Goal: Information Seeking & Learning: Learn about a topic

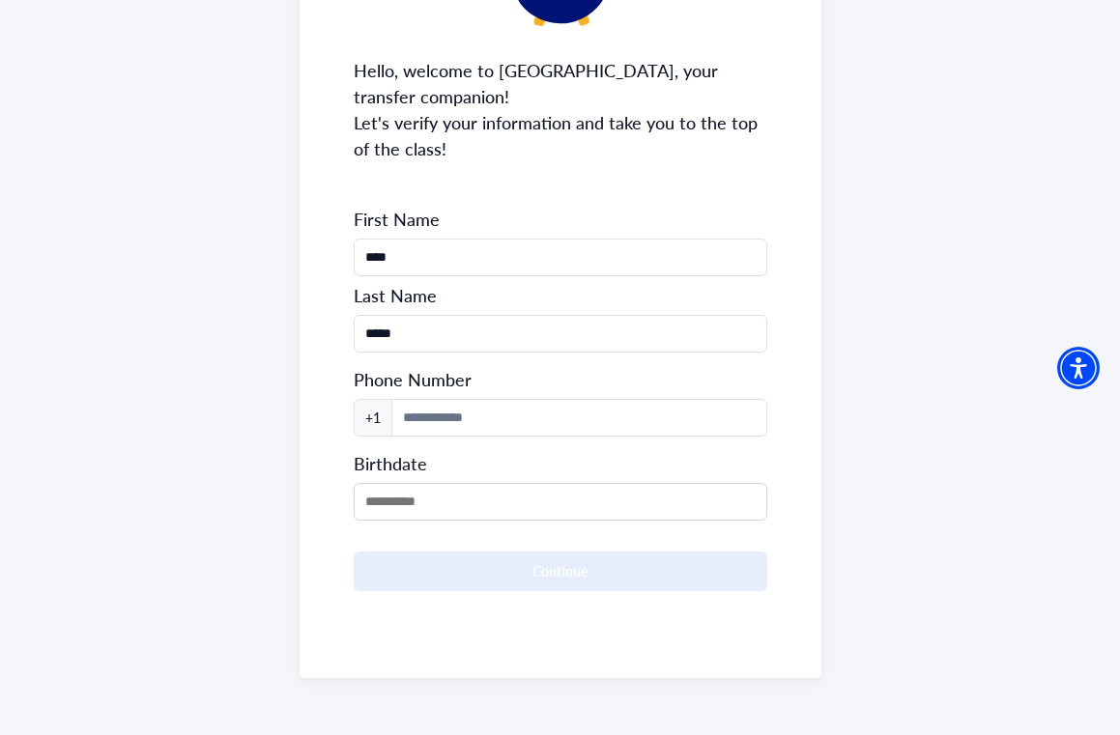
scroll to position [236, 0]
click at [582, 329] on input "*****" at bounding box center [560, 335] width 413 height 38
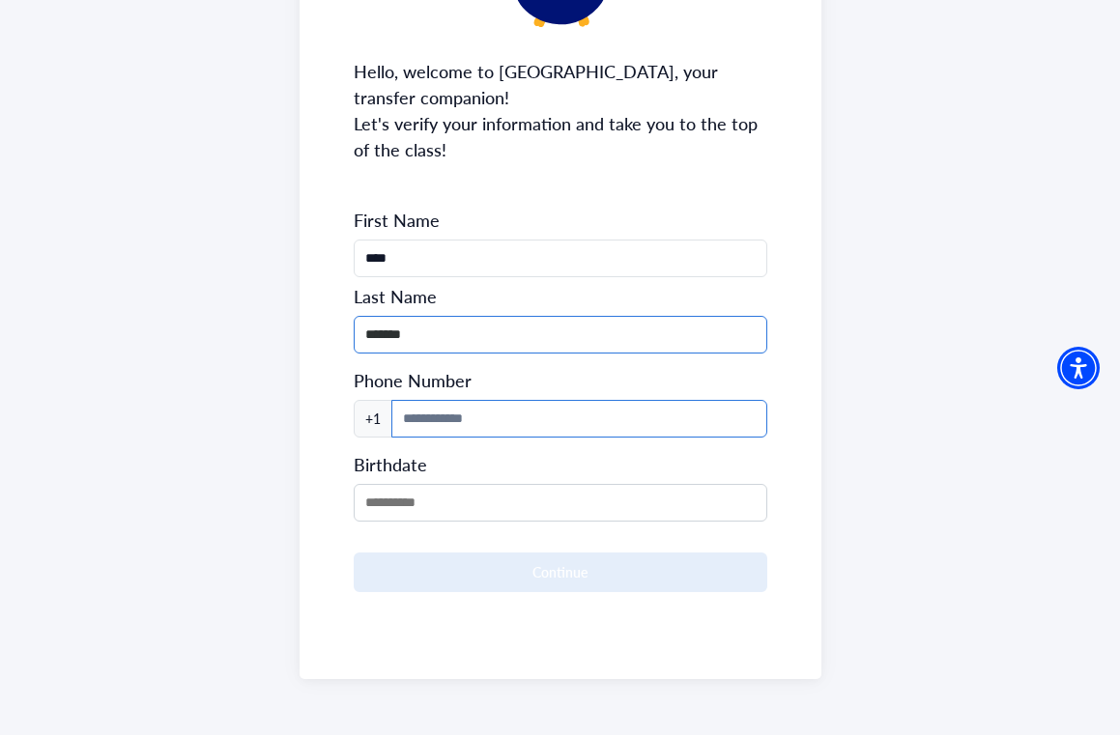
type input "*******"
type input "**********"
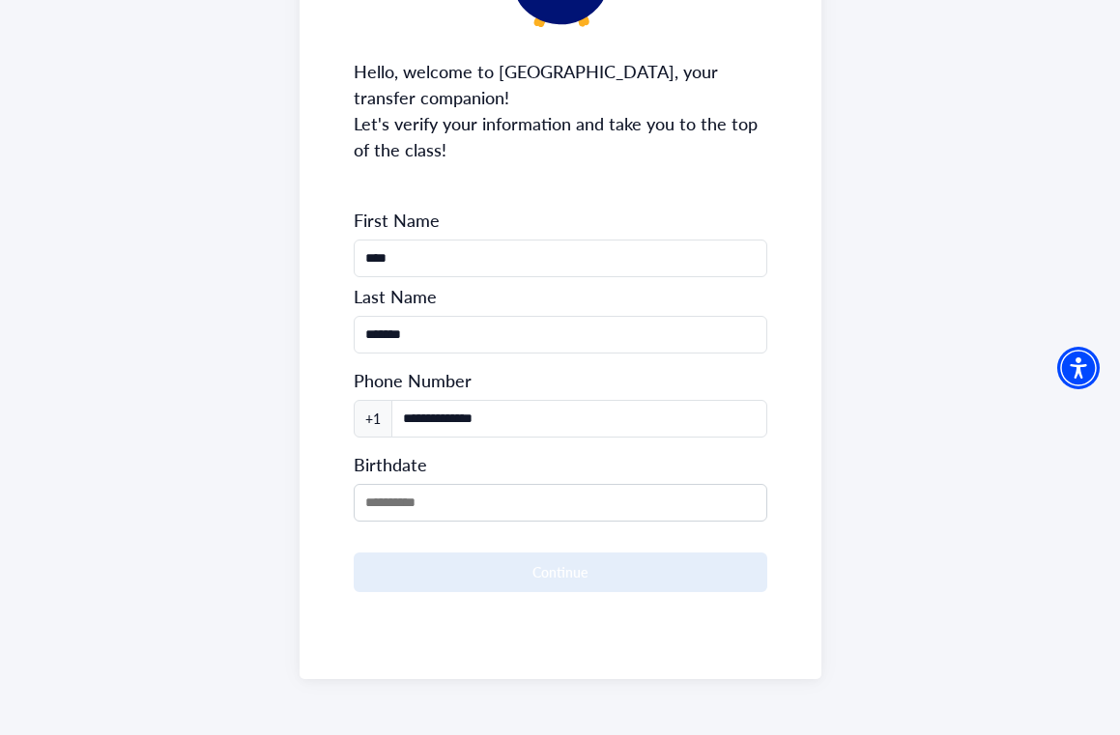
click at [455, 519] on form "**********" at bounding box center [560, 401] width 413 height 384
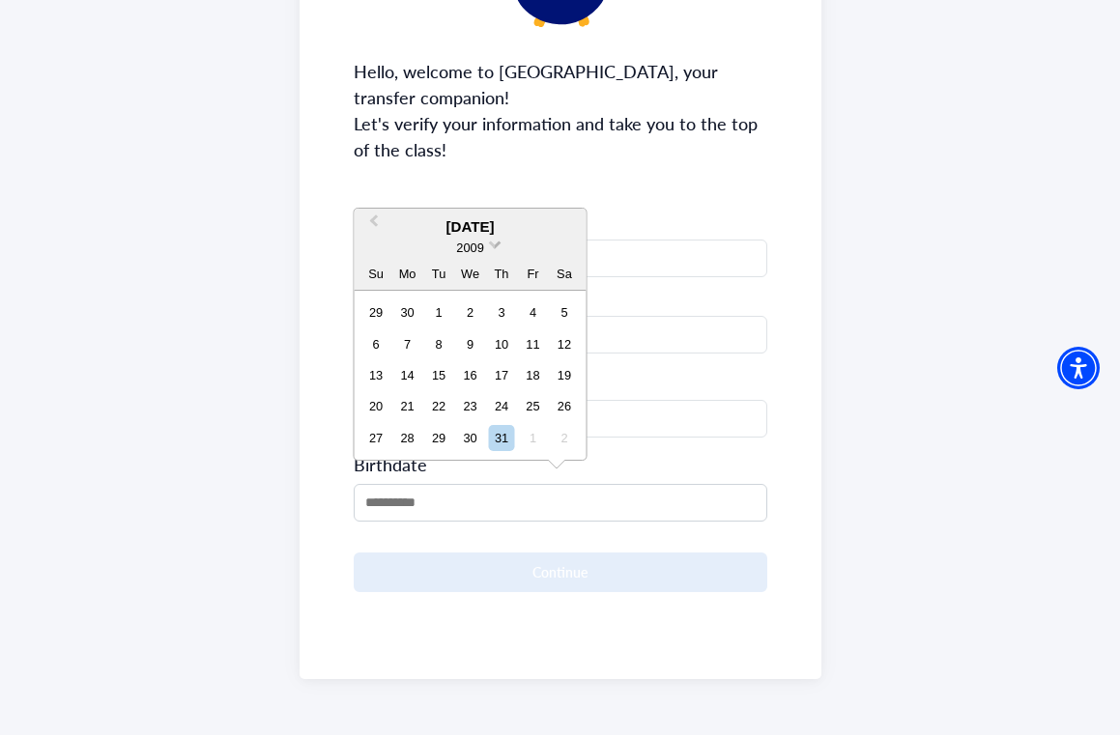
click at [470, 252] on span "2009" at bounding box center [469, 248] width 27 height 14
click at [473, 304] on div "2006" at bounding box center [470, 306] width 114 height 19
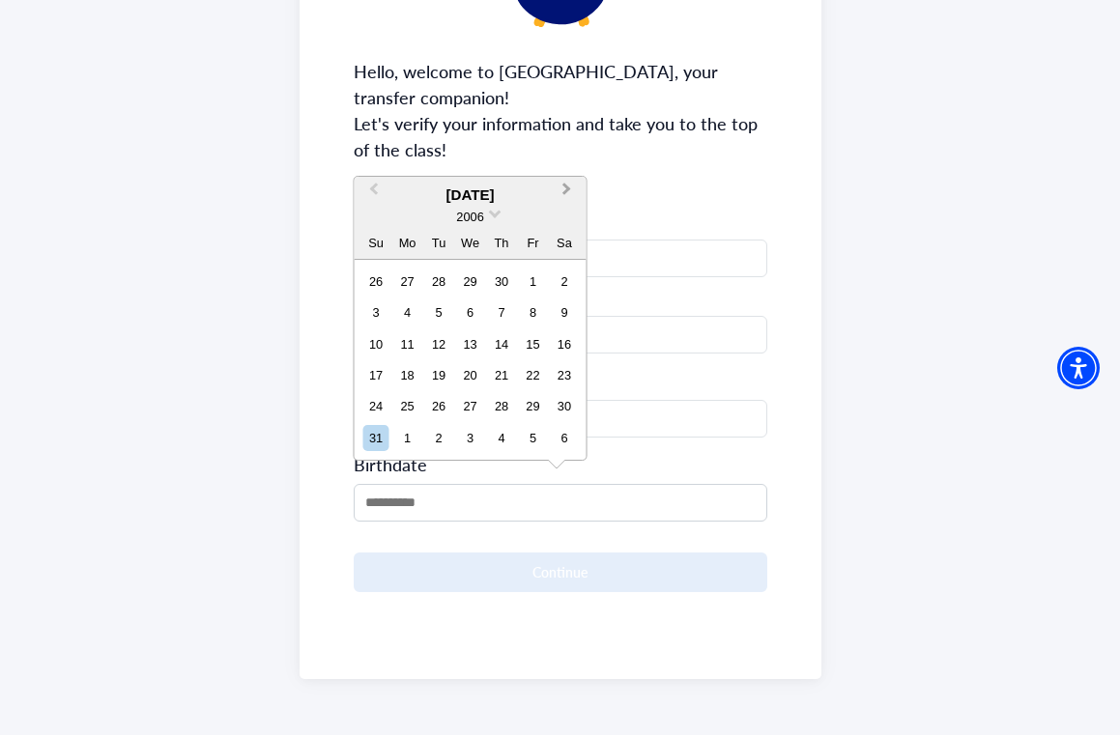
click at [569, 188] on button "Next Month" at bounding box center [569, 194] width 31 height 31
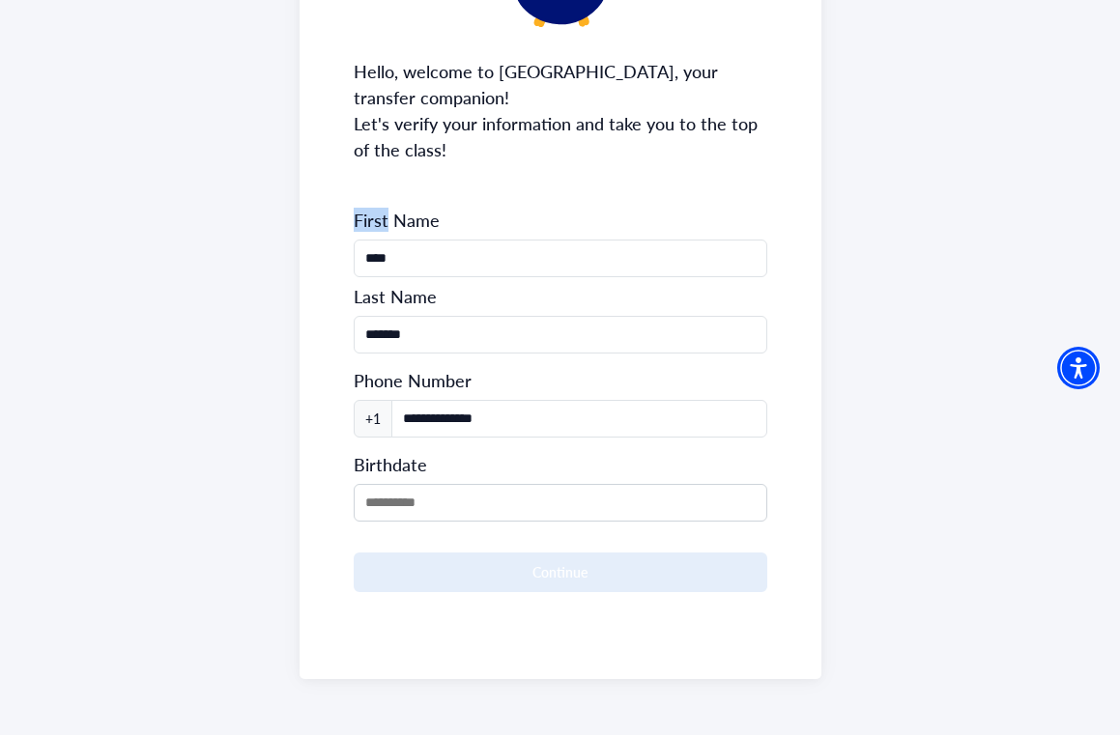
click at [569, 188] on div "**********" at bounding box center [560, 282] width 522 height 794
click at [469, 497] on input "MM/DD/YYYY" at bounding box center [560, 503] width 413 height 38
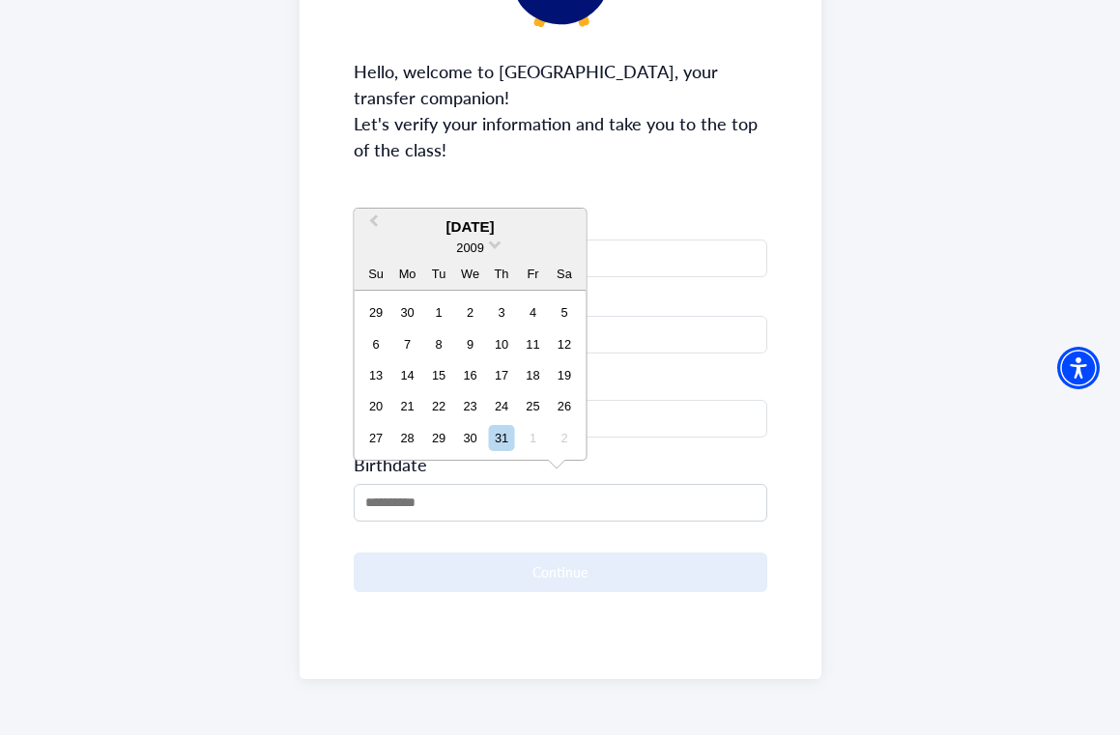
click at [491, 242] on div "2009" at bounding box center [471, 248] width 232 height 20
click at [492, 244] on span at bounding box center [495, 243] width 13 height 13
click at [490, 306] on div "2006" at bounding box center [470, 306] width 114 height 19
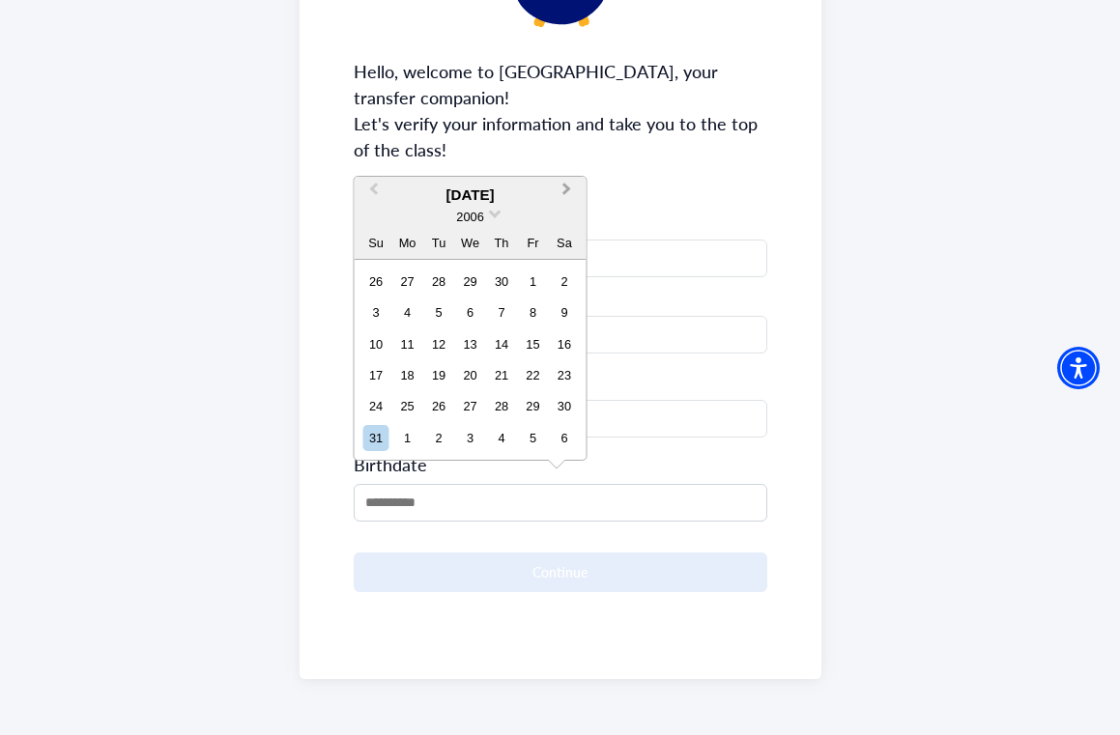
click at [567, 191] on span "Next Month" at bounding box center [567, 193] width 0 height 29
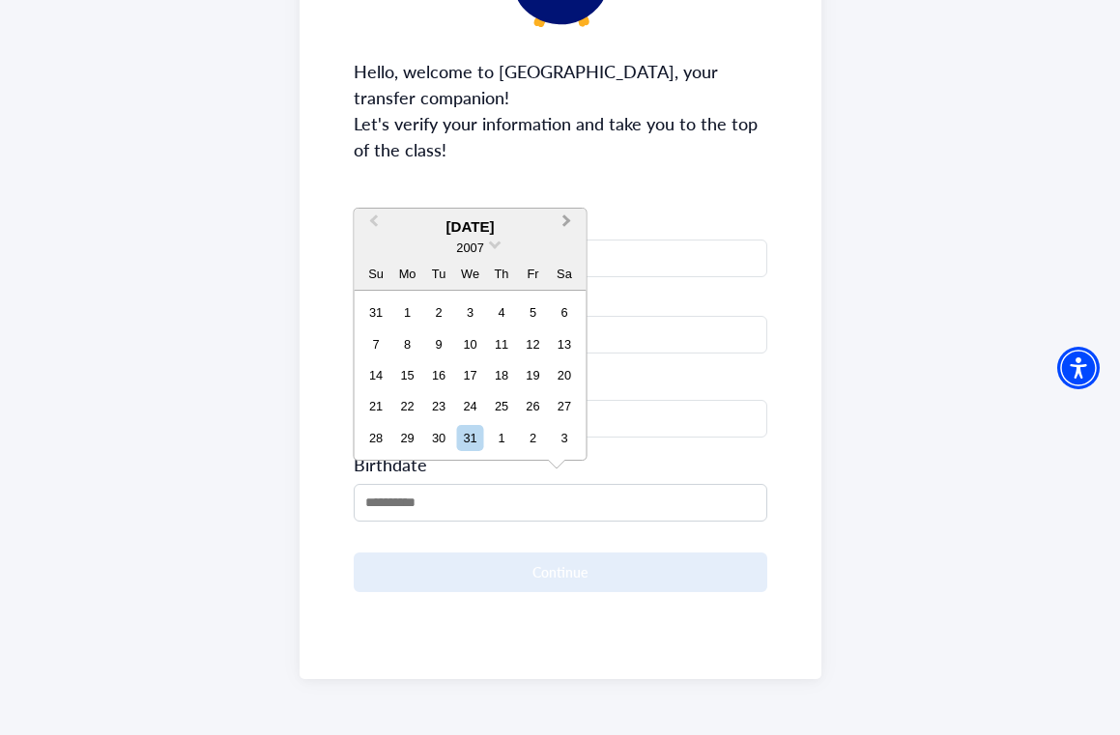
click at [567, 221] on span "Next Month" at bounding box center [567, 225] width 0 height 29
click at [374, 222] on span "Previous Month" at bounding box center [374, 225] width 0 height 29
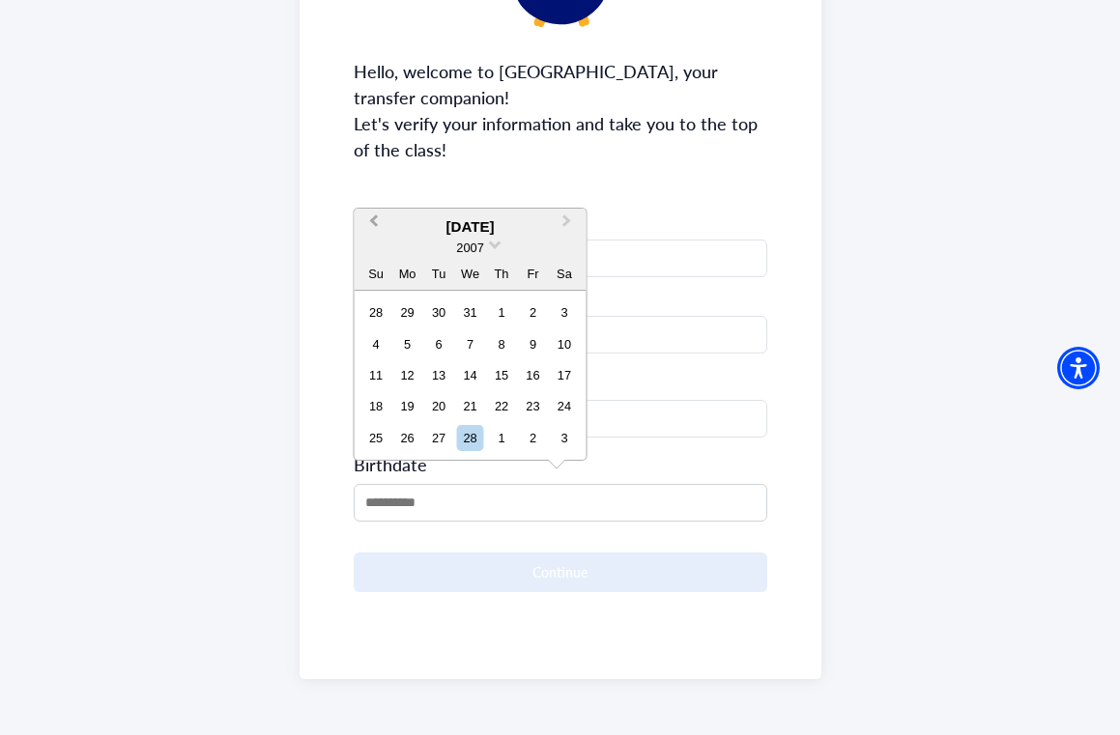
click at [374, 222] on span "Previous Month" at bounding box center [374, 225] width 0 height 29
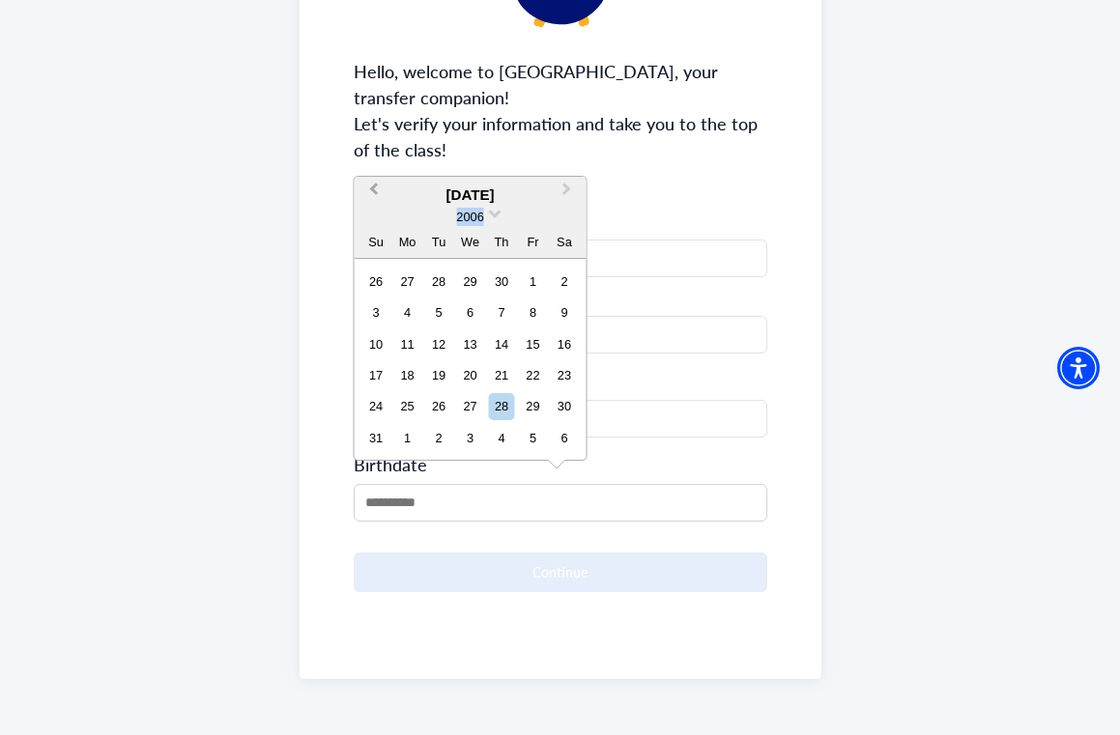
click at [376, 222] on div "2006" at bounding box center [471, 217] width 232 height 20
click at [374, 190] on span "Previous Month" at bounding box center [374, 193] width 0 height 29
click at [375, 190] on div "**********" at bounding box center [560, 282] width 522 height 794
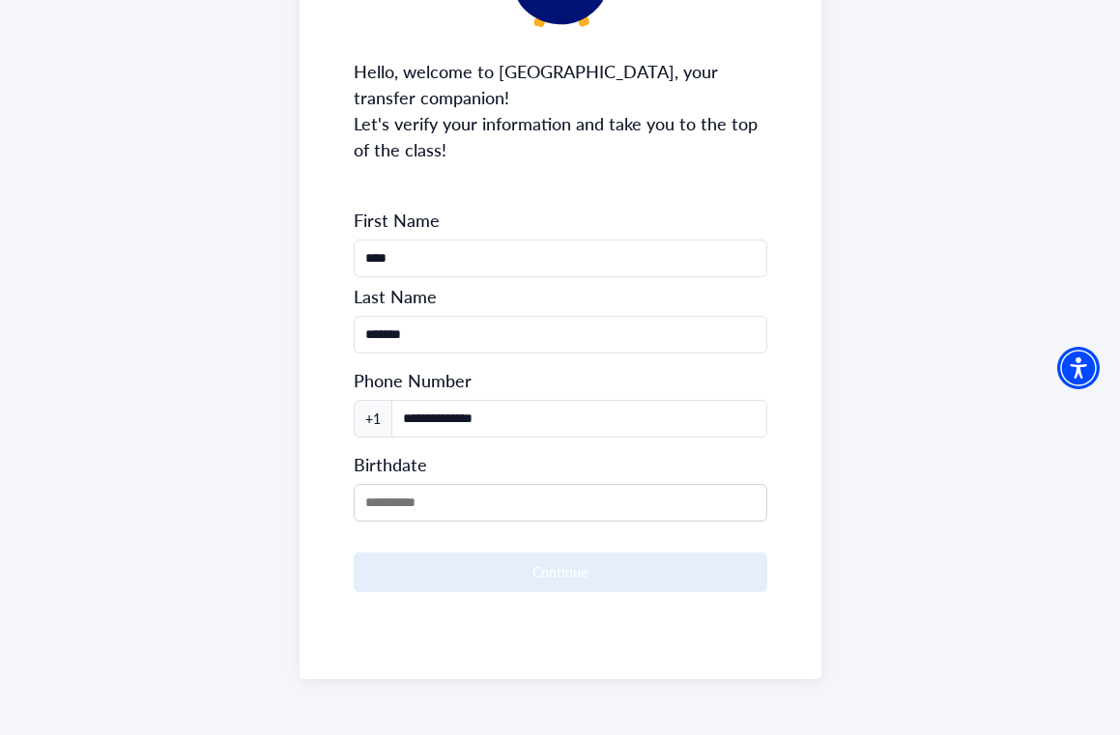
click at [375, 190] on div "**********" at bounding box center [560, 282] width 522 height 794
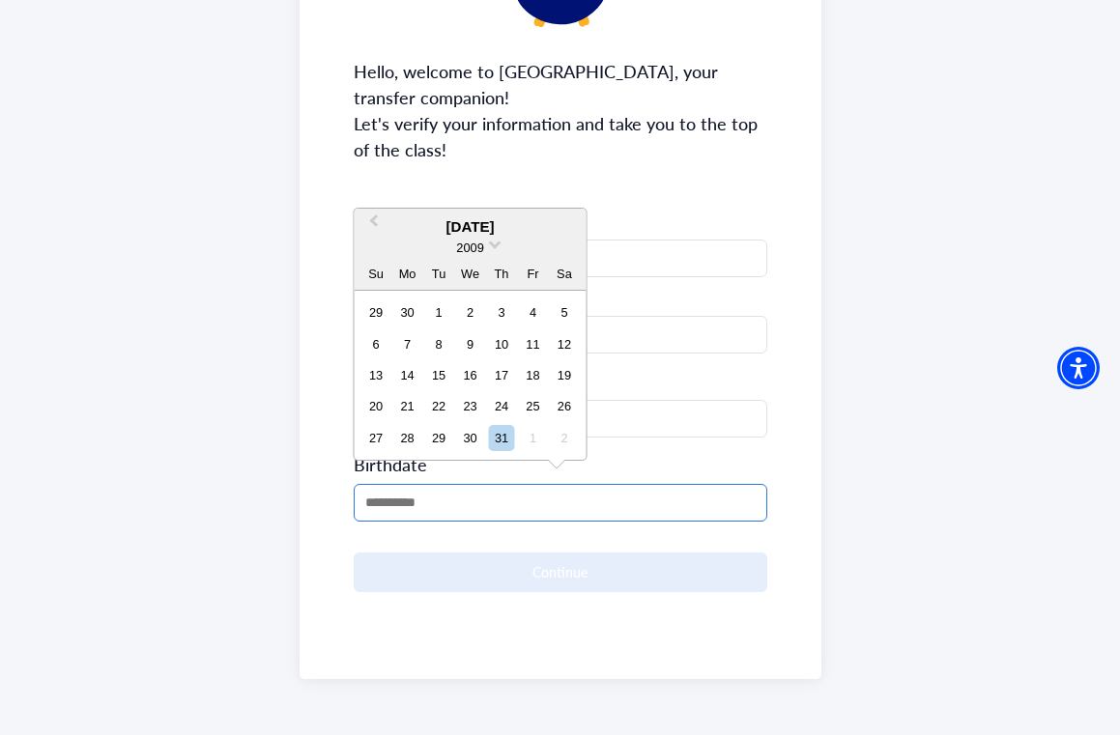
click at [465, 495] on input "MM/DD/YYYY" at bounding box center [560, 503] width 413 height 38
click at [477, 252] on span "2009" at bounding box center [469, 248] width 27 height 14
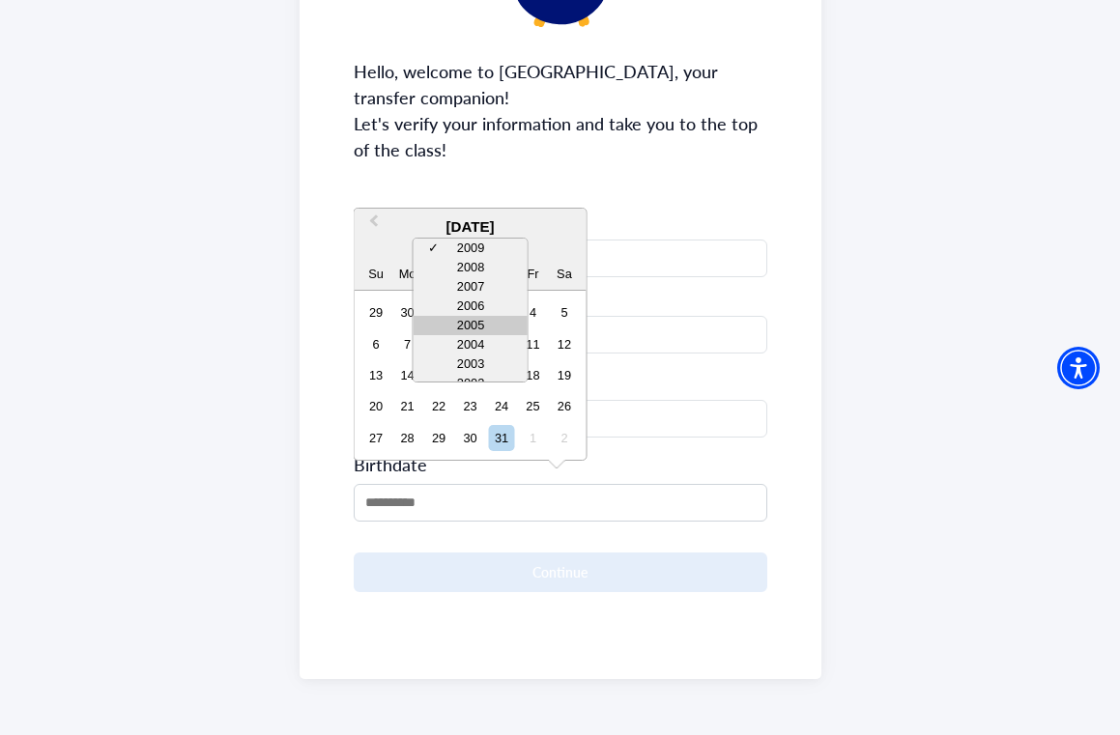
click at [491, 324] on div "2005" at bounding box center [470, 325] width 114 height 19
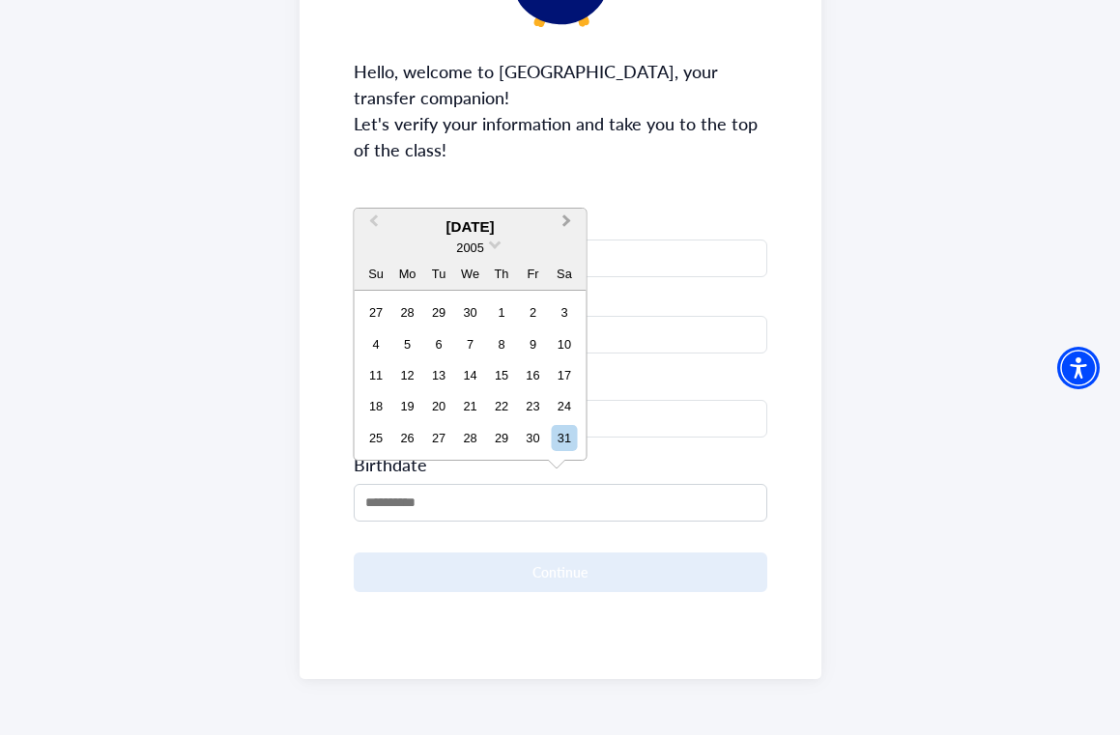
click at [566, 228] on button "Next Month" at bounding box center [569, 226] width 31 height 31
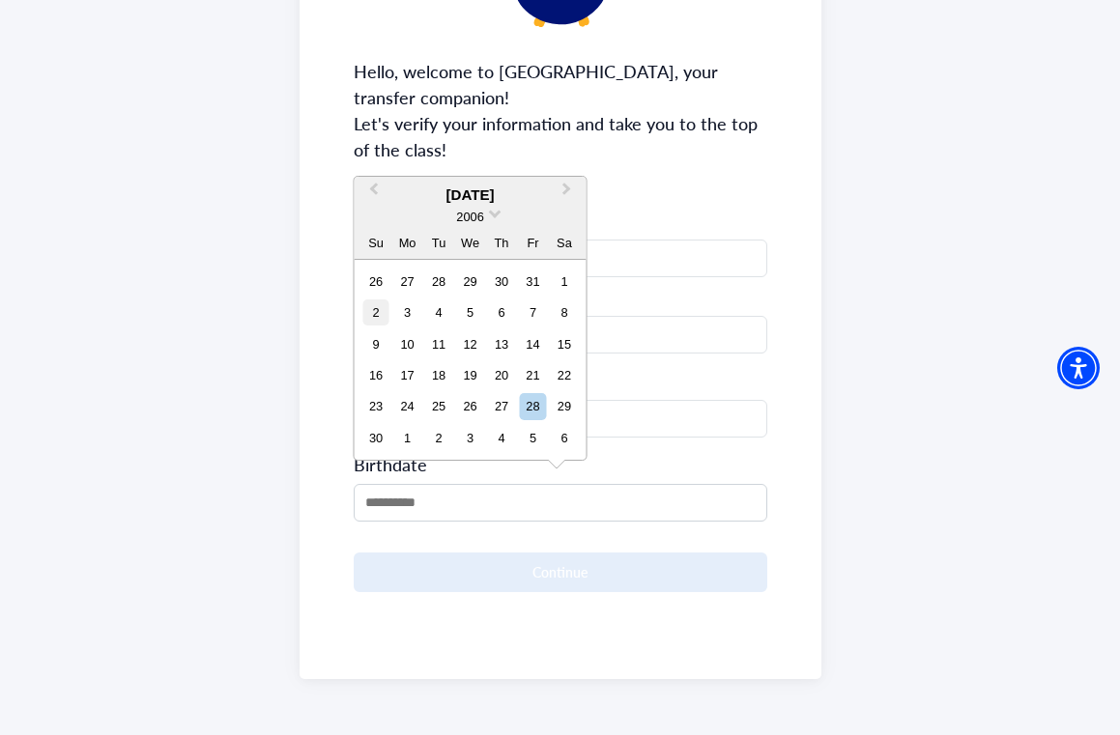
click at [381, 317] on div "2" at bounding box center [376, 312] width 26 height 26
type input "**********"
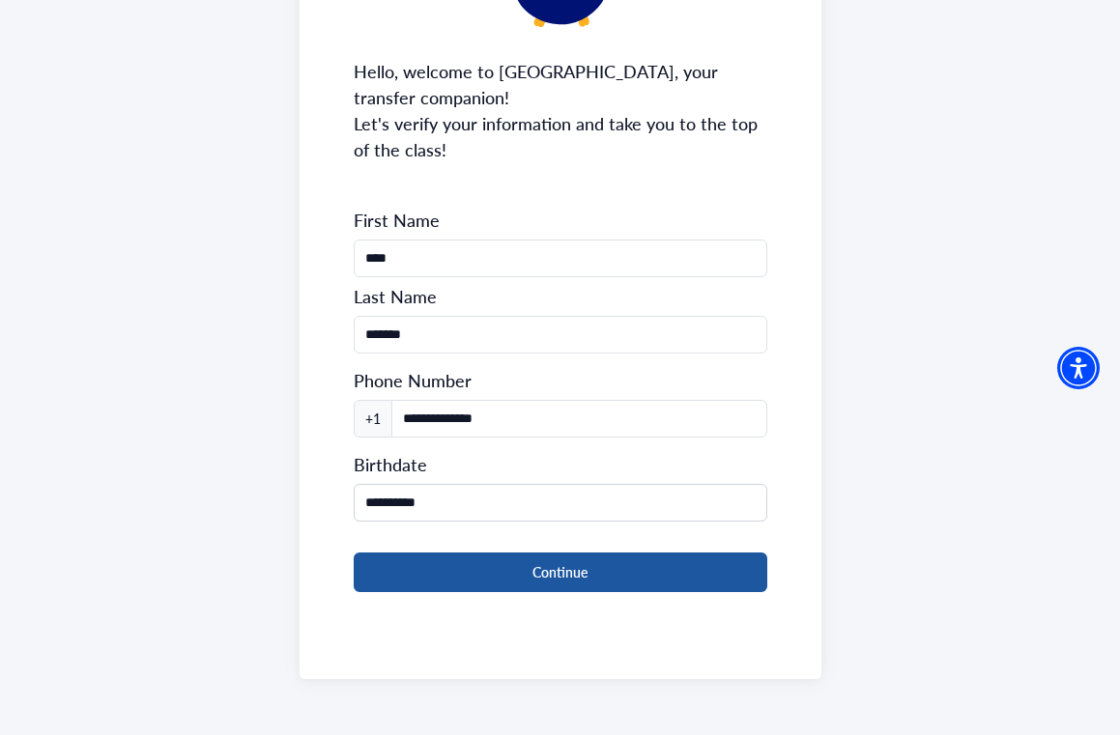
click at [487, 574] on button "Continue" at bounding box center [560, 573] width 413 height 40
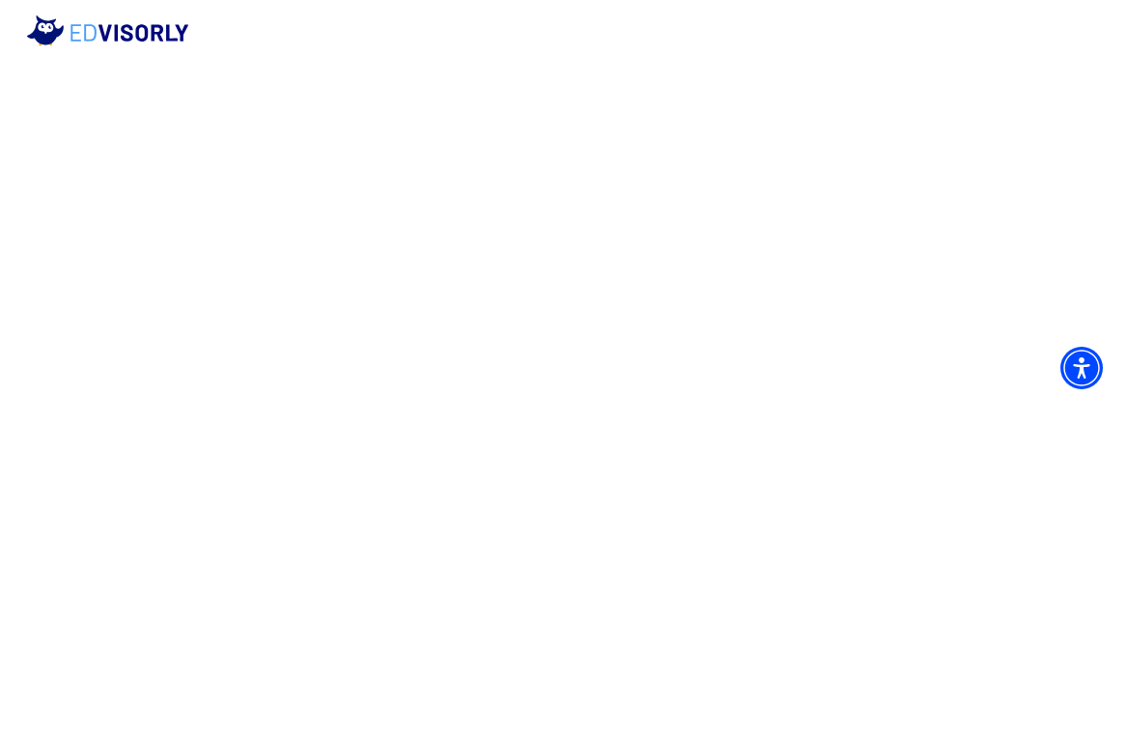
scroll to position [0, 0]
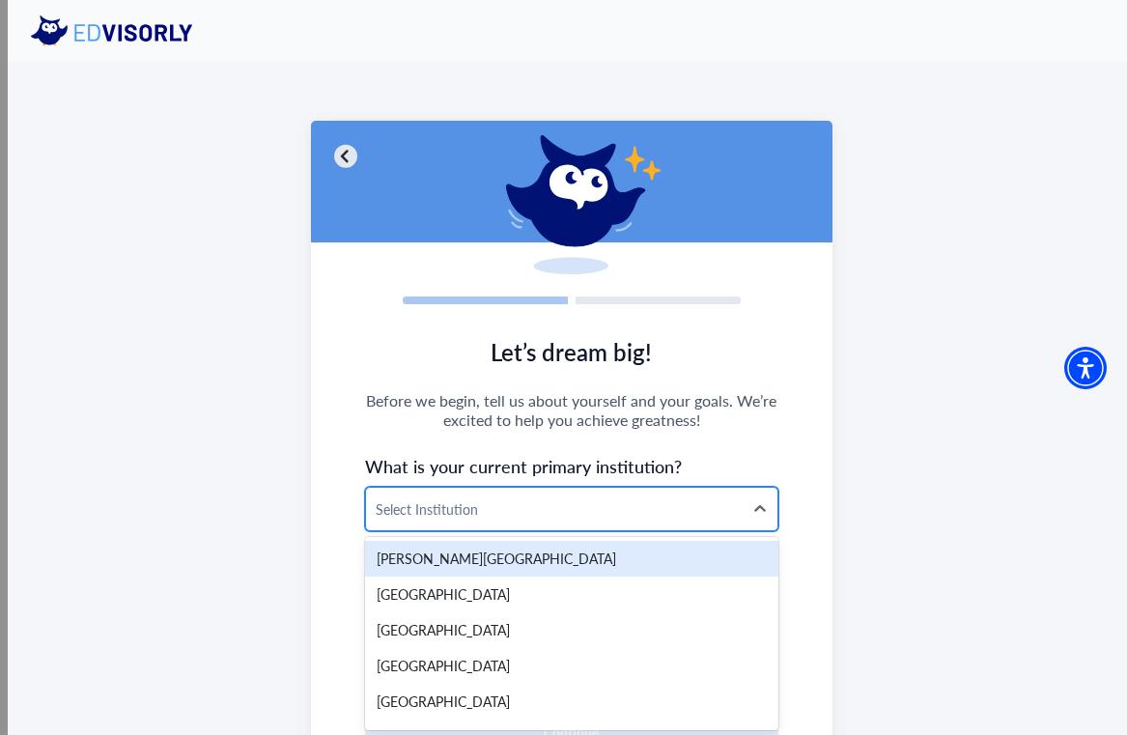
click at [608, 516] on div at bounding box center [554, 510] width 357 height 24
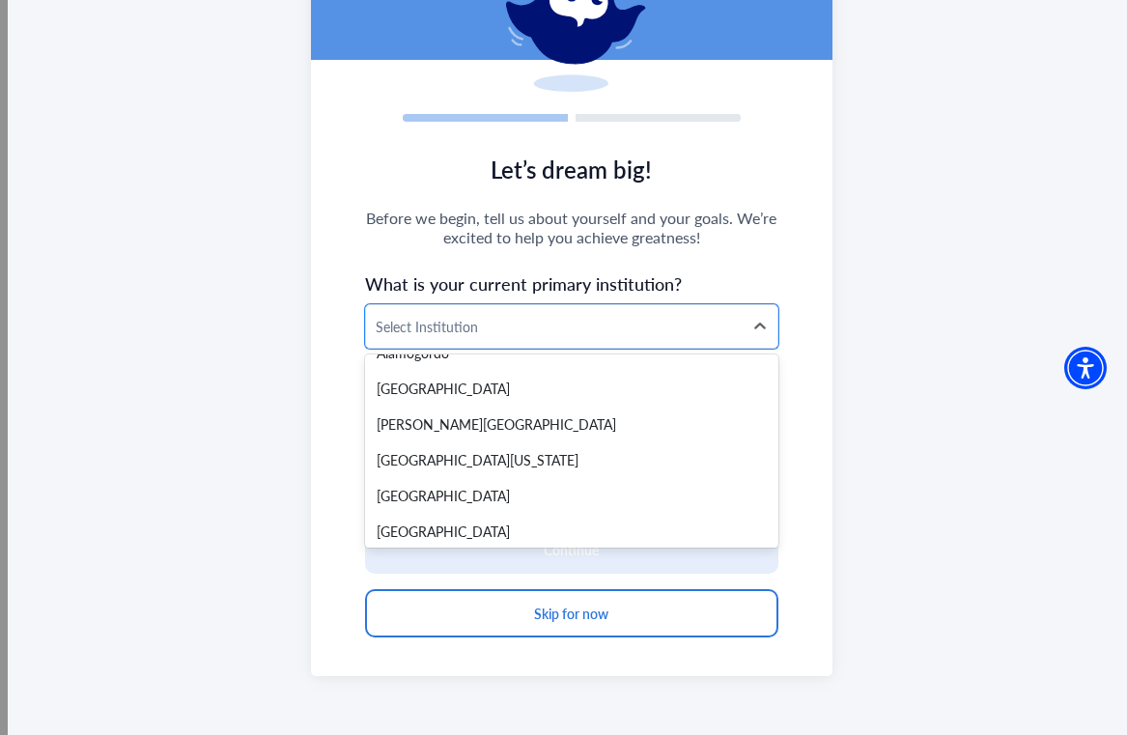
scroll to position [209, 0]
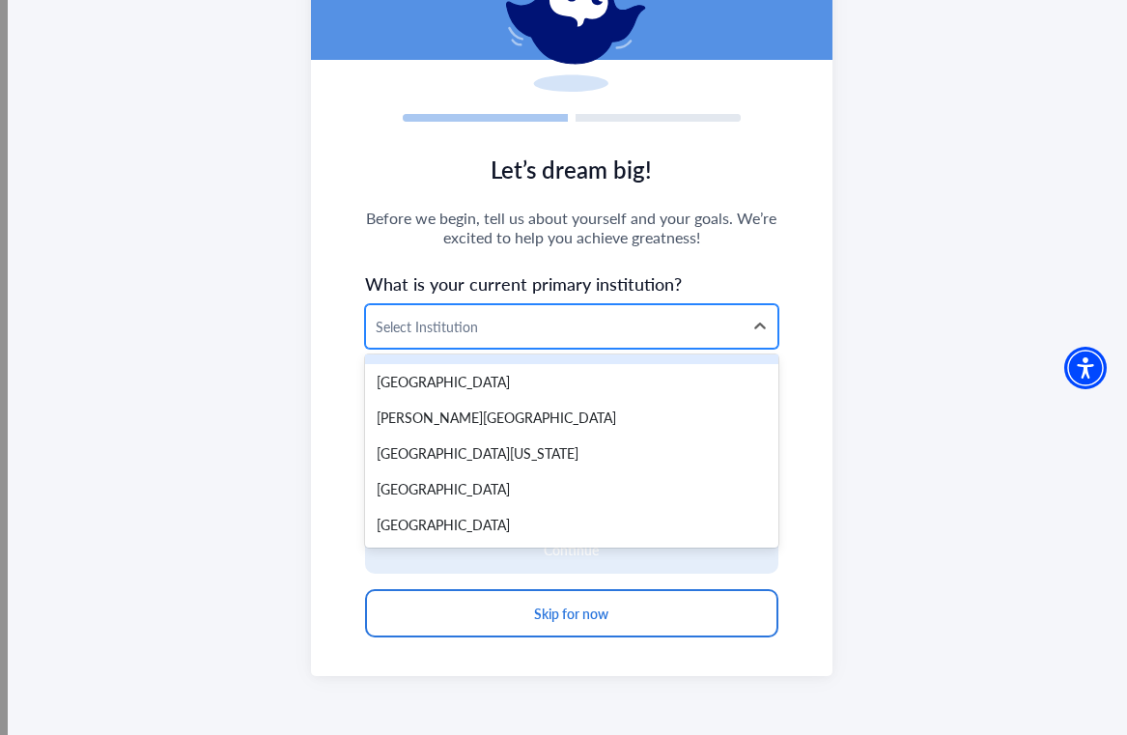
click at [658, 309] on div "Select Institution" at bounding box center [554, 326] width 377 height 43
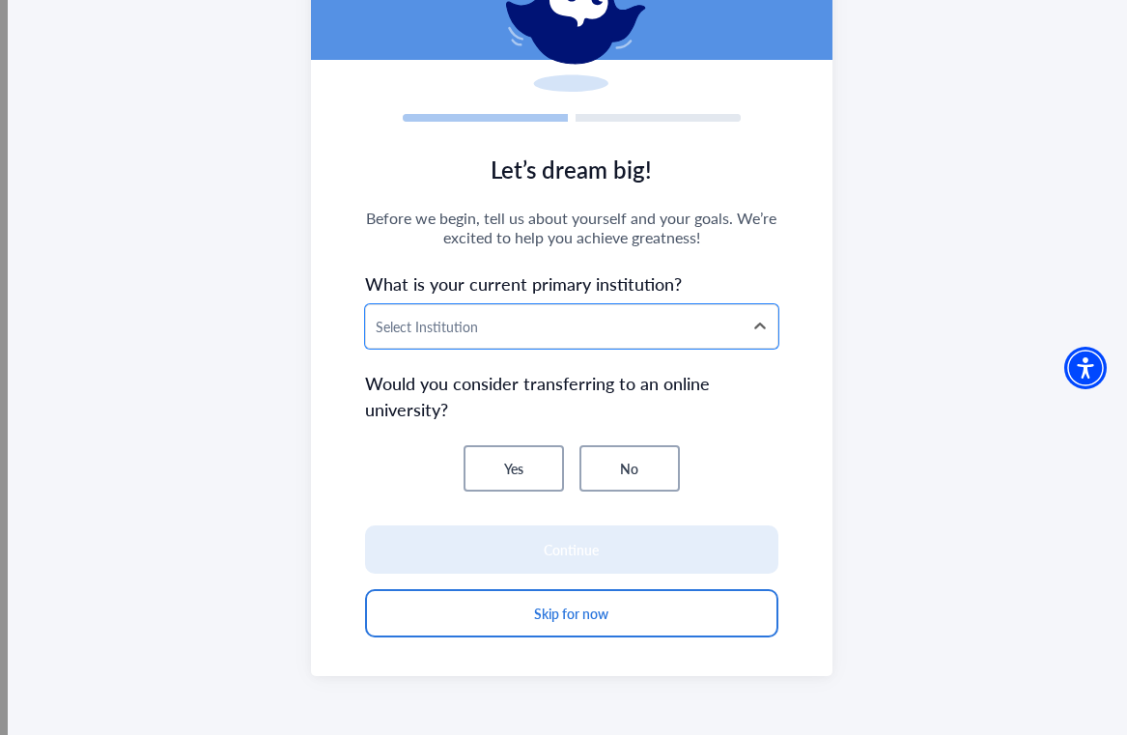
click at [614, 457] on button "No" at bounding box center [630, 468] width 100 height 46
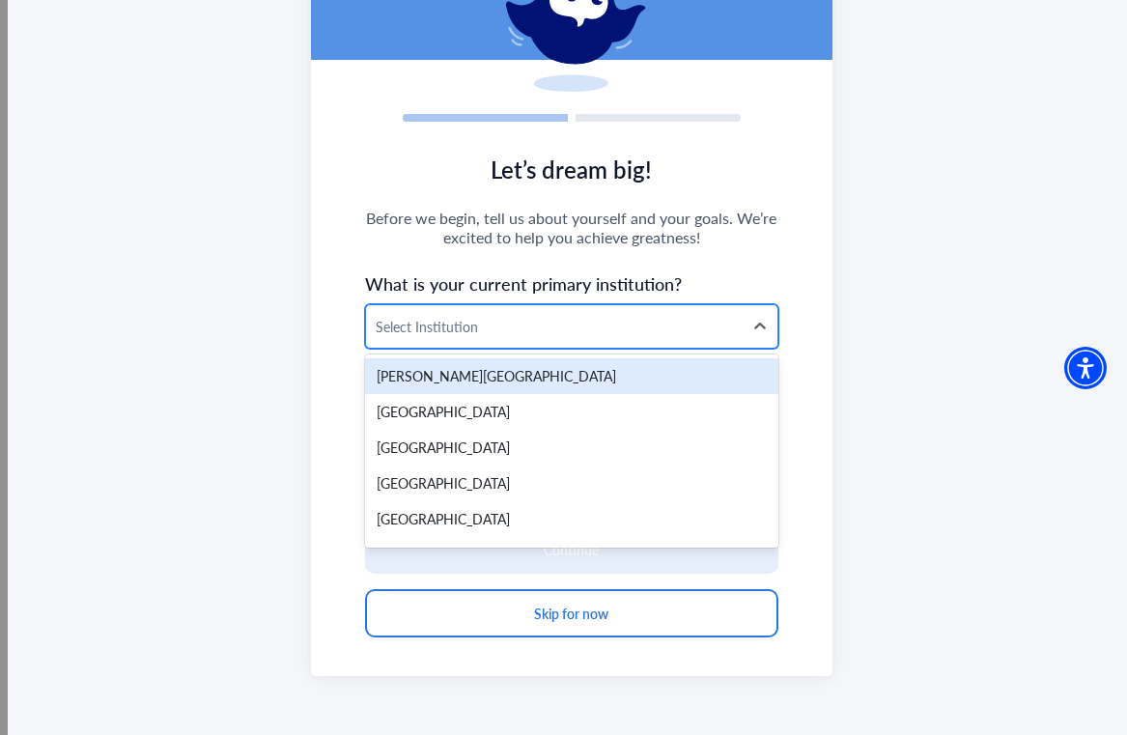
click at [650, 319] on div at bounding box center [554, 327] width 357 height 24
type input "*"
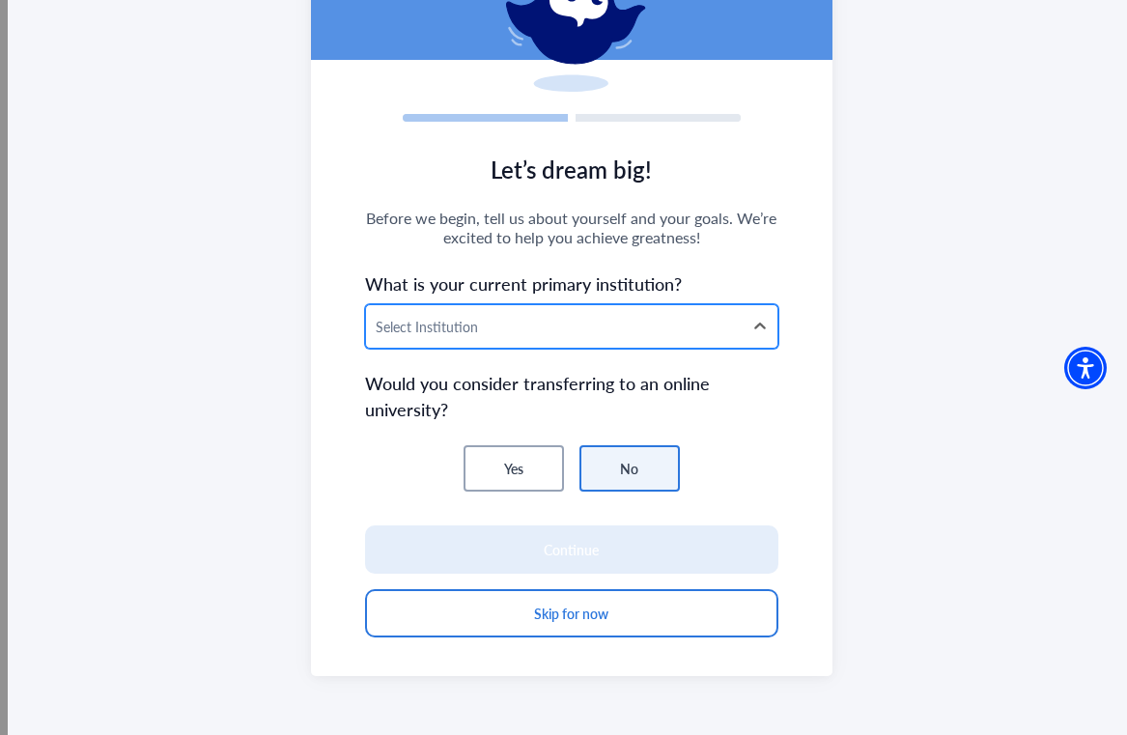
click at [502, 334] on div at bounding box center [554, 327] width 357 height 24
click at [442, 326] on div "Select Institution" at bounding box center [554, 327] width 357 height 20
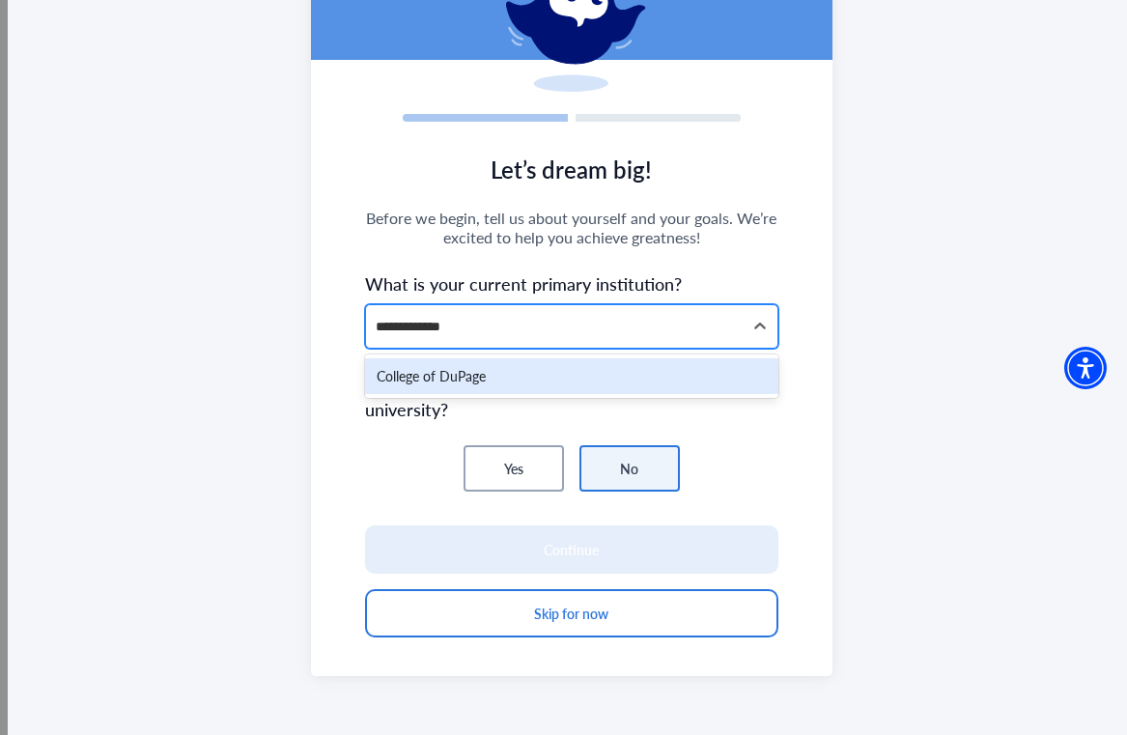
type input "**********"
click at [406, 384] on div "College of DuPage" at bounding box center [571, 376] width 413 height 36
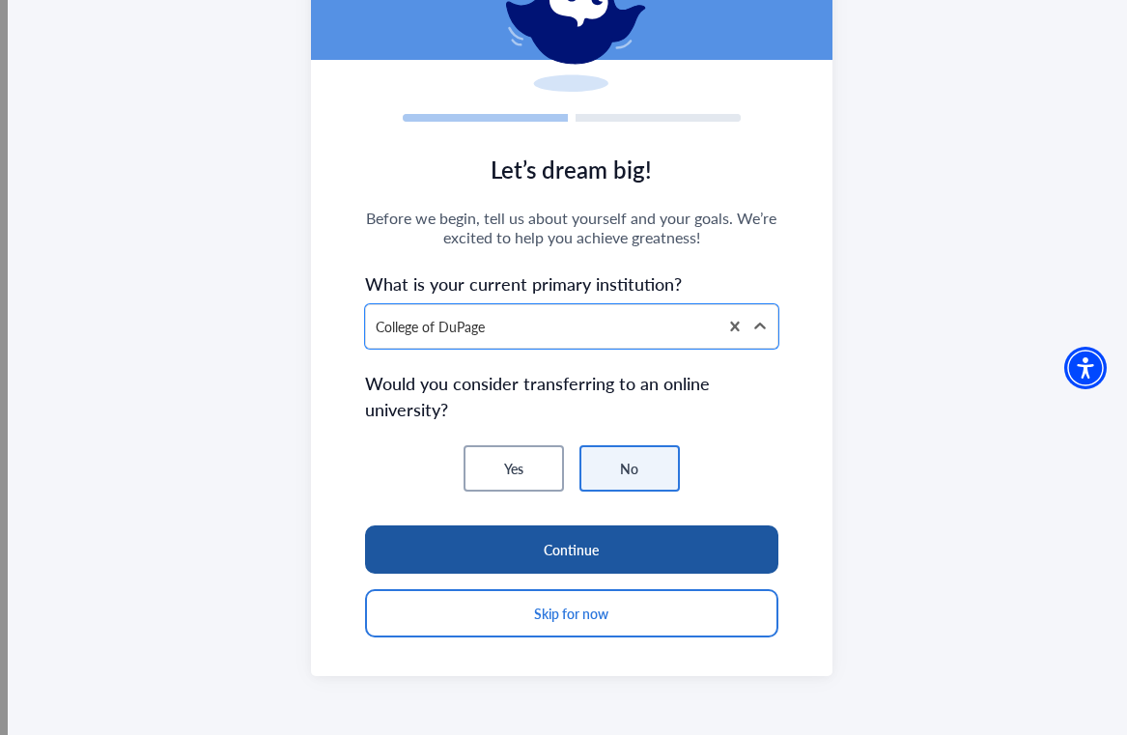
click at [578, 551] on button "Continue" at bounding box center [571, 550] width 413 height 48
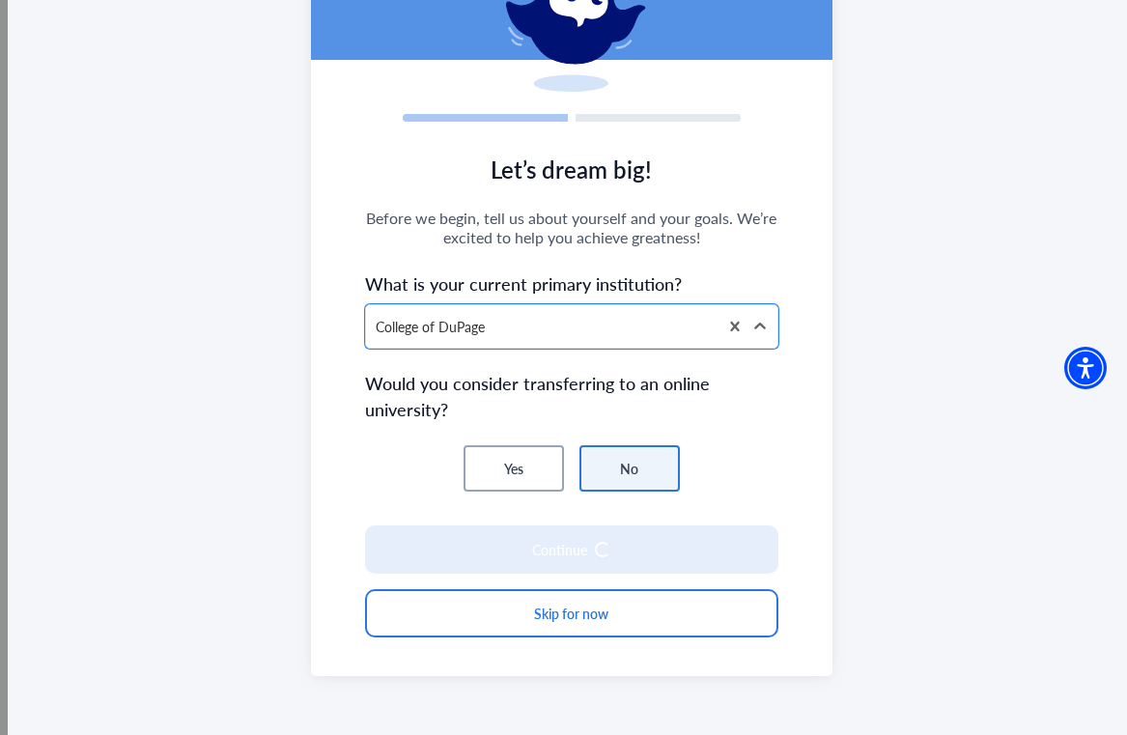
scroll to position [144, 0]
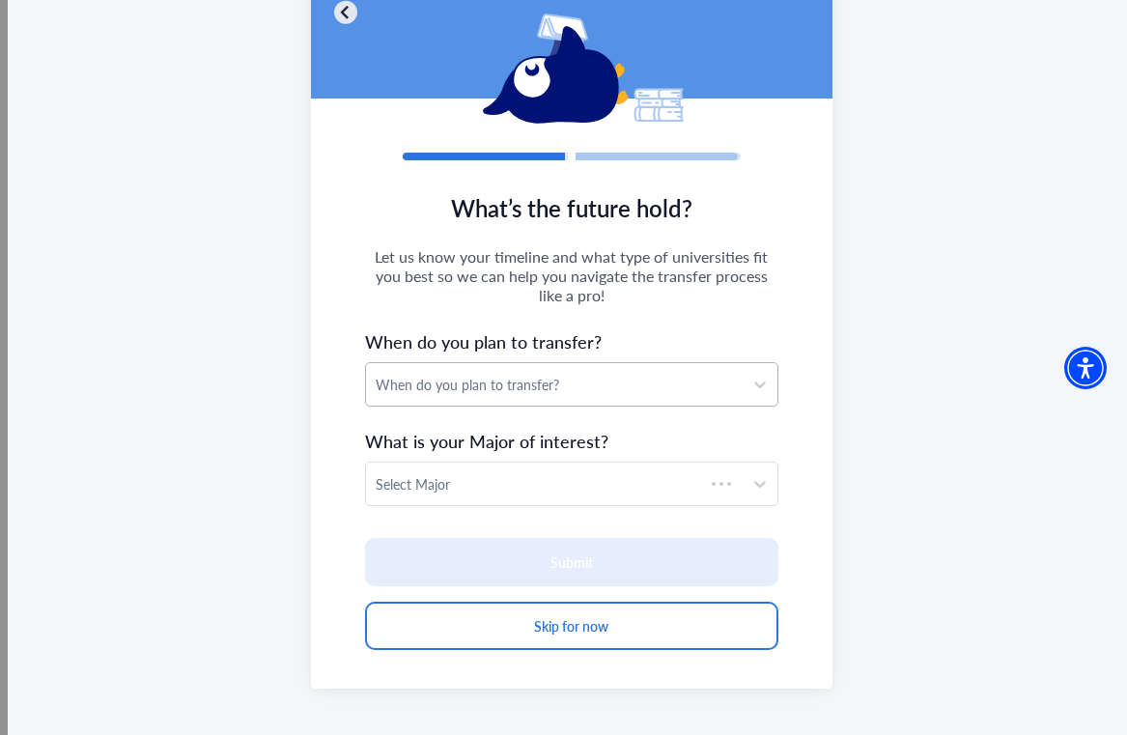
click at [624, 372] on div "When do you plan to transfer?" at bounding box center [554, 384] width 377 height 43
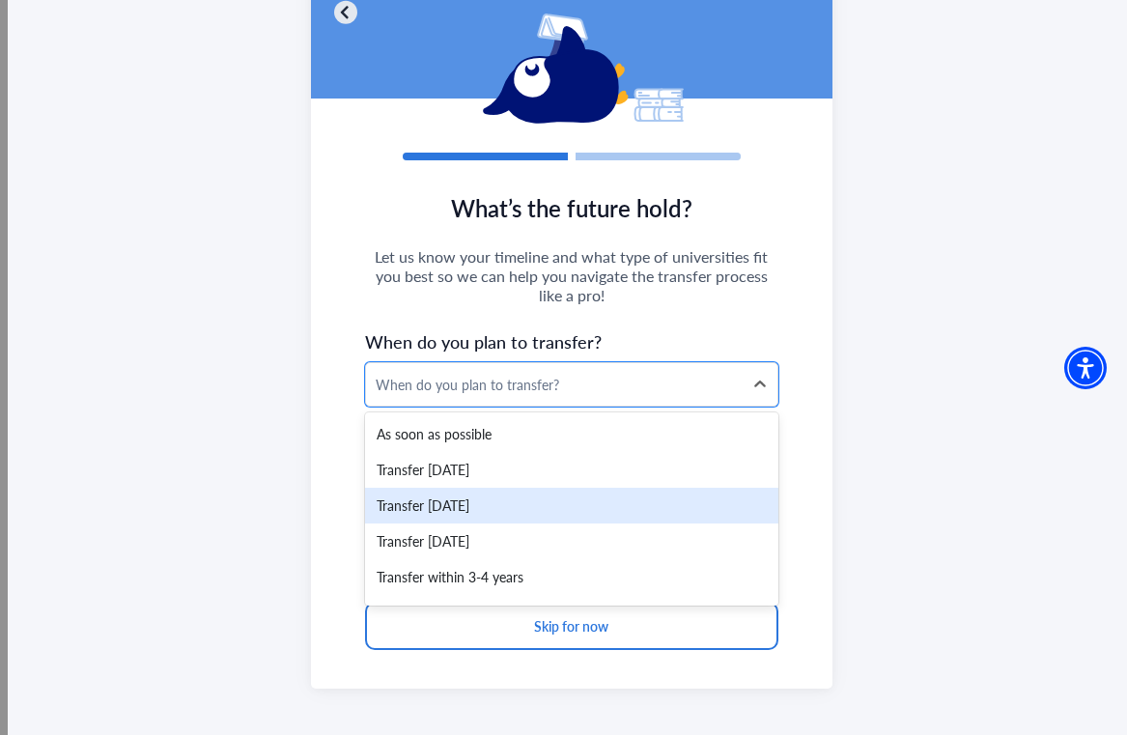
click at [523, 510] on div "Transfer within 1 year" at bounding box center [571, 506] width 413 height 36
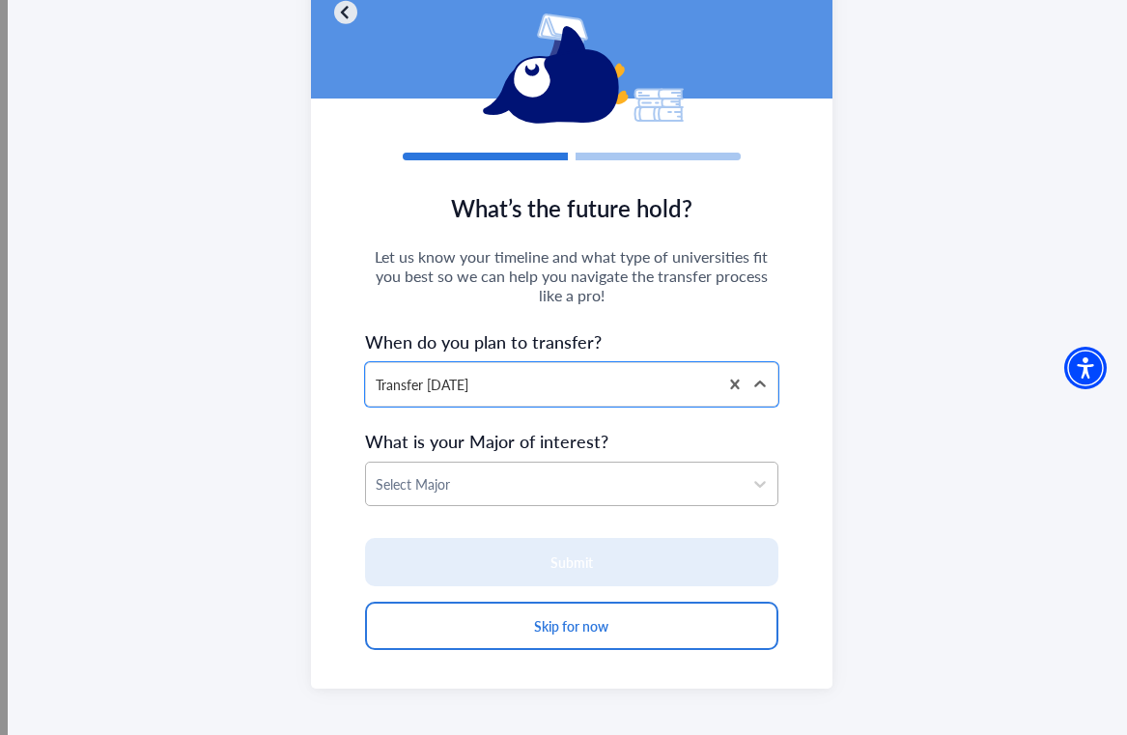
click at [547, 477] on div at bounding box center [554, 484] width 357 height 24
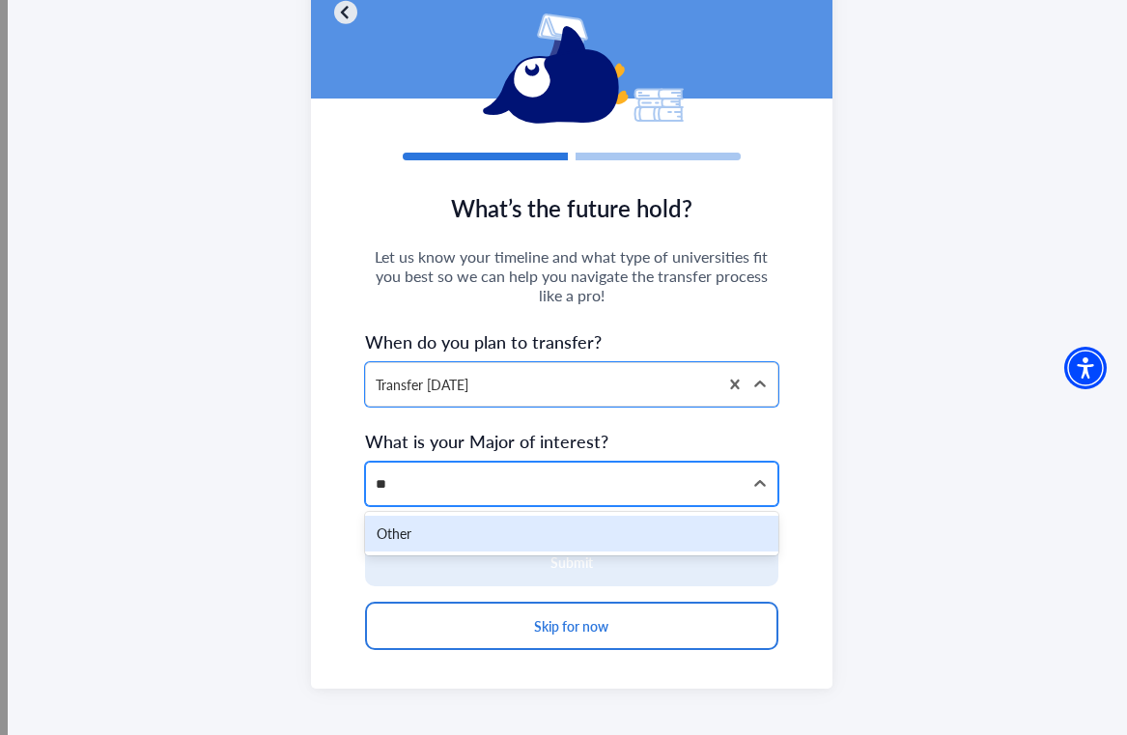
type input "*"
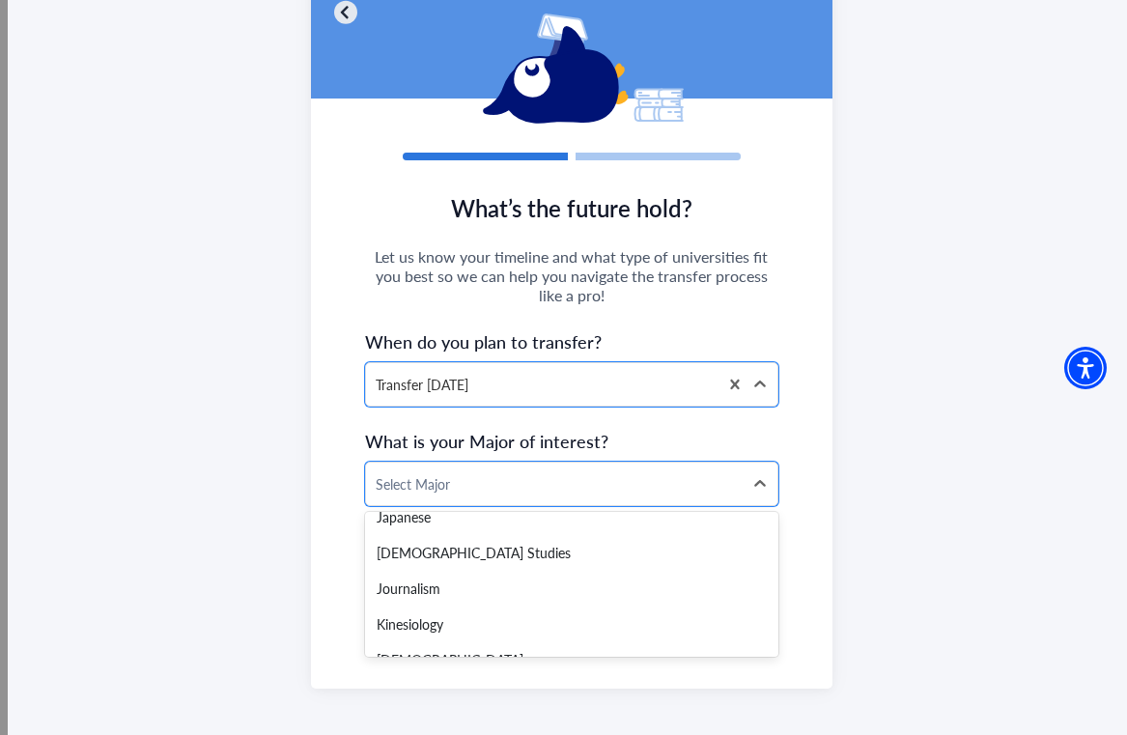
scroll to position [2258, 0]
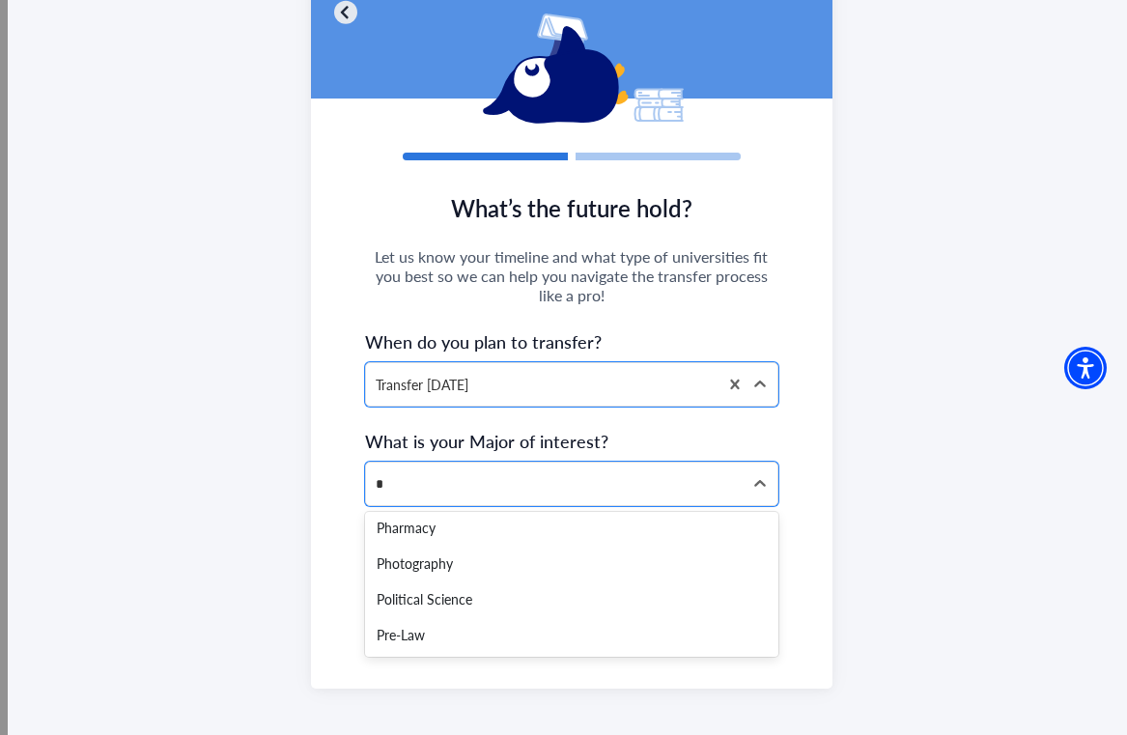
type input "**"
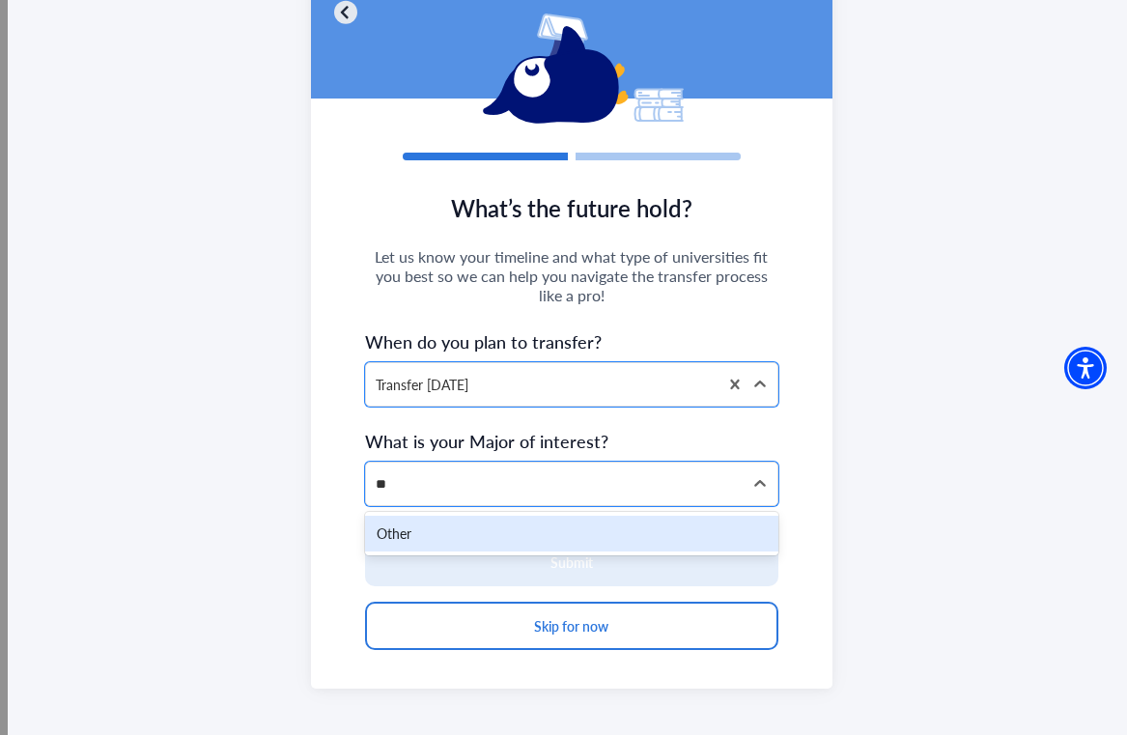
click at [483, 529] on div "Other" at bounding box center [571, 534] width 413 height 36
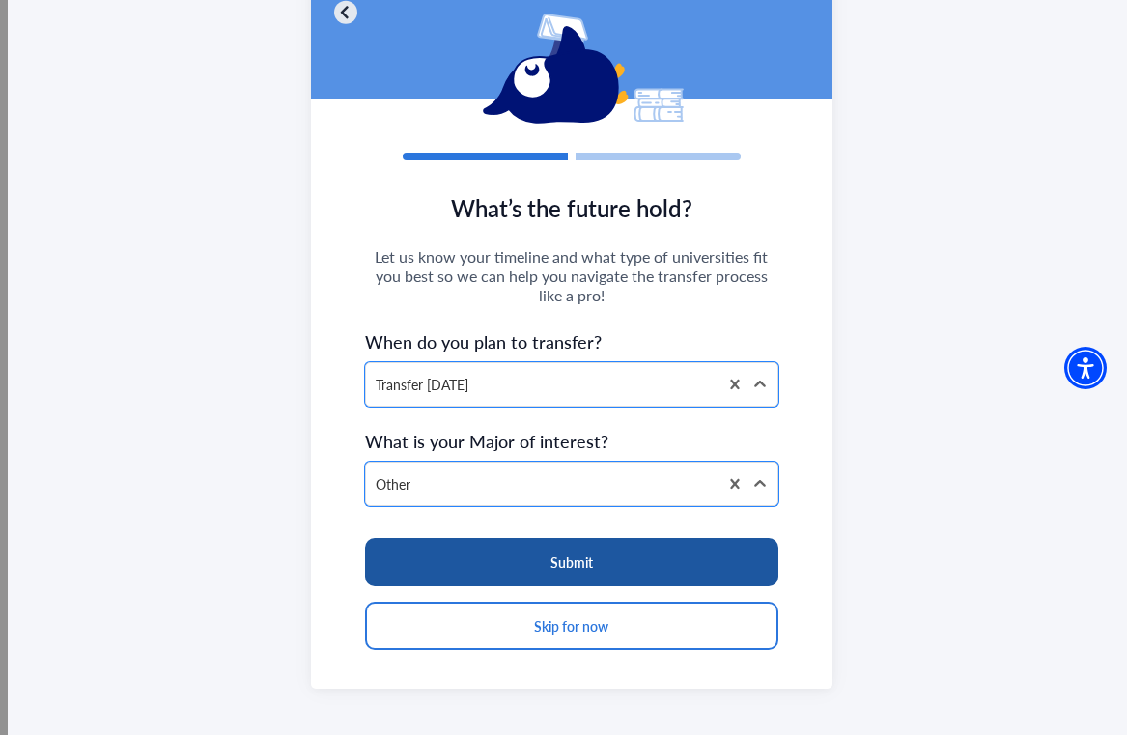
click at [497, 563] on button "Submit" at bounding box center [571, 562] width 413 height 48
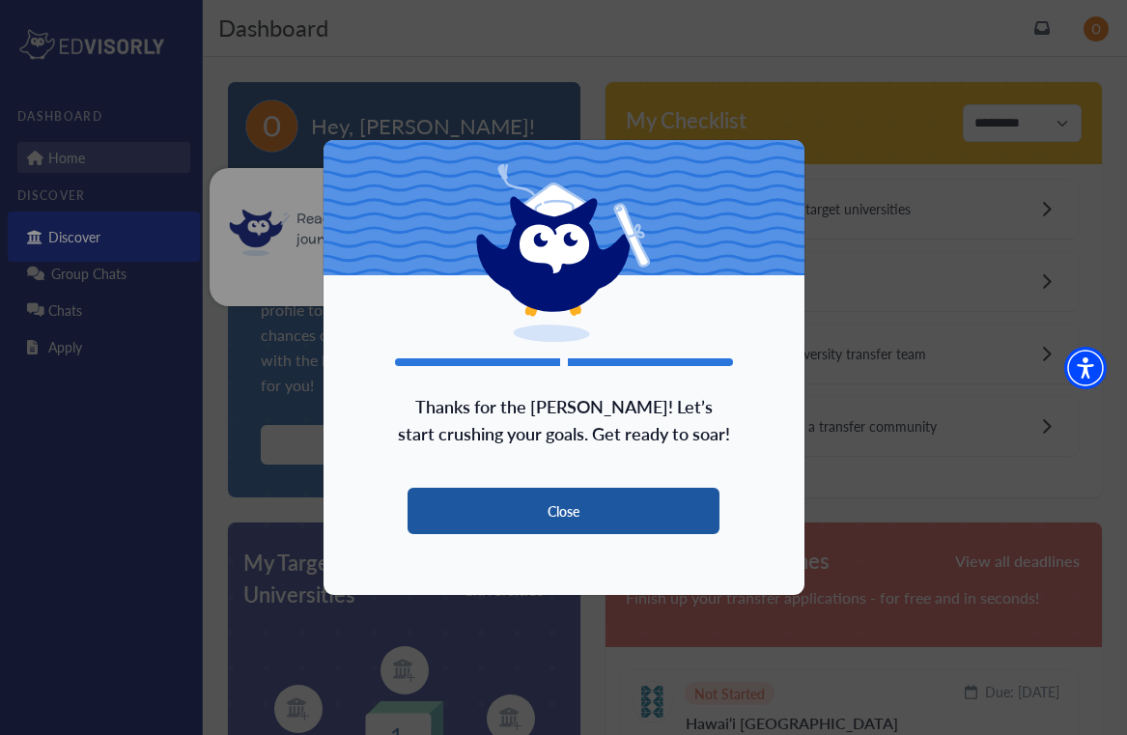
click at [526, 514] on button "Close" at bounding box center [564, 511] width 313 height 46
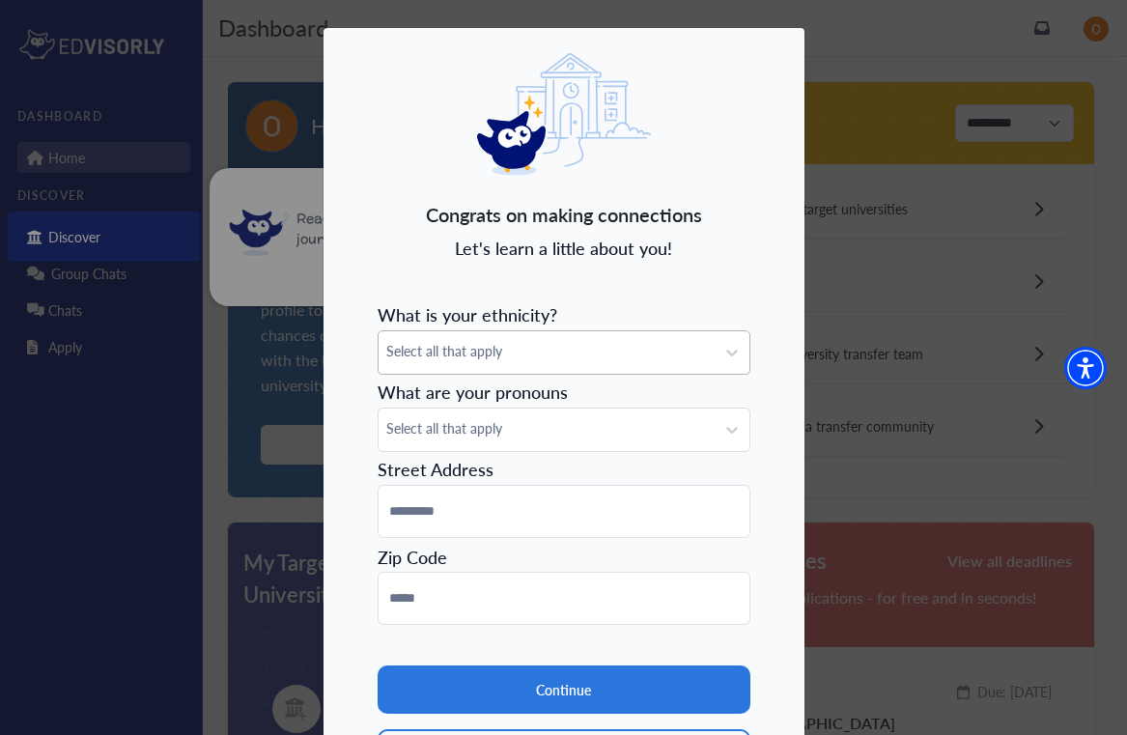
click at [583, 341] on span "Select all that apply" at bounding box center [546, 351] width 321 height 20
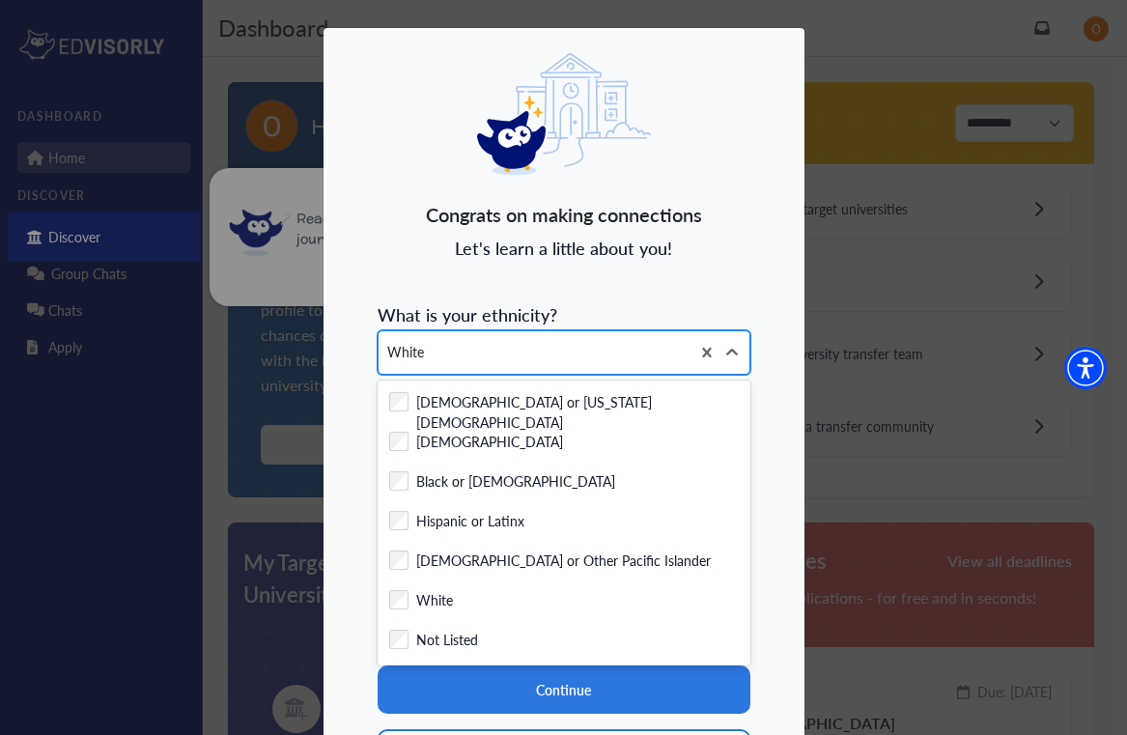
click at [596, 339] on div "White" at bounding box center [534, 352] width 311 height 43
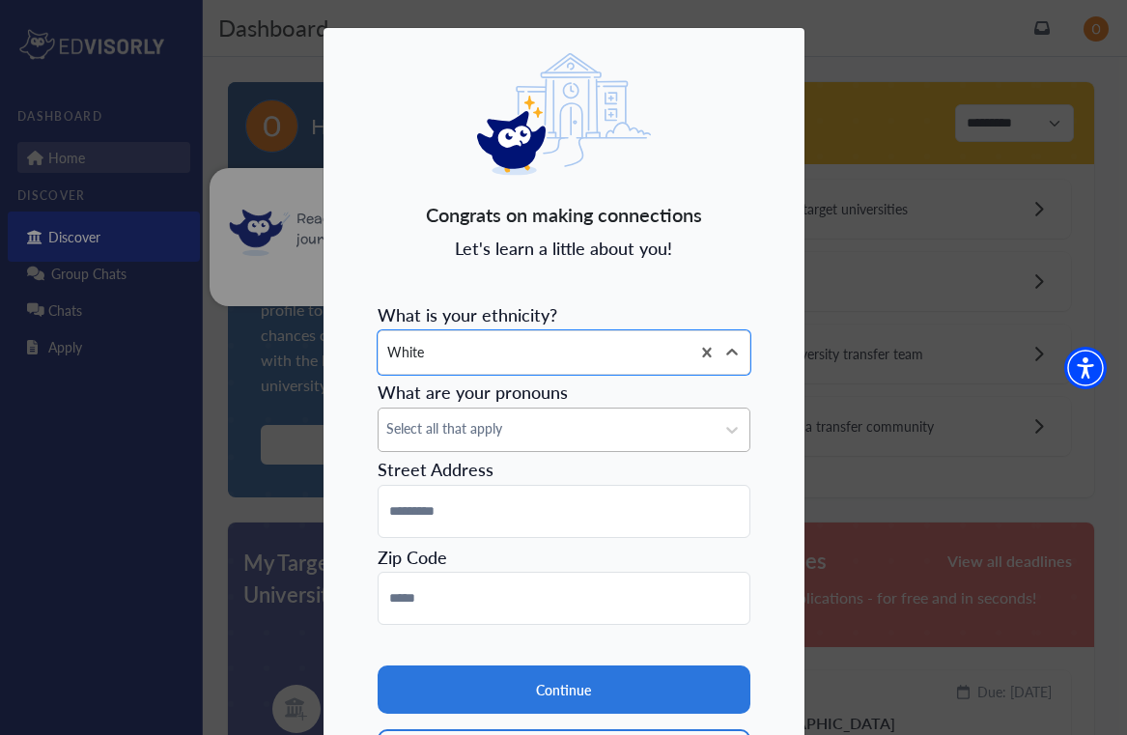
click at [544, 437] on span "Select all that apply" at bounding box center [546, 428] width 321 height 20
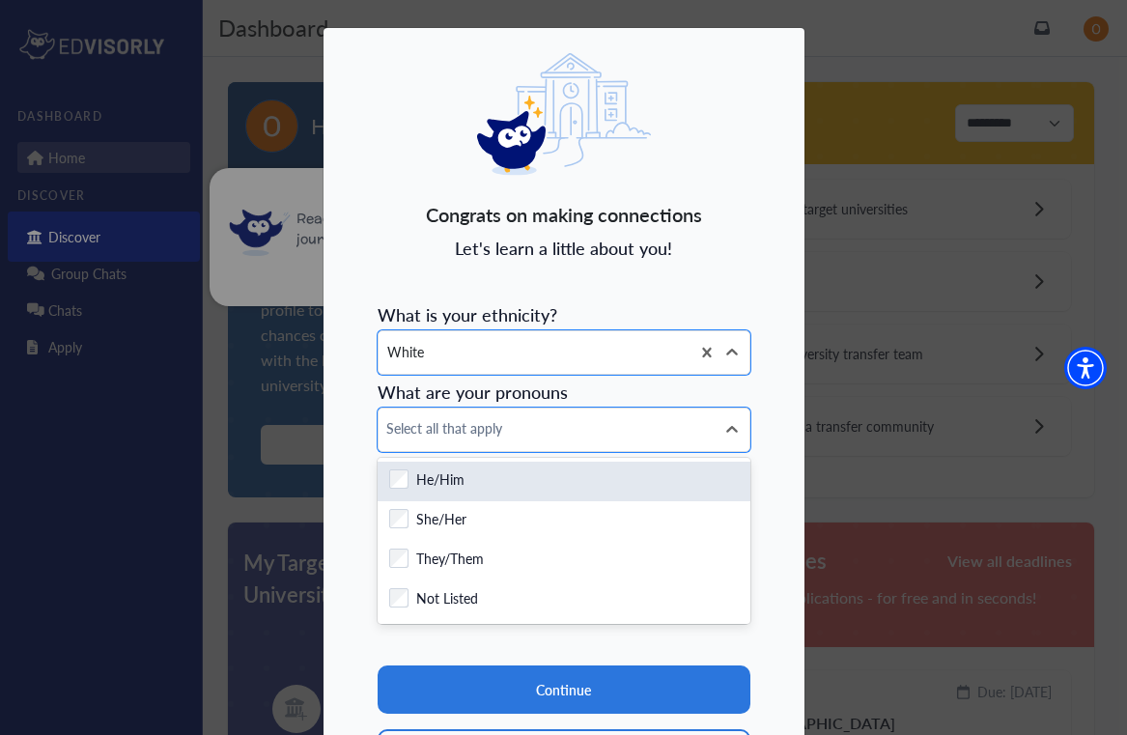
click at [520, 490] on div "Checkbox field He/Him" at bounding box center [564, 482] width 350 height 24
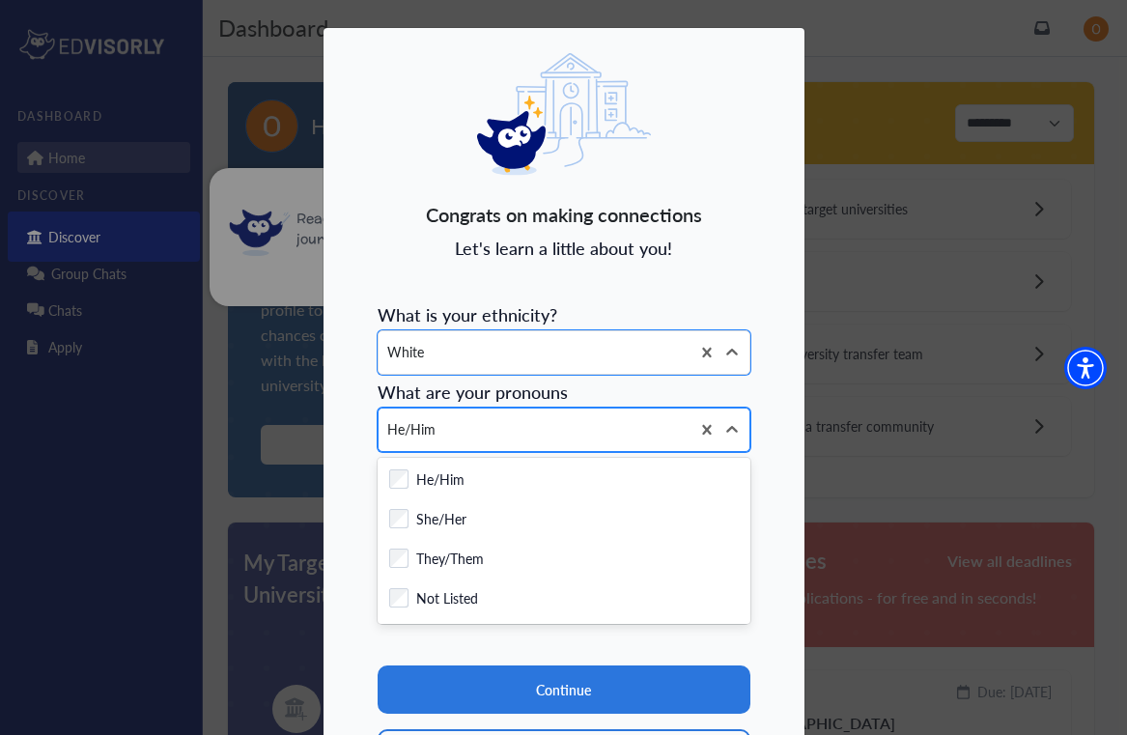
click at [551, 430] on div "He/Him" at bounding box center [534, 430] width 311 height 43
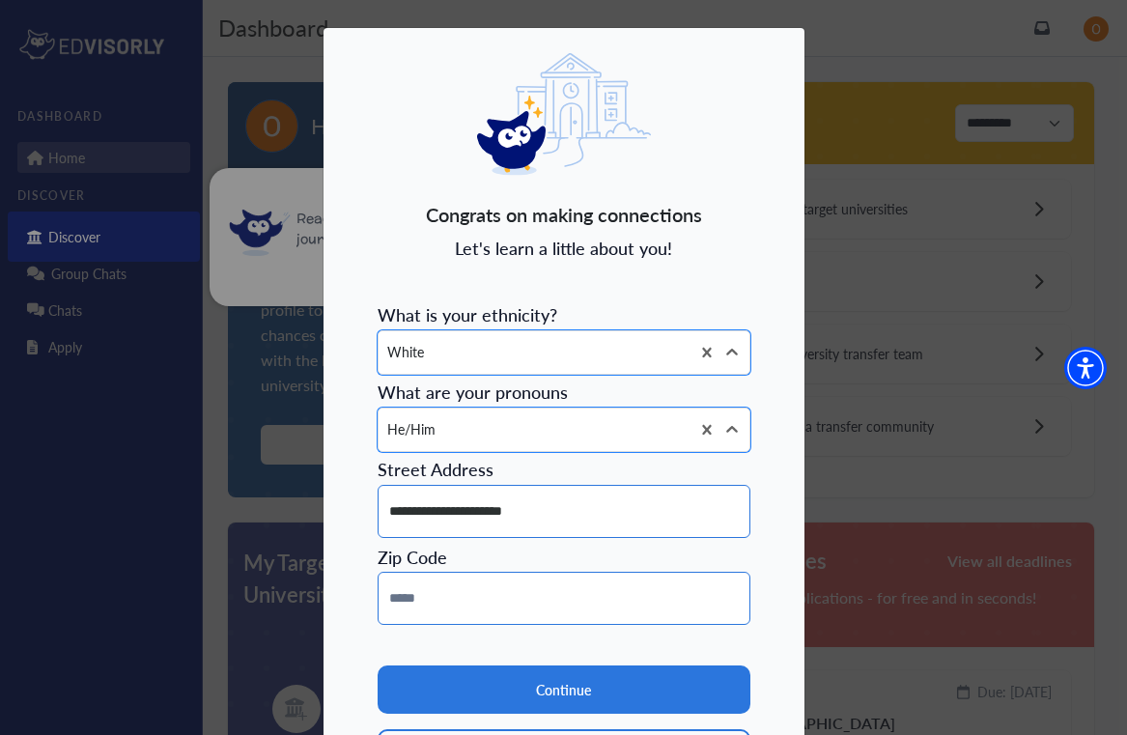
type input "**********"
click at [403, 604] on input "******" at bounding box center [564, 598] width 373 height 53
type input "*****"
click at [433, 507] on input "**********" at bounding box center [564, 511] width 373 height 53
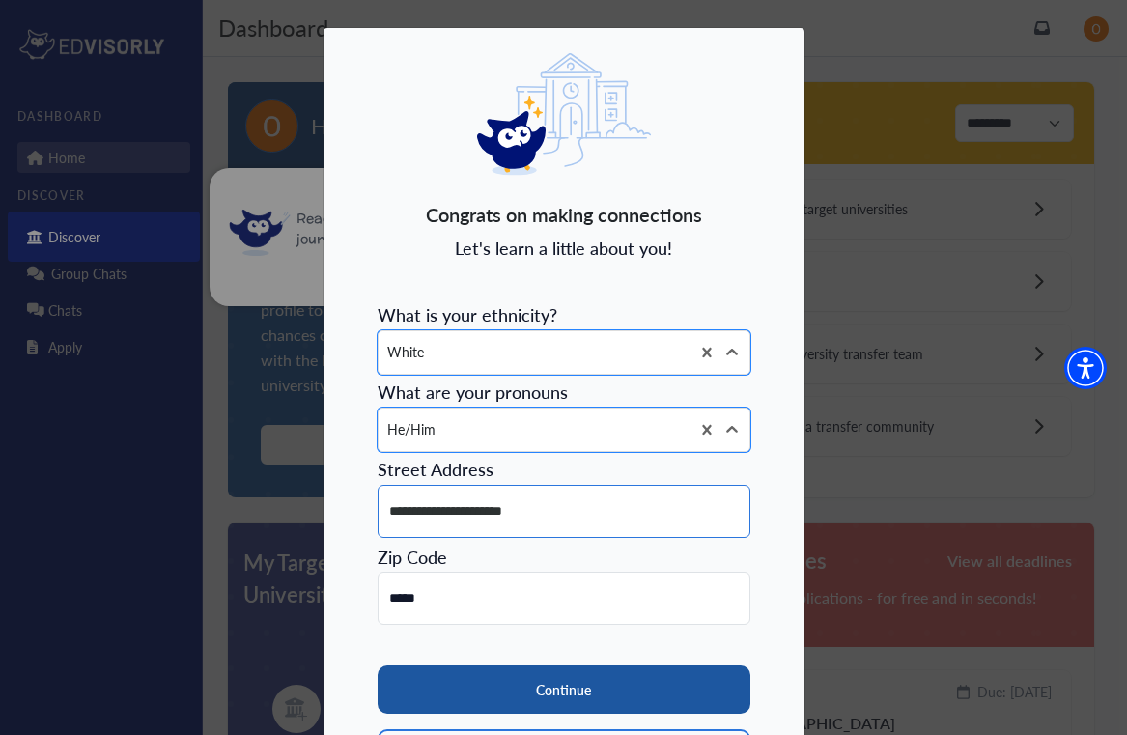
type input "**********"
click at [504, 683] on button "Continue" at bounding box center [564, 690] width 373 height 48
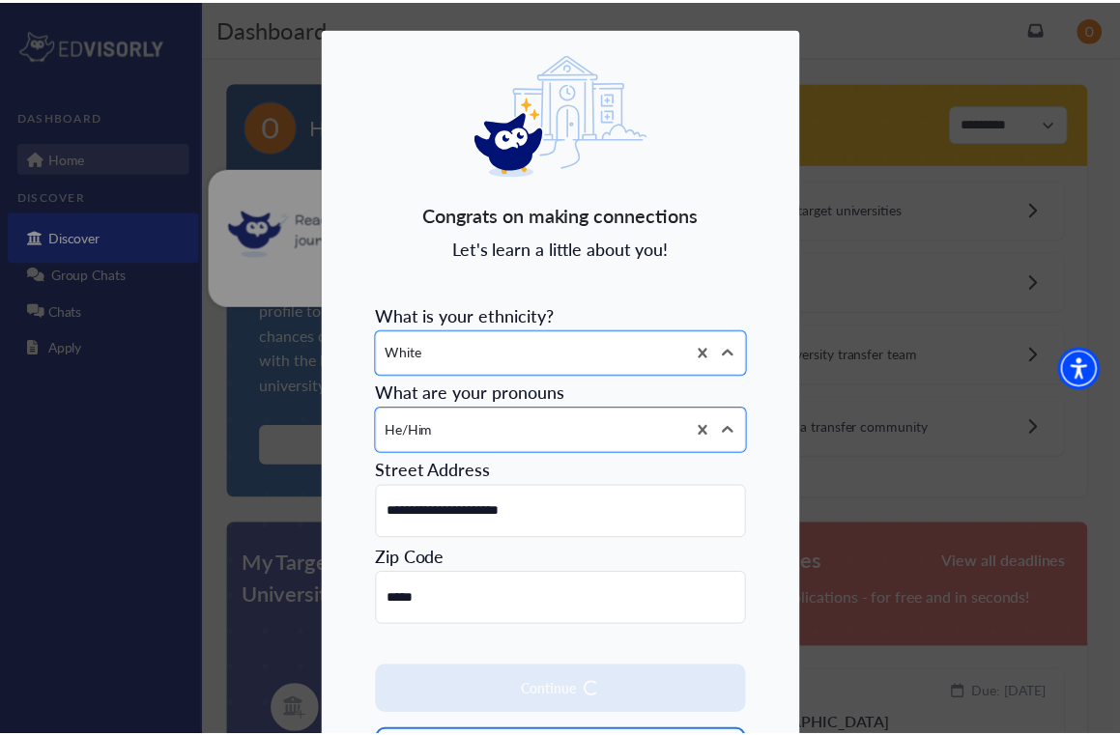
scroll to position [3, 0]
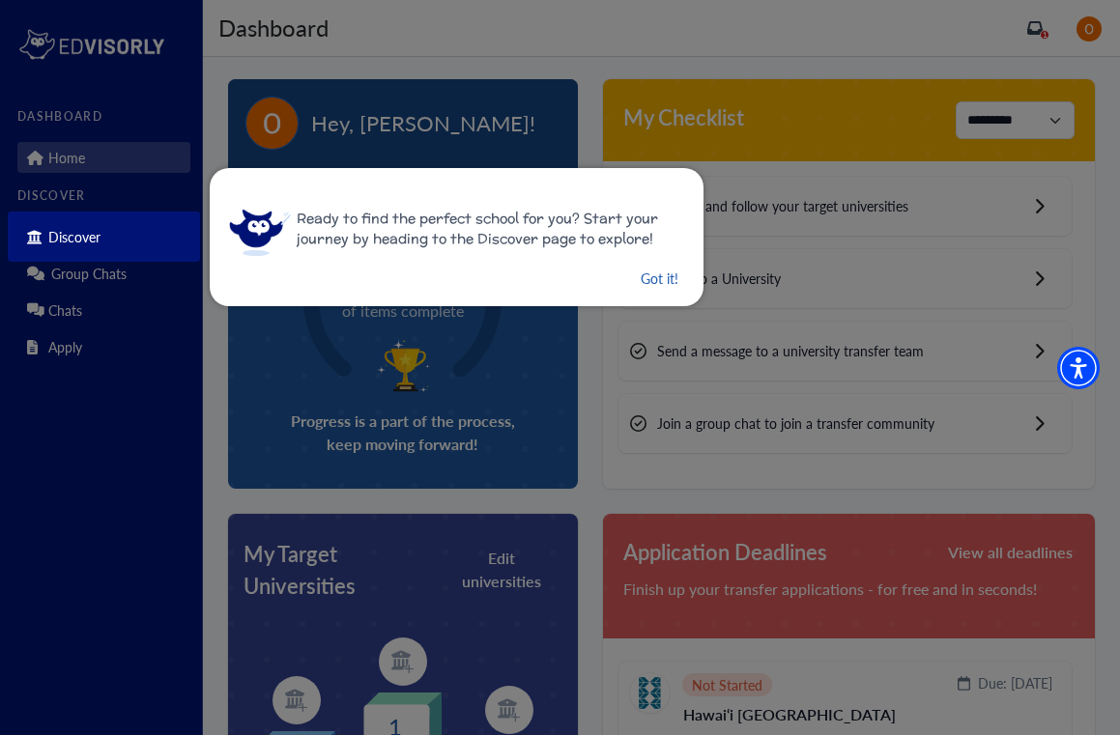
click at [645, 271] on button "Got it!" at bounding box center [660, 279] width 42 height 24
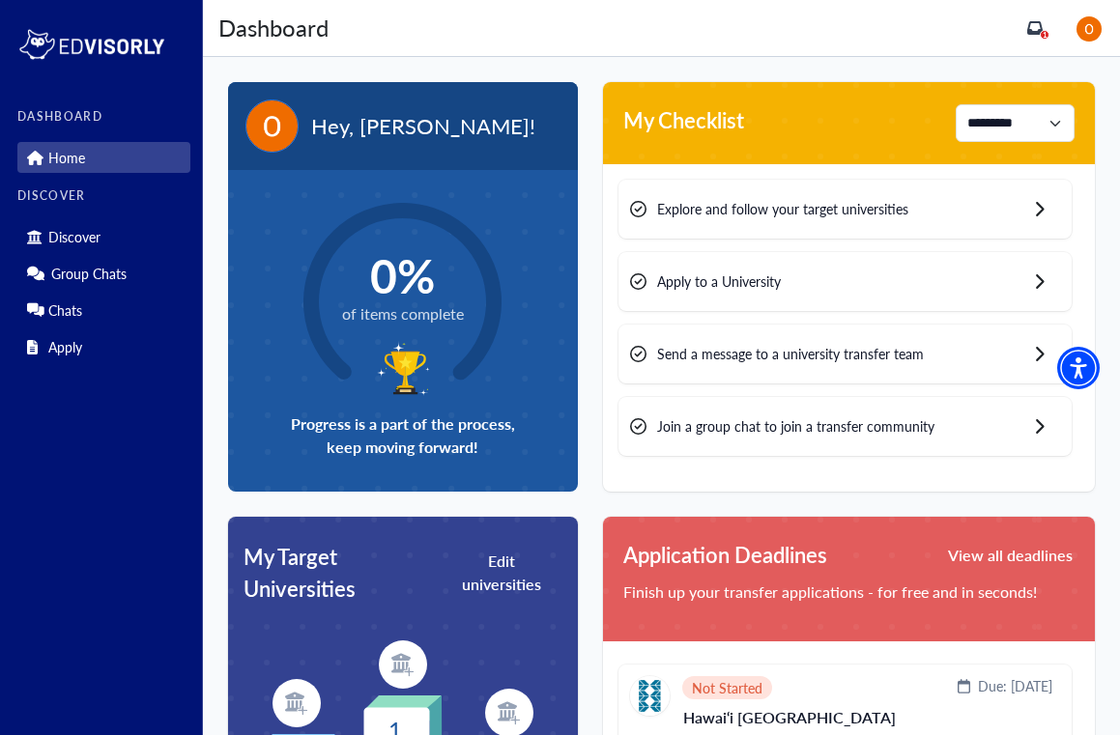
scroll to position [0, 0]
click at [361, 146] on div "Hey, Omar!" at bounding box center [403, 126] width 350 height 88
click at [377, 366] on img at bounding box center [403, 368] width 56 height 59
click at [817, 116] on div "**********" at bounding box center [849, 123] width 492 height 82
click at [1042, 35] on icon "inbox" at bounding box center [1034, 28] width 15 height 14
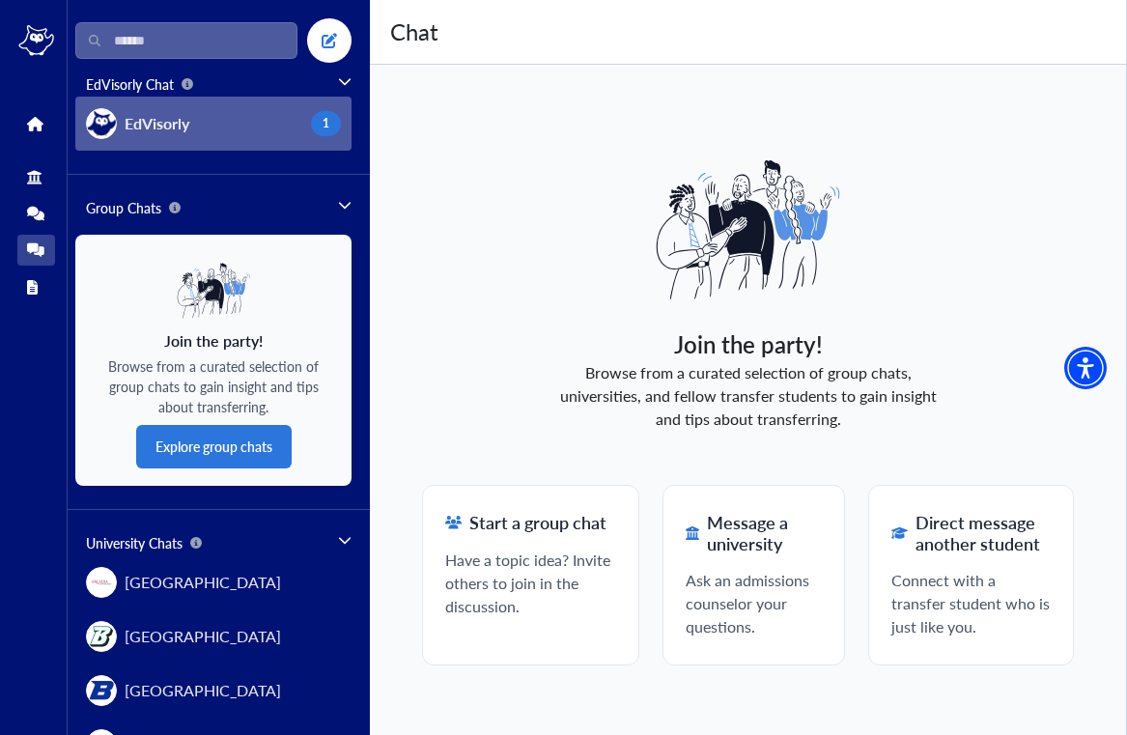
click at [205, 105] on button "EdVisorly 1" at bounding box center [213, 124] width 276 height 54
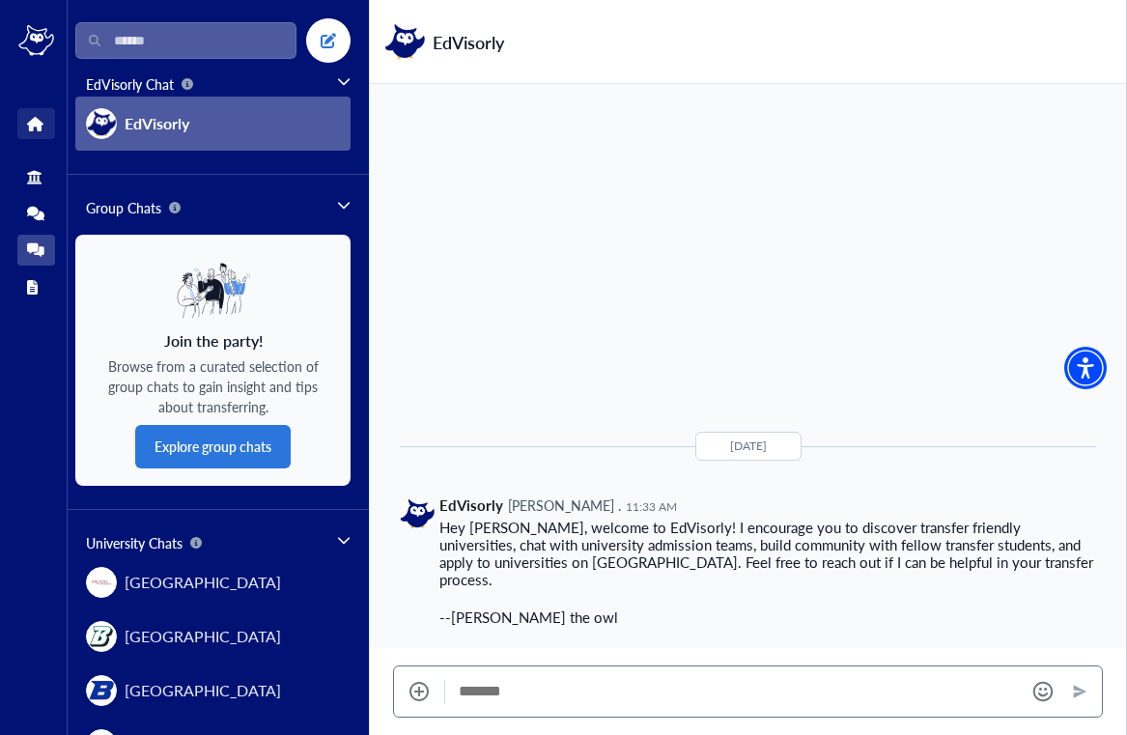
click at [33, 125] on icon at bounding box center [34, 124] width 14 height 14
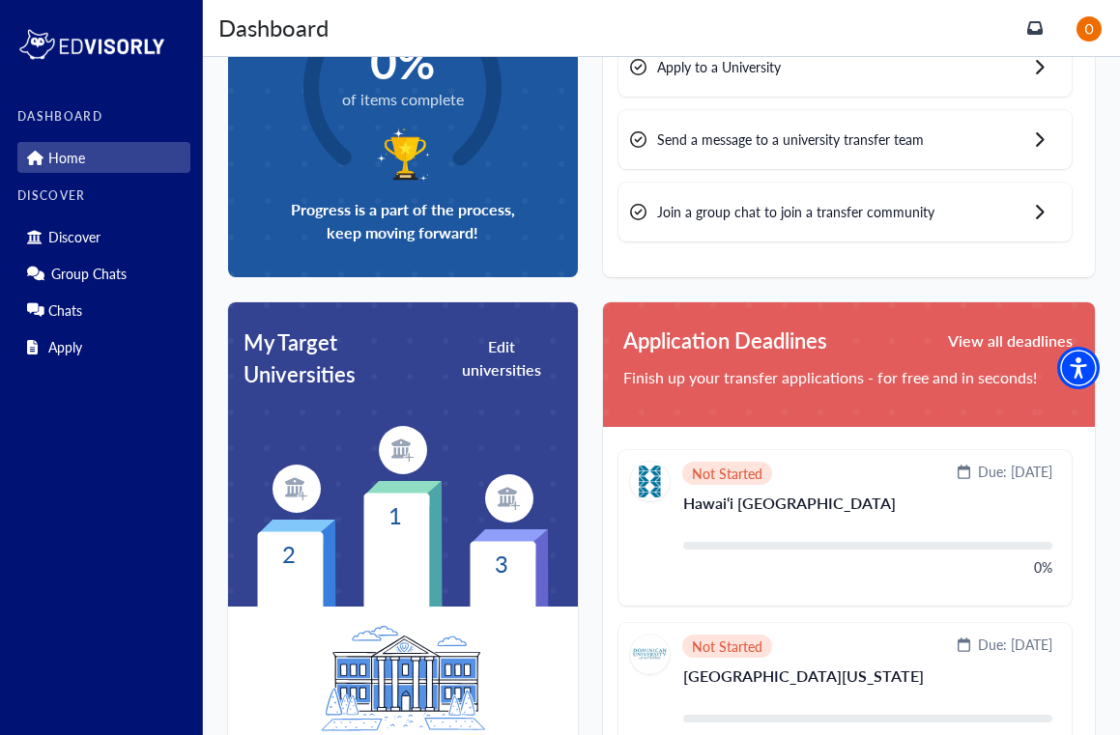
scroll to position [216, 0]
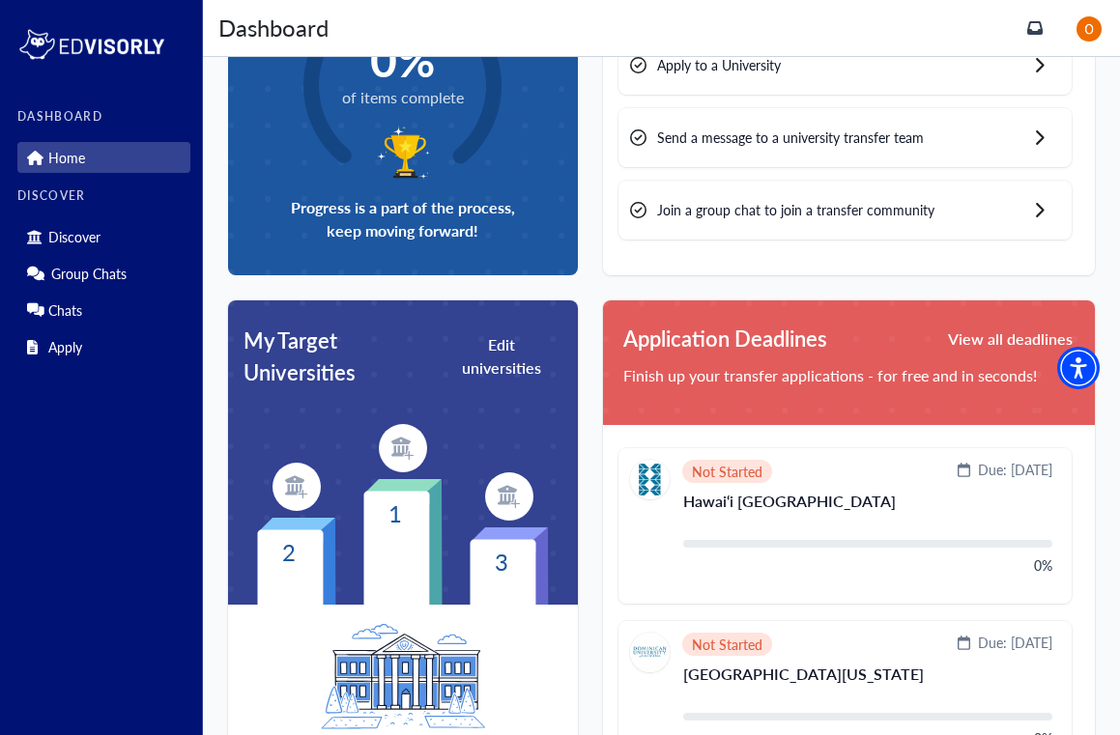
click at [492, 343] on button "Edit universities" at bounding box center [501, 356] width 110 height 50
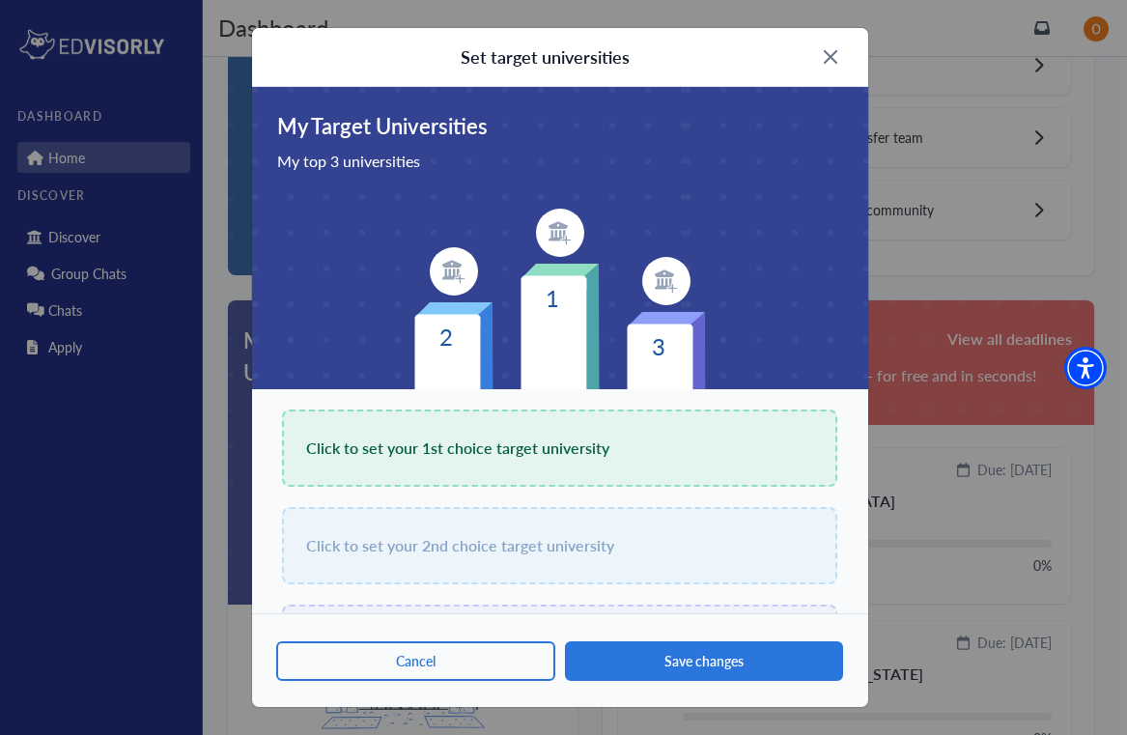
click at [451, 476] on div "Click to set your 1st choice target university" at bounding box center [559, 448] width 555 height 77
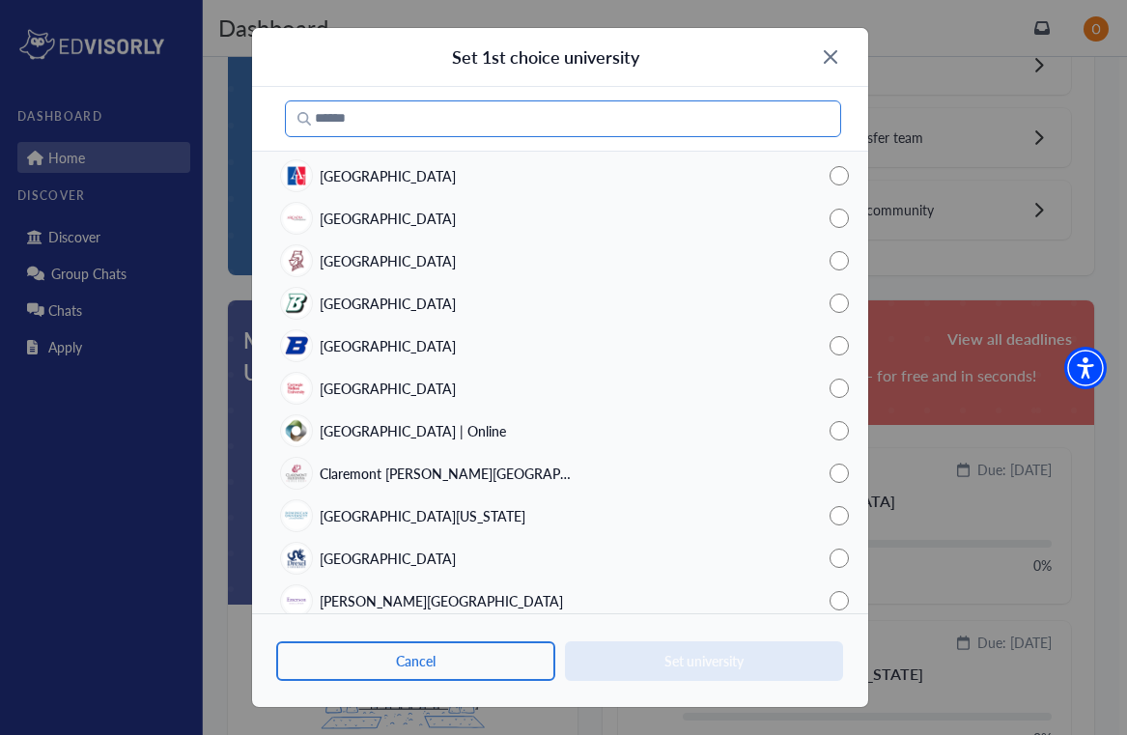
click at [559, 125] on input "text" at bounding box center [563, 118] width 556 height 37
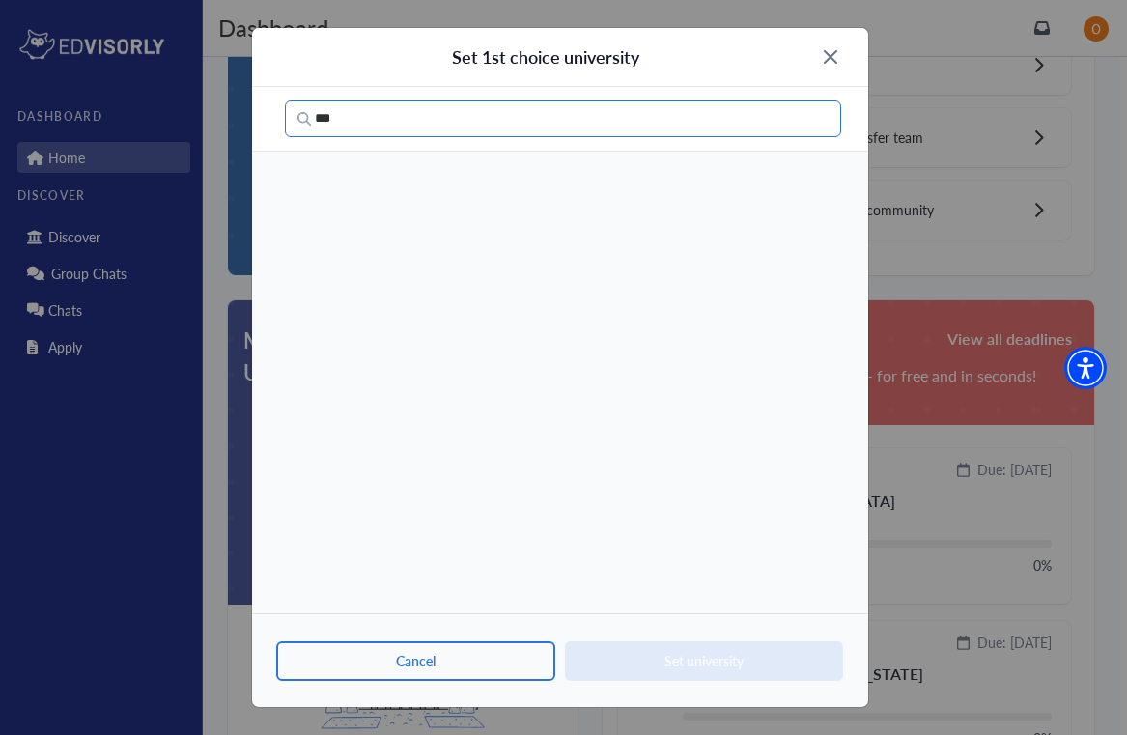
drag, startPoint x: 559, startPoint y: 124, endPoint x: 518, endPoint y: 132, distance: 42.4
click at [518, 132] on input "***" at bounding box center [563, 118] width 556 height 37
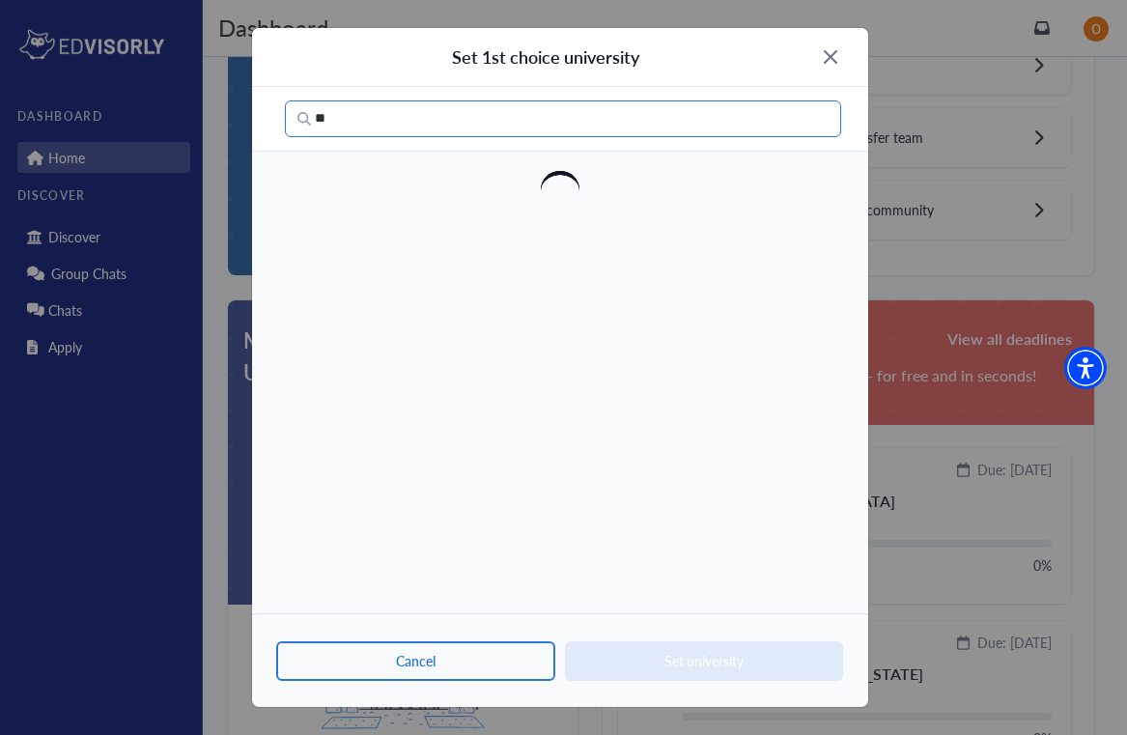
type input "*"
type input "****"
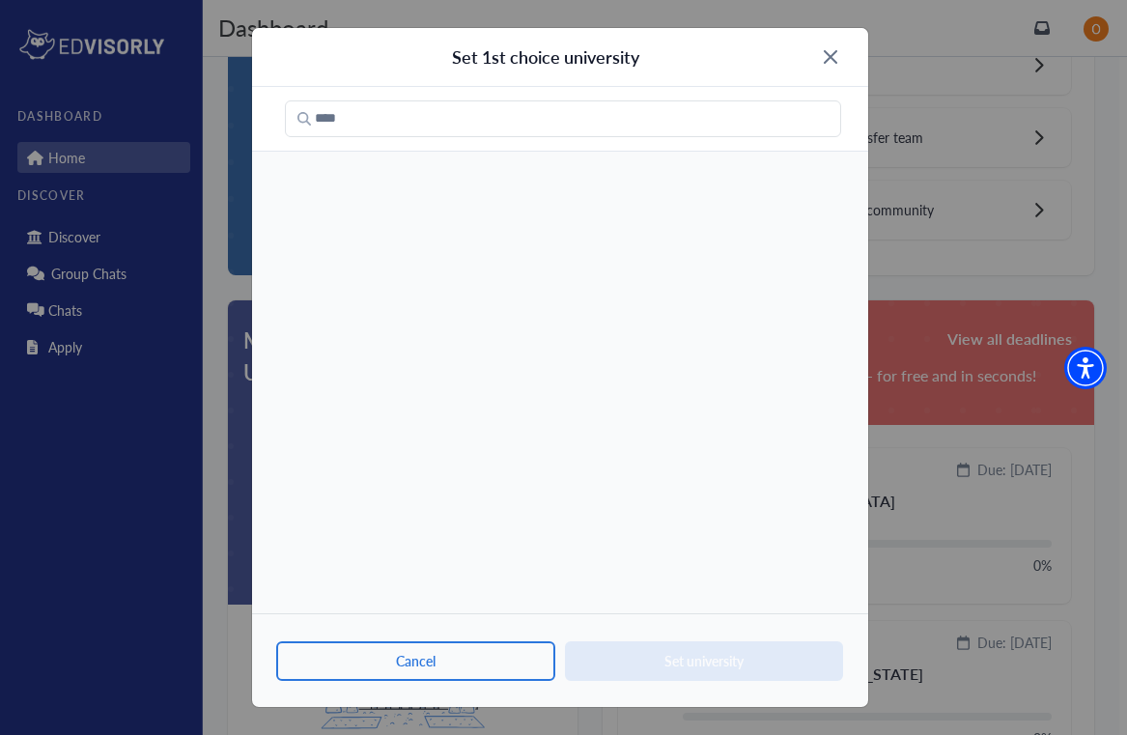
click at [828, 62] on img at bounding box center [831, 57] width 14 height 14
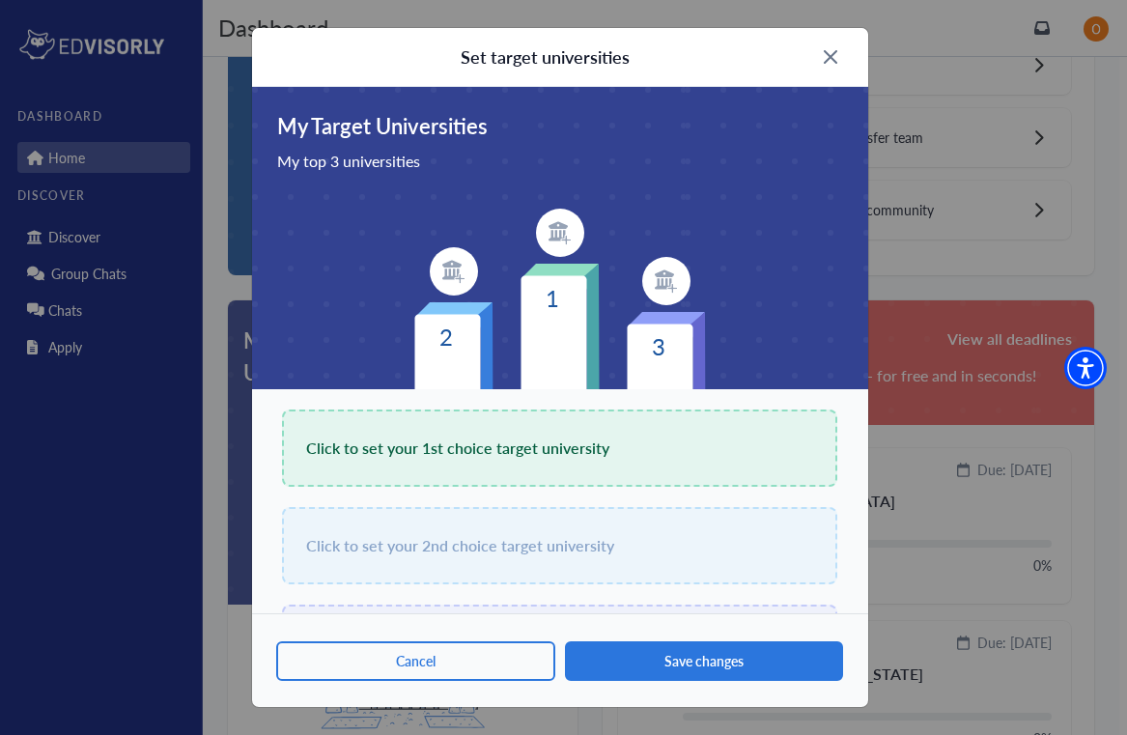
click at [825, 67] on div "Set target universities" at bounding box center [560, 57] width 616 height 59
click at [825, 65] on div "Set target universities" at bounding box center [560, 57] width 616 height 59
click at [830, 58] on img at bounding box center [831, 57] width 14 height 14
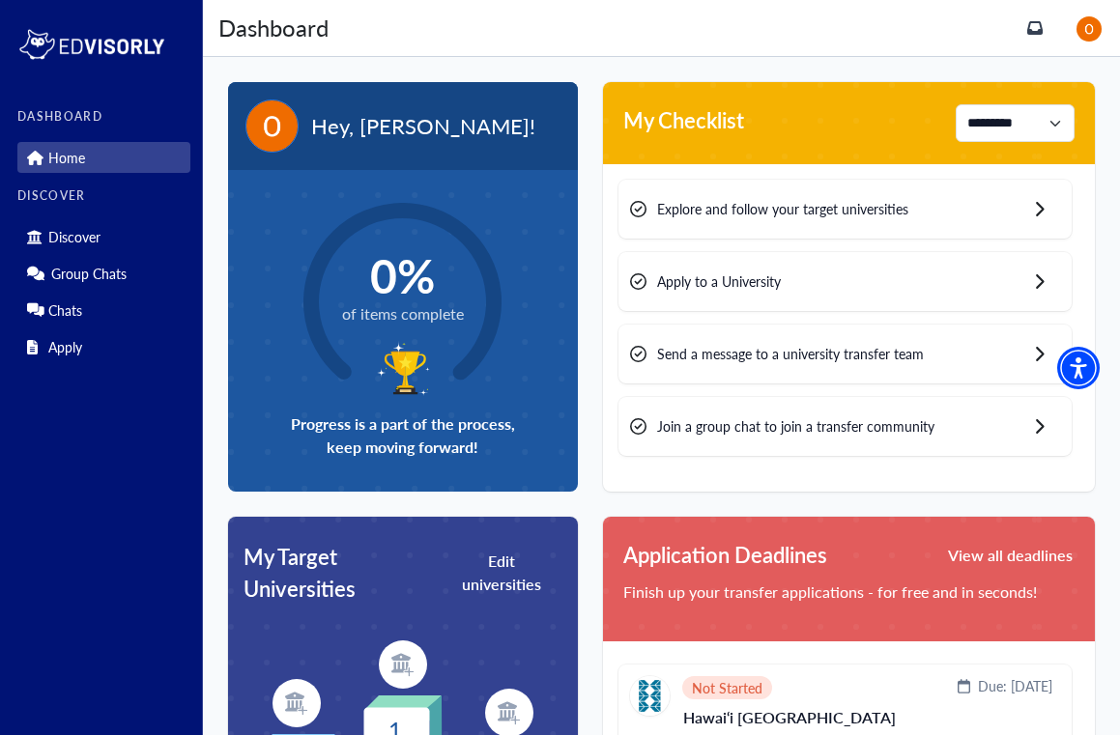
scroll to position [0, 0]
click at [807, 219] on div "Explore and follow your target universities" at bounding box center [844, 209] width 453 height 59
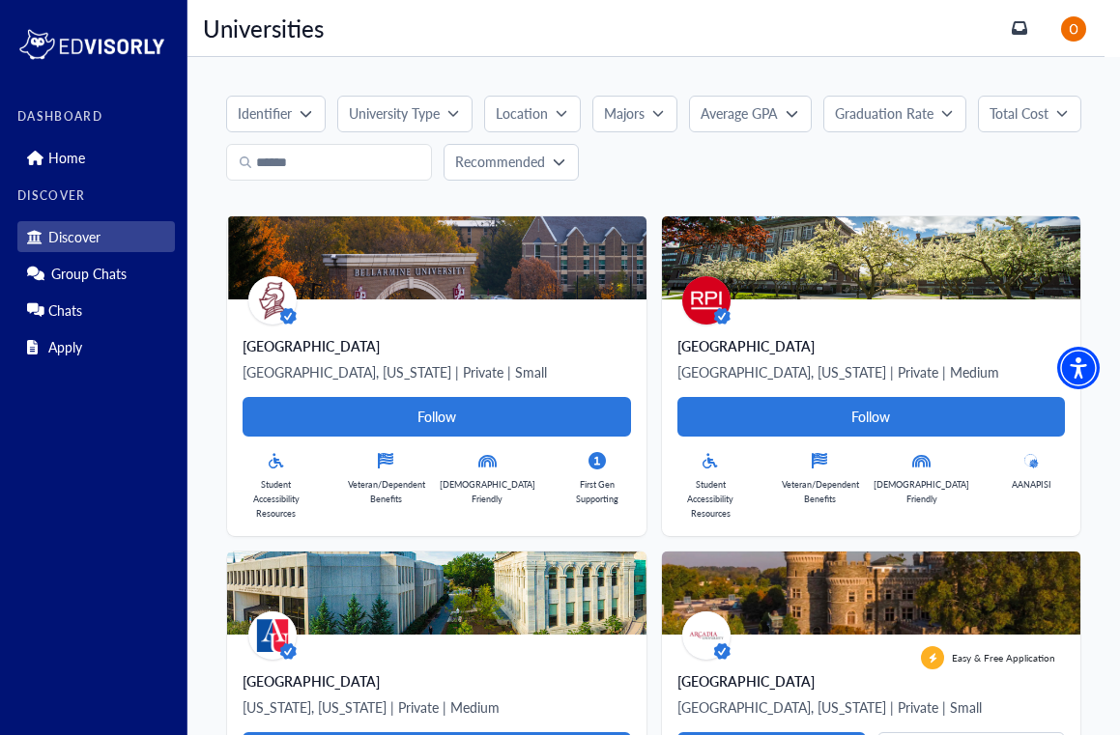
click at [533, 116] on p "Location" at bounding box center [522, 113] width 52 height 20
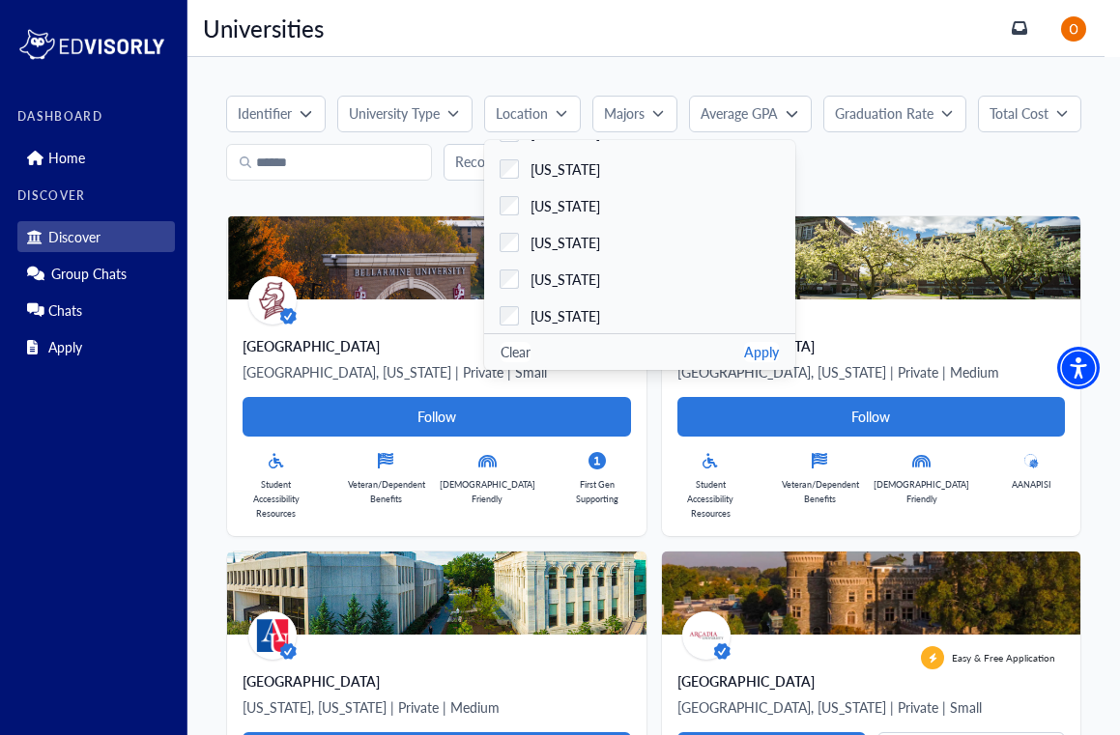
scroll to position [398, 0]
click at [769, 350] on button "Apply" at bounding box center [761, 352] width 35 height 20
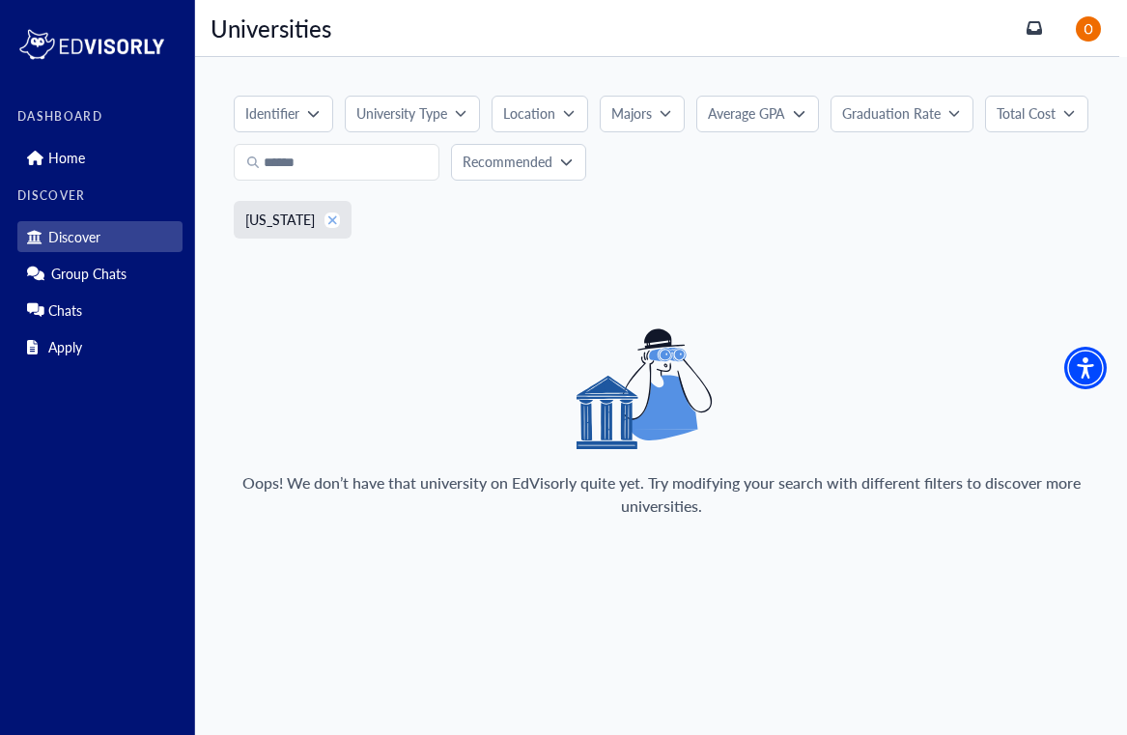
click at [328, 218] on icon "button" at bounding box center [332, 219] width 9 height 9
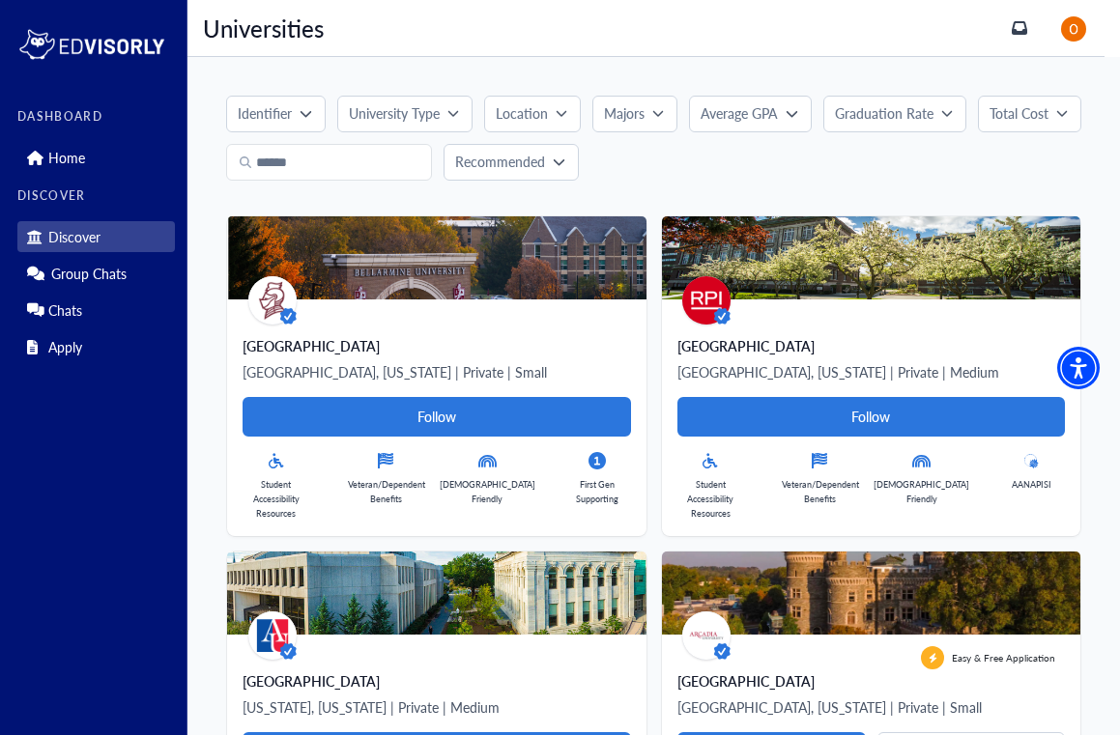
click at [450, 116] on icon "button" at bounding box center [453, 113] width 12 height 12
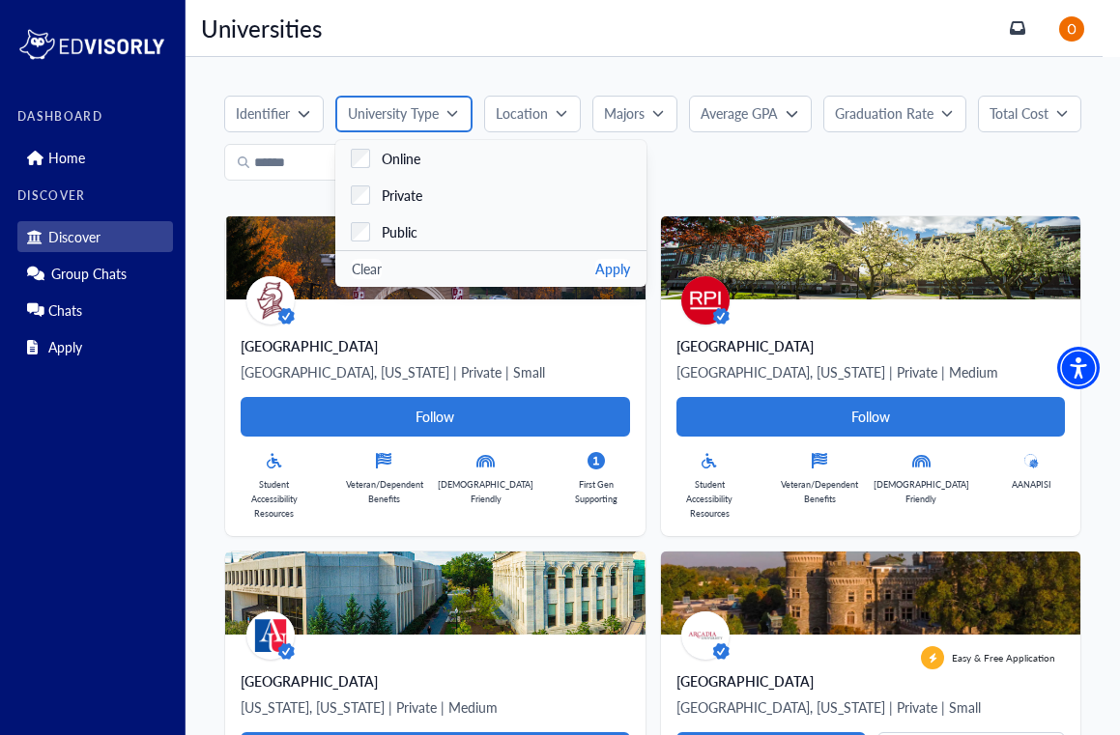
click at [450, 116] on icon "button" at bounding box center [452, 113] width 12 height 12
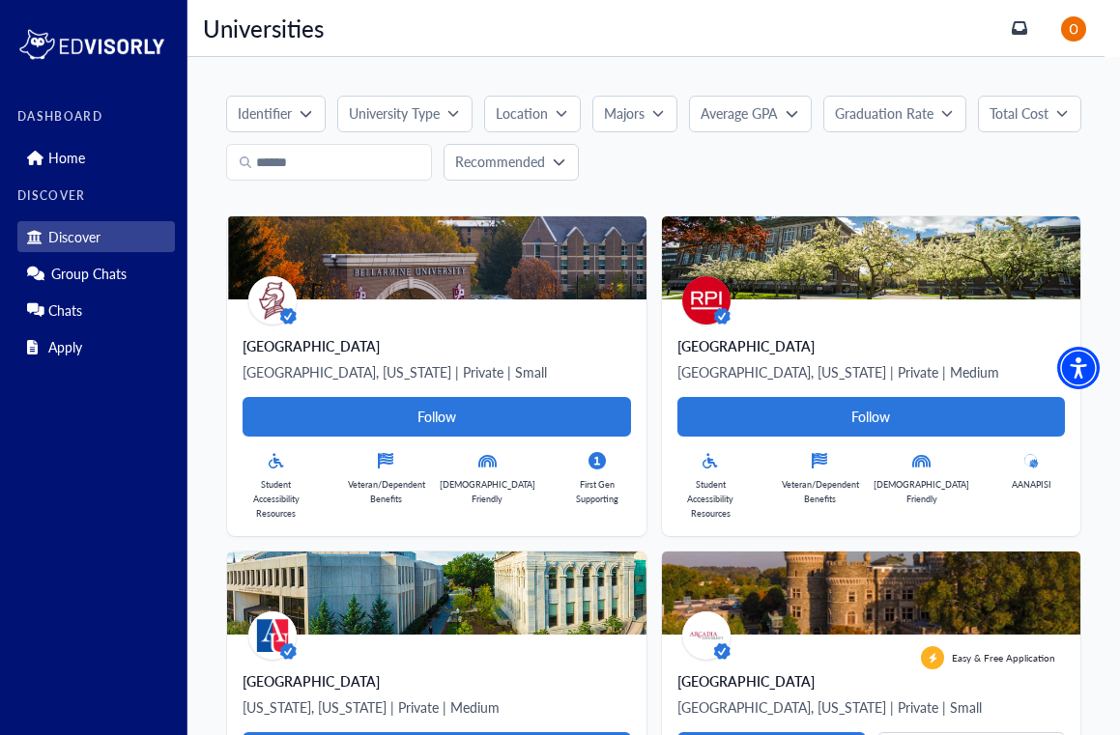
click at [302, 104] on button "Identifier" at bounding box center [275, 114] width 99 height 37
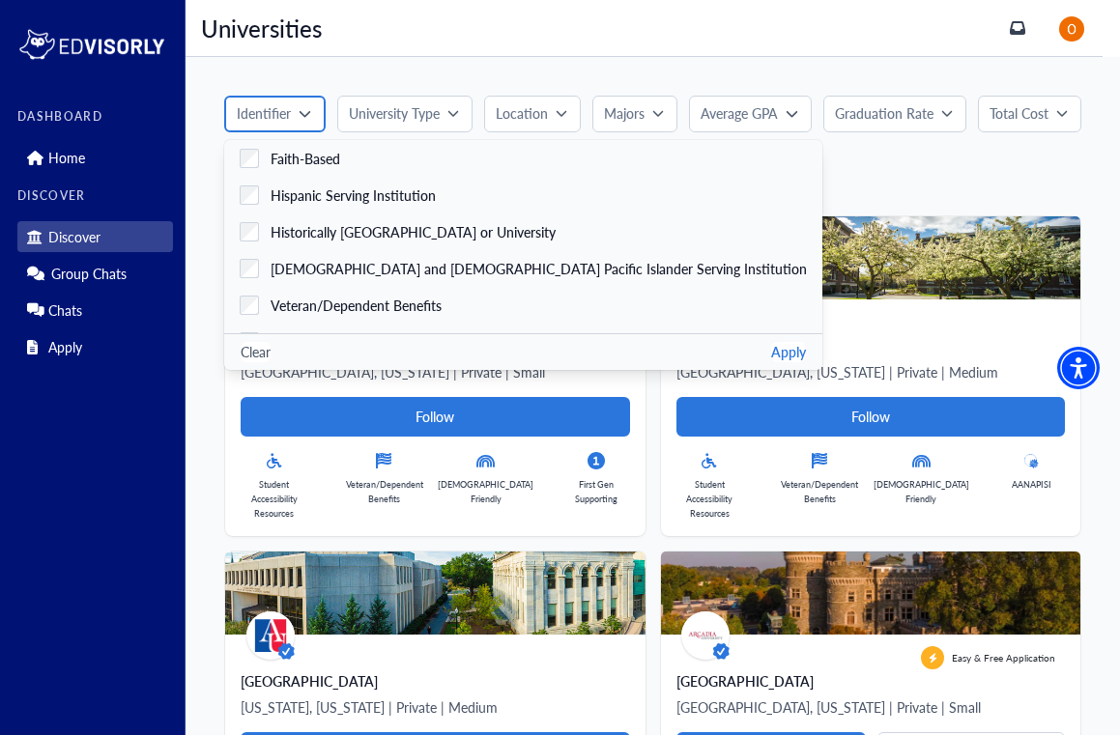
click at [302, 104] on button "Identifier" at bounding box center [274, 114] width 100 height 37
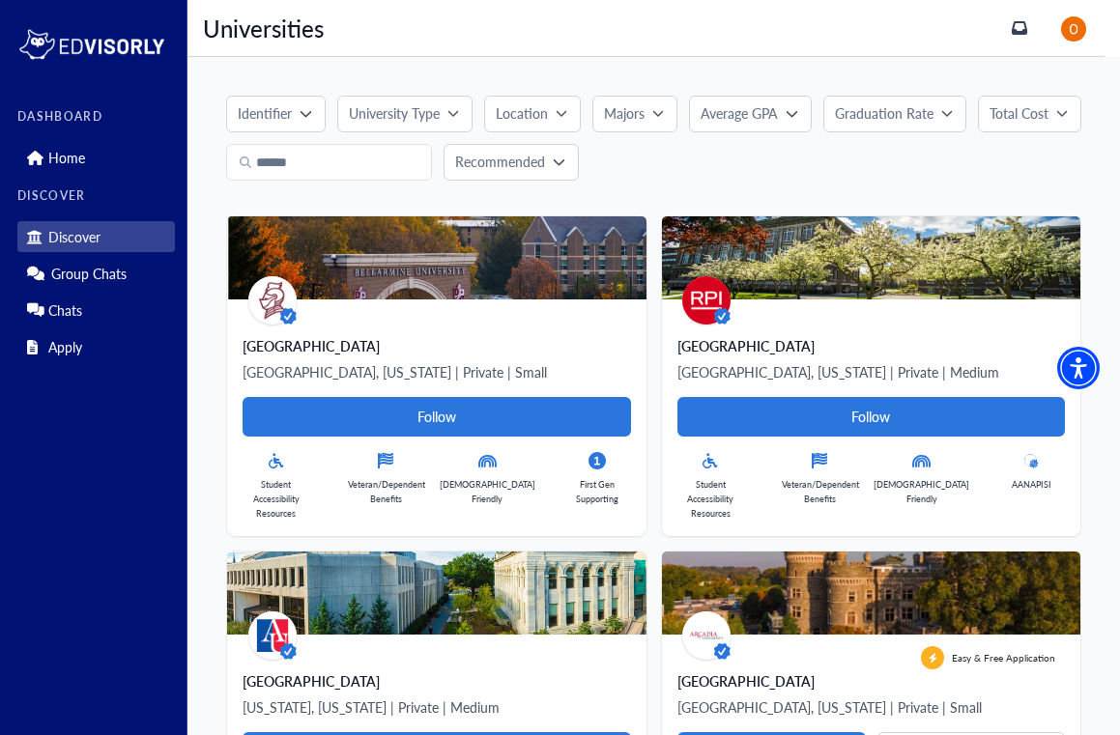
click at [622, 112] on p "Majors" at bounding box center [624, 113] width 41 height 20
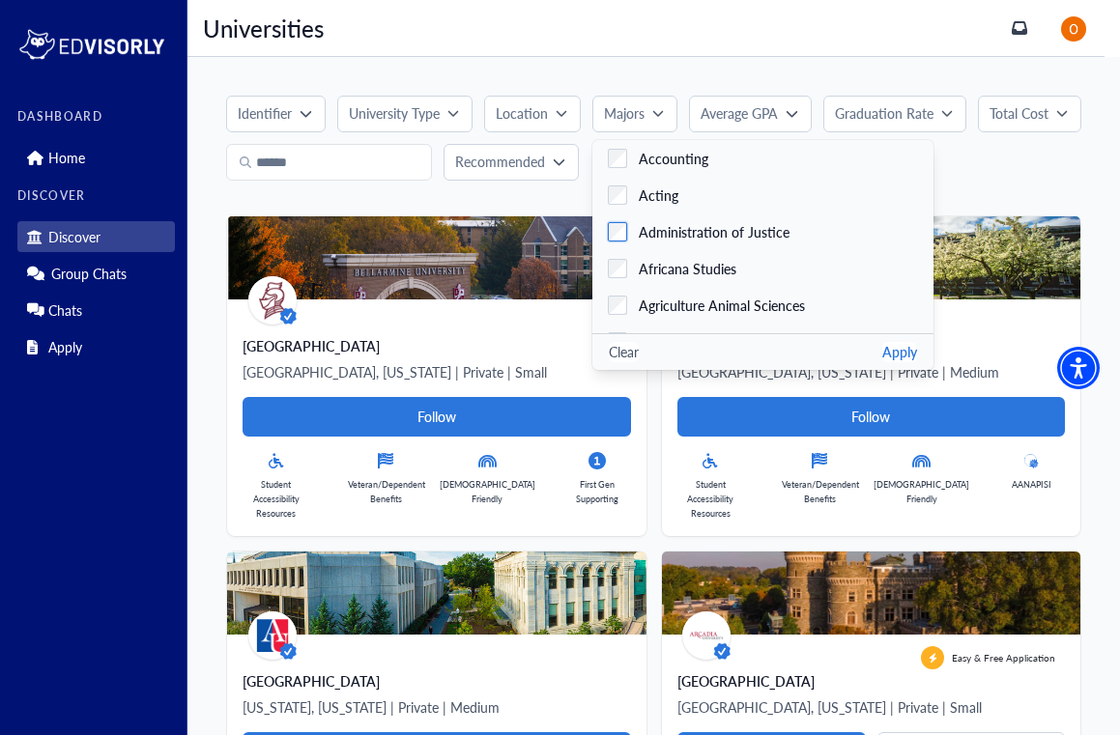
scroll to position [0, 0]
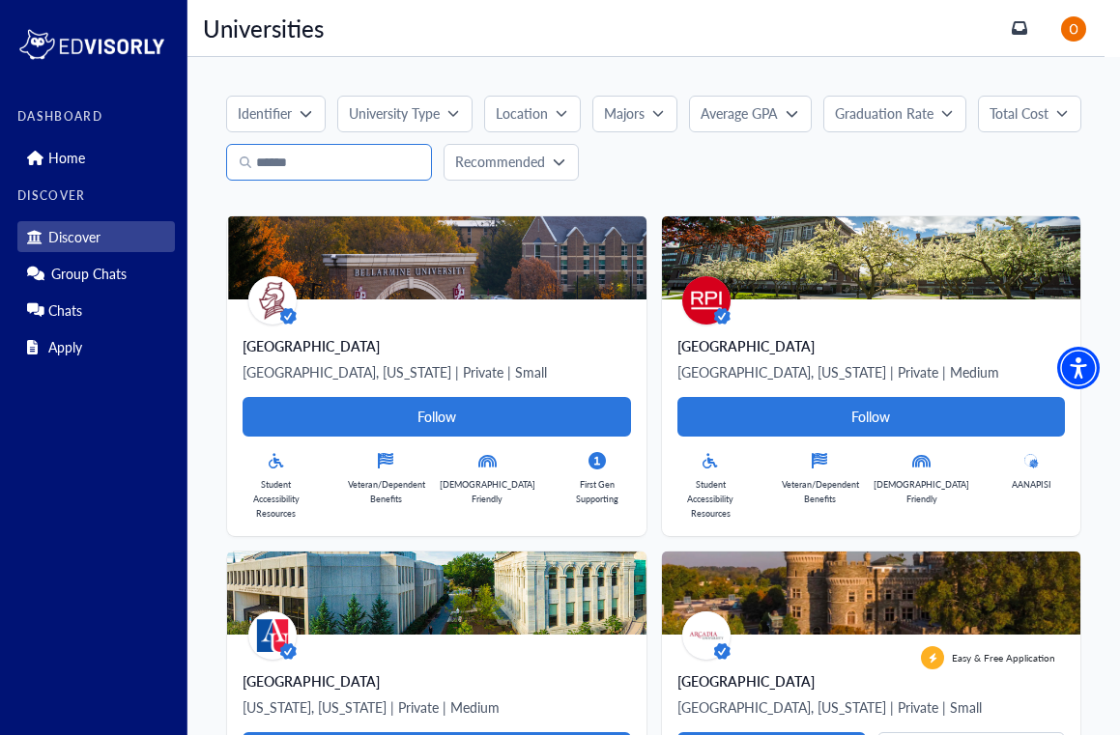
click at [327, 174] on input "Search" at bounding box center [329, 162] width 206 height 37
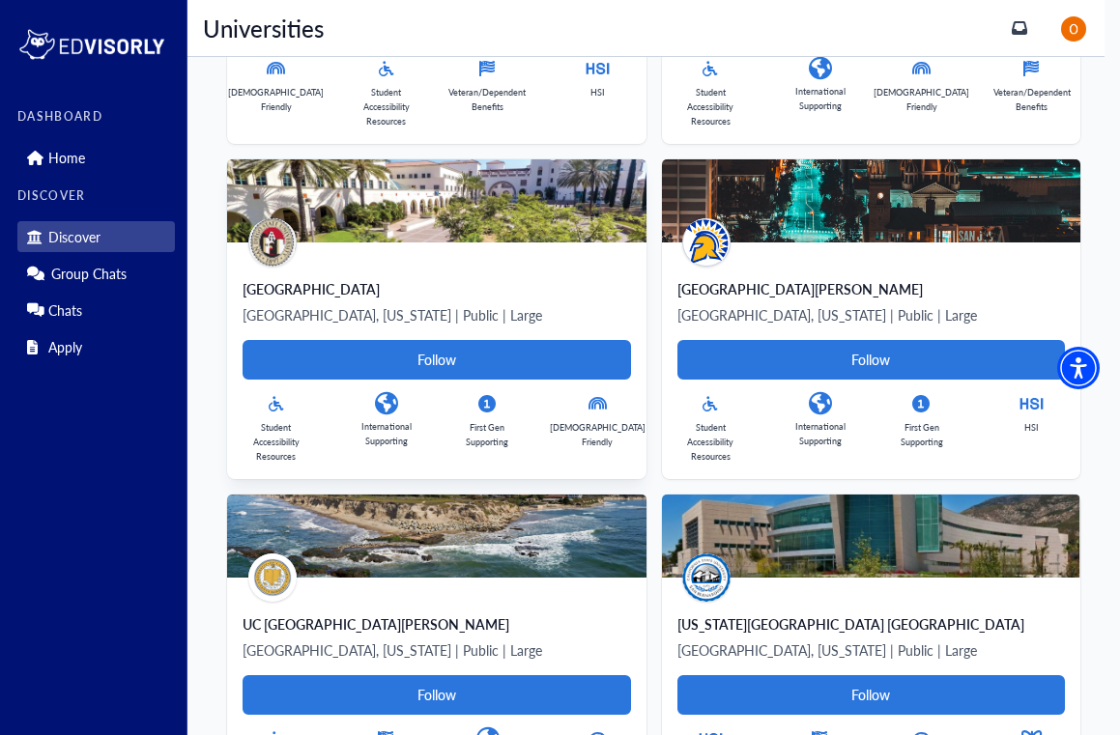
scroll to position [759, 0]
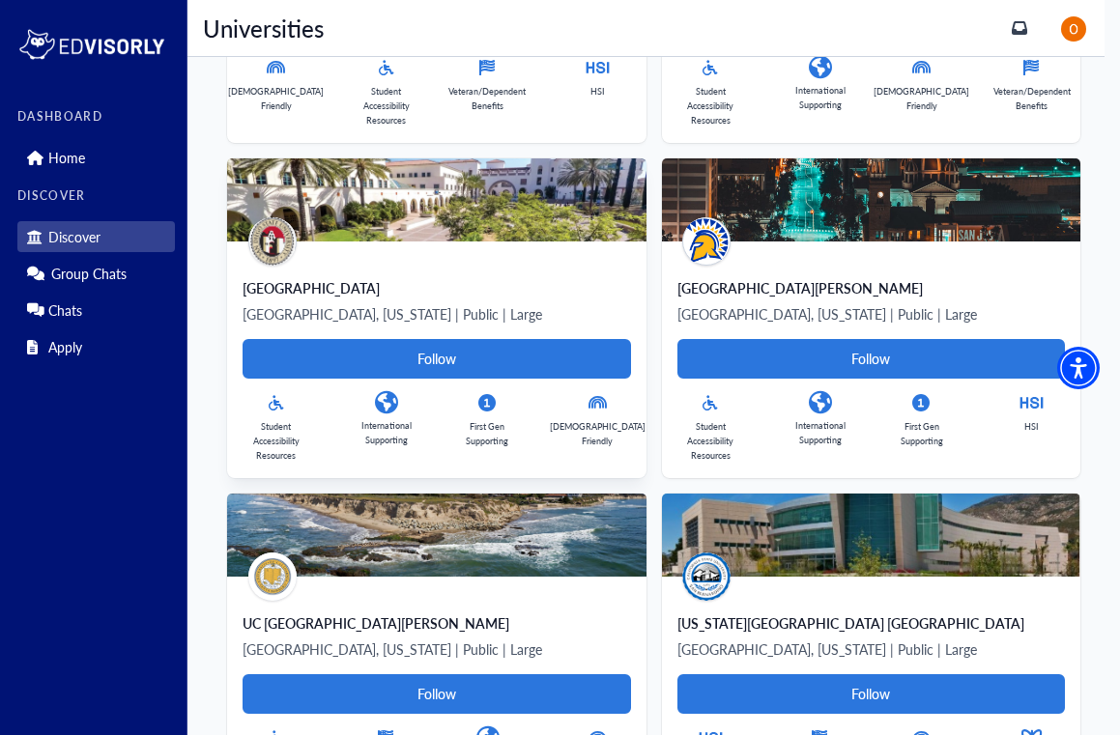
type input "***"
click at [435, 256] on div "[GEOGRAPHIC_DATA], [US_STATE] | Public | Large Follow Student Accessibility Res…" at bounding box center [436, 360] width 418 height 237
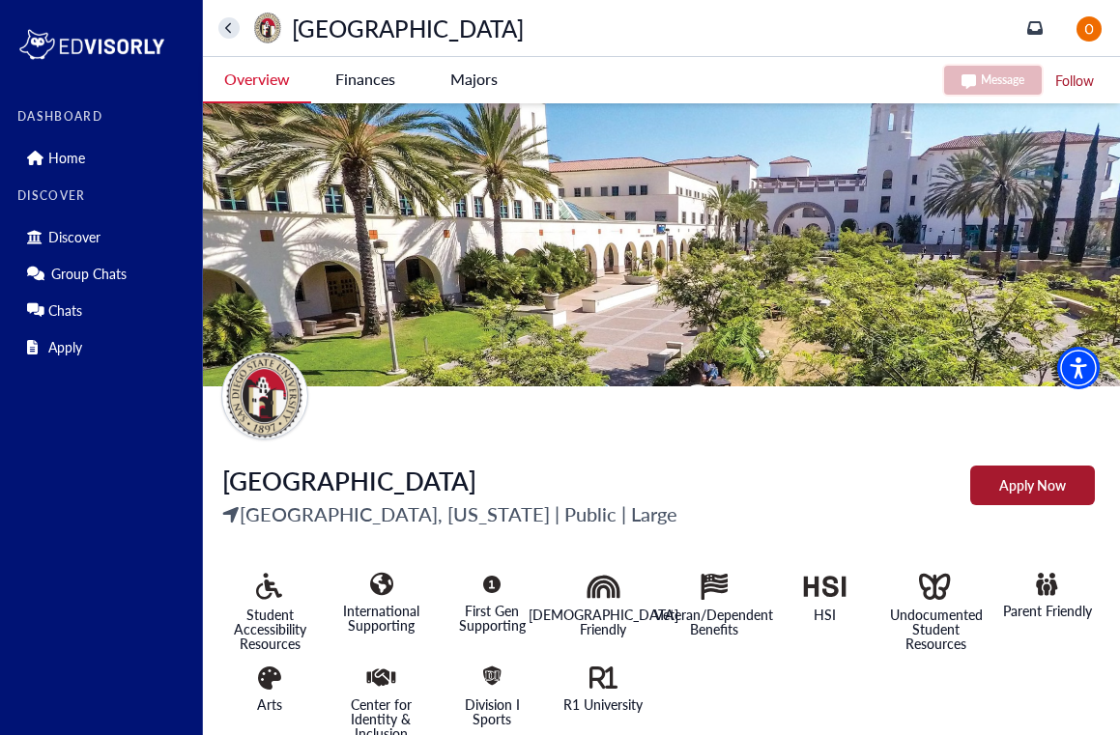
click at [228, 22] on icon "home" at bounding box center [229, 28] width 8 height 13
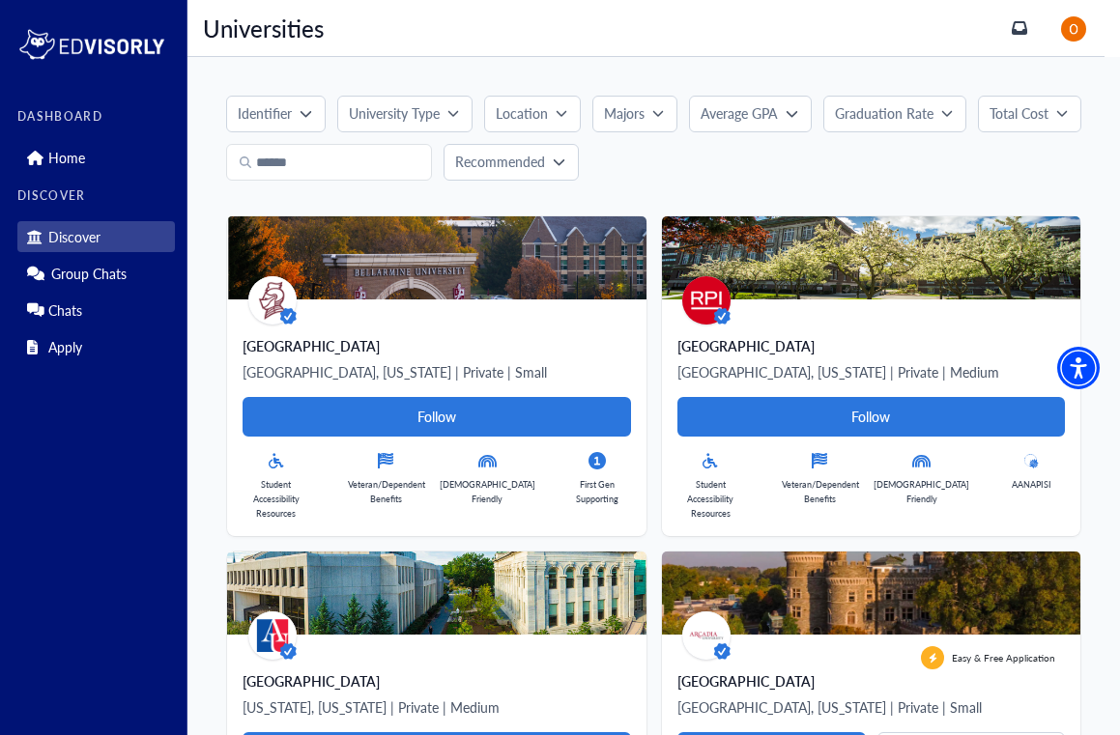
click at [520, 149] on button "Recommended" at bounding box center [510, 162] width 134 height 37
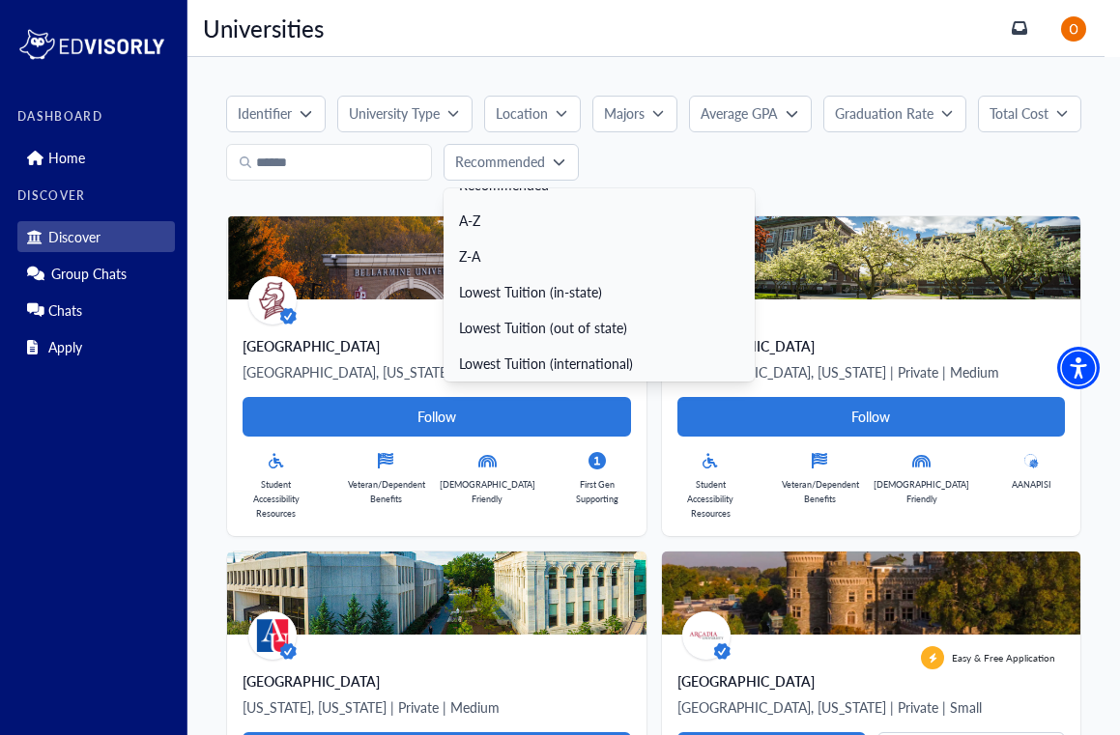
click at [869, 150] on div "Recommended Recommended A-Z Z-A Lowest Tuition (in-state) Lowest Tuition (out o…" at bounding box center [653, 162] width 855 height 37
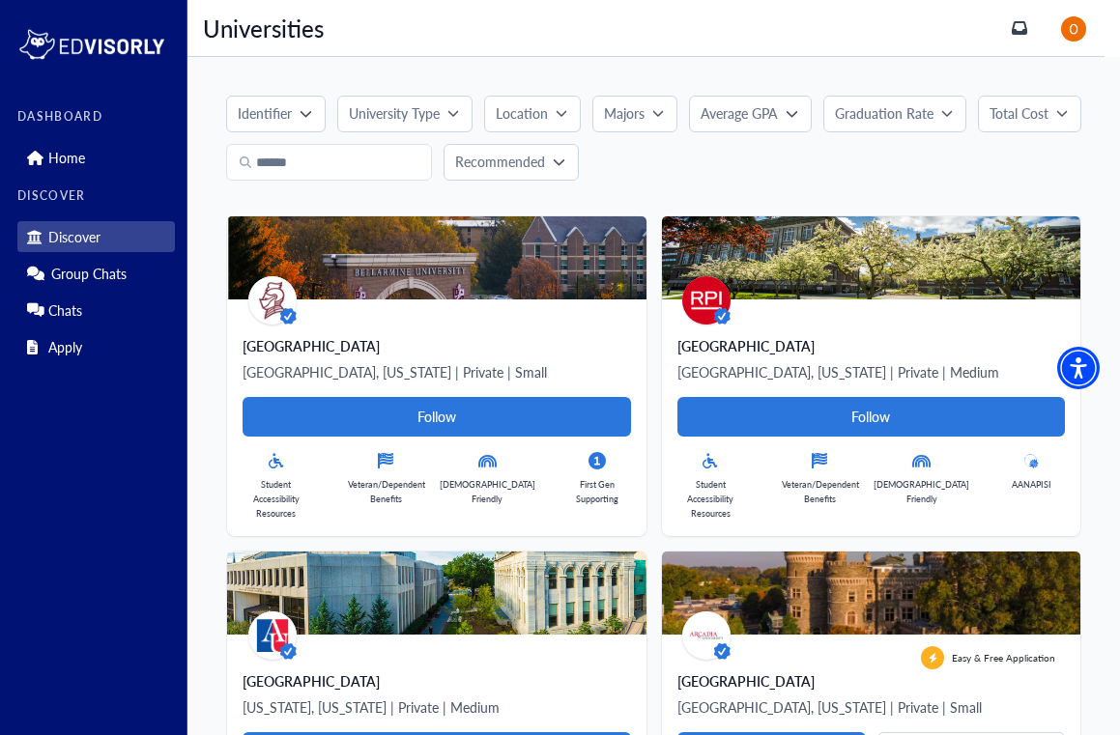
click at [443, 117] on div "University Type" at bounding box center [398, 113] width 99 height 20
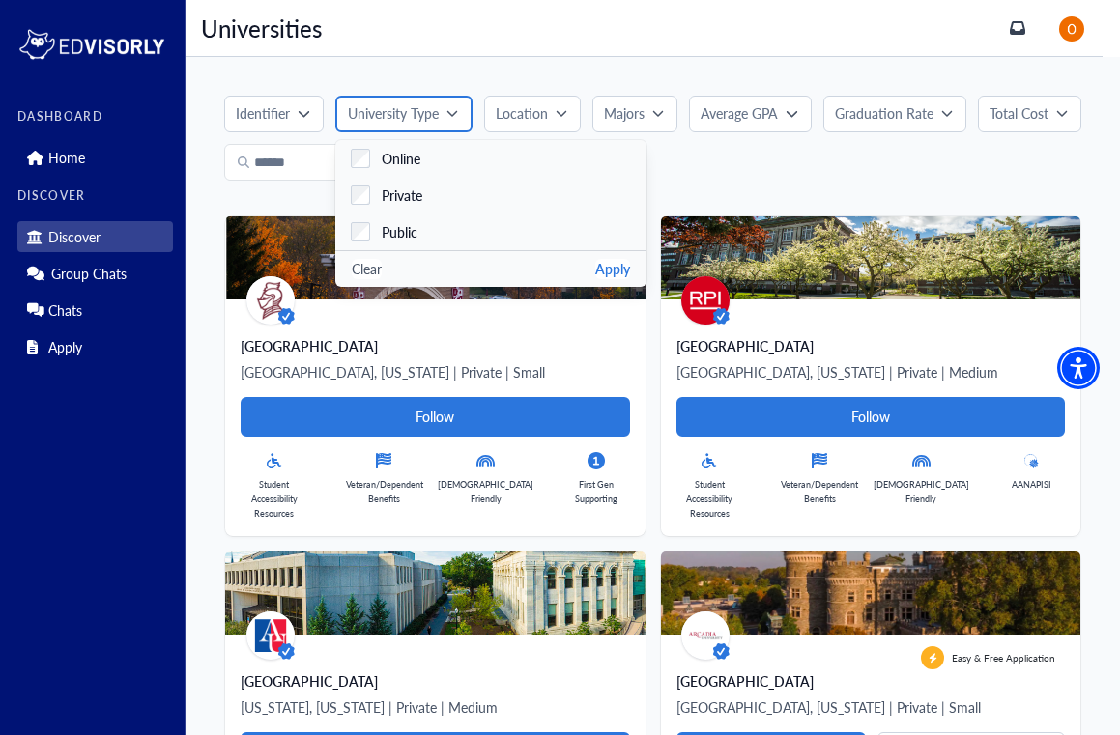
click at [425, 125] on button "University Type" at bounding box center [403, 114] width 137 height 37
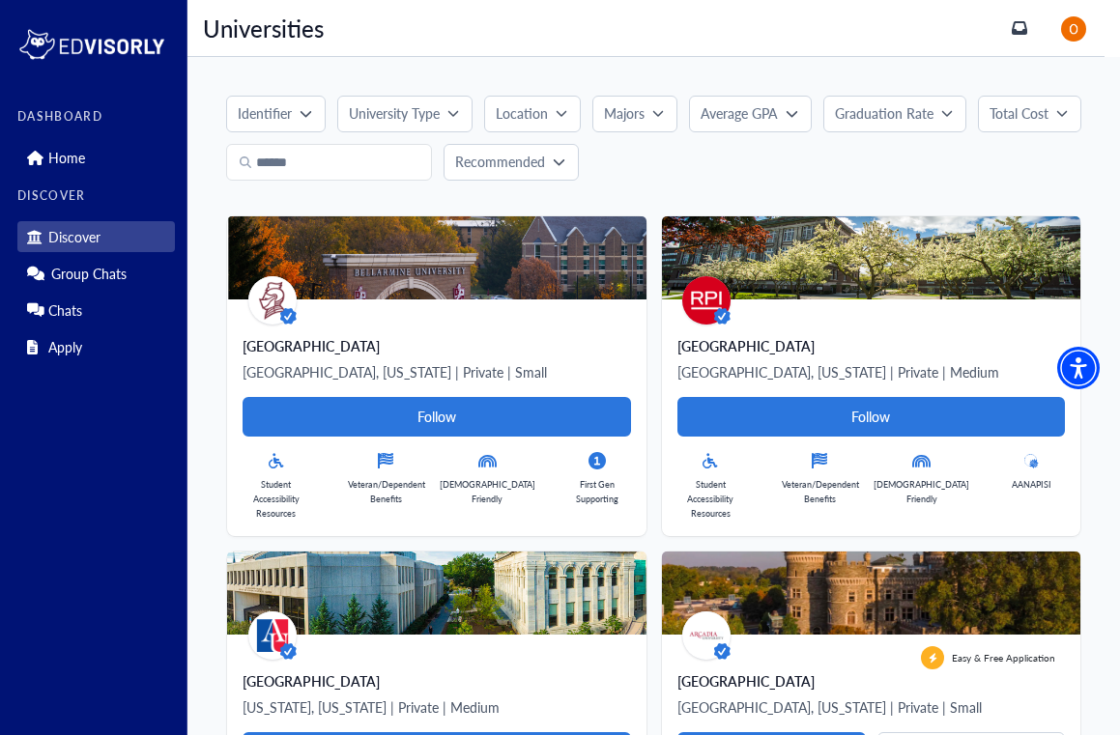
click at [639, 112] on p "Majors" at bounding box center [624, 113] width 41 height 20
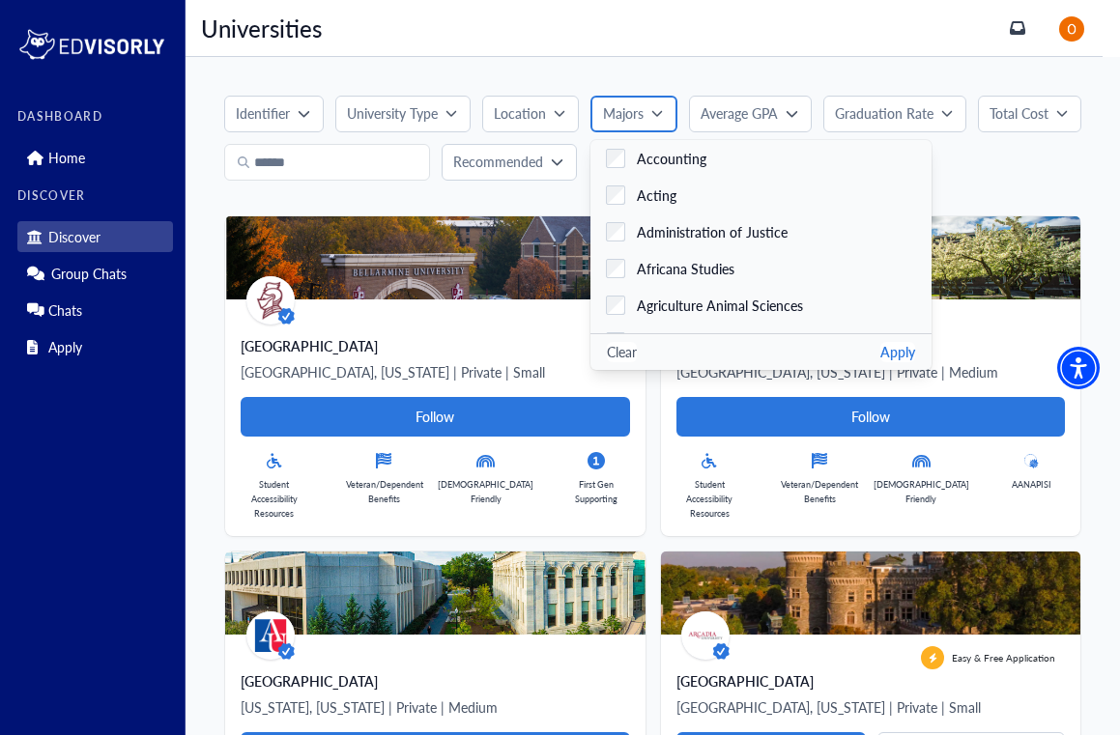
click at [639, 112] on p "Majors" at bounding box center [623, 113] width 41 height 20
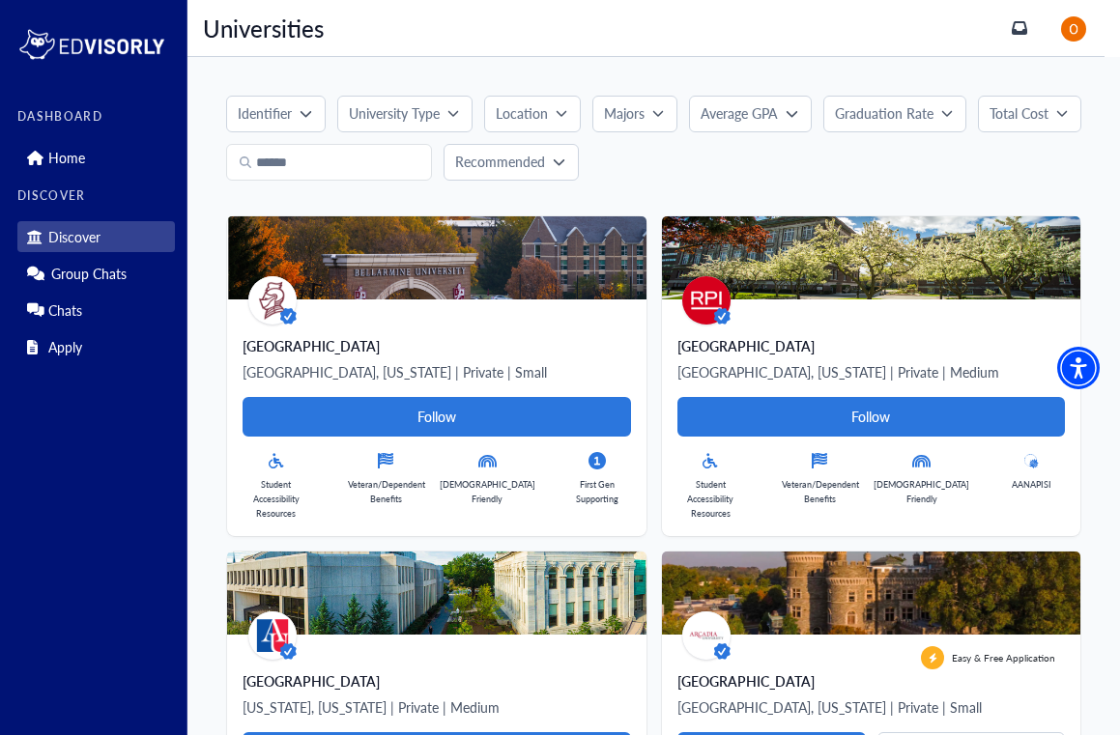
click at [906, 111] on p "Graduation Rate" at bounding box center [884, 113] width 99 height 20
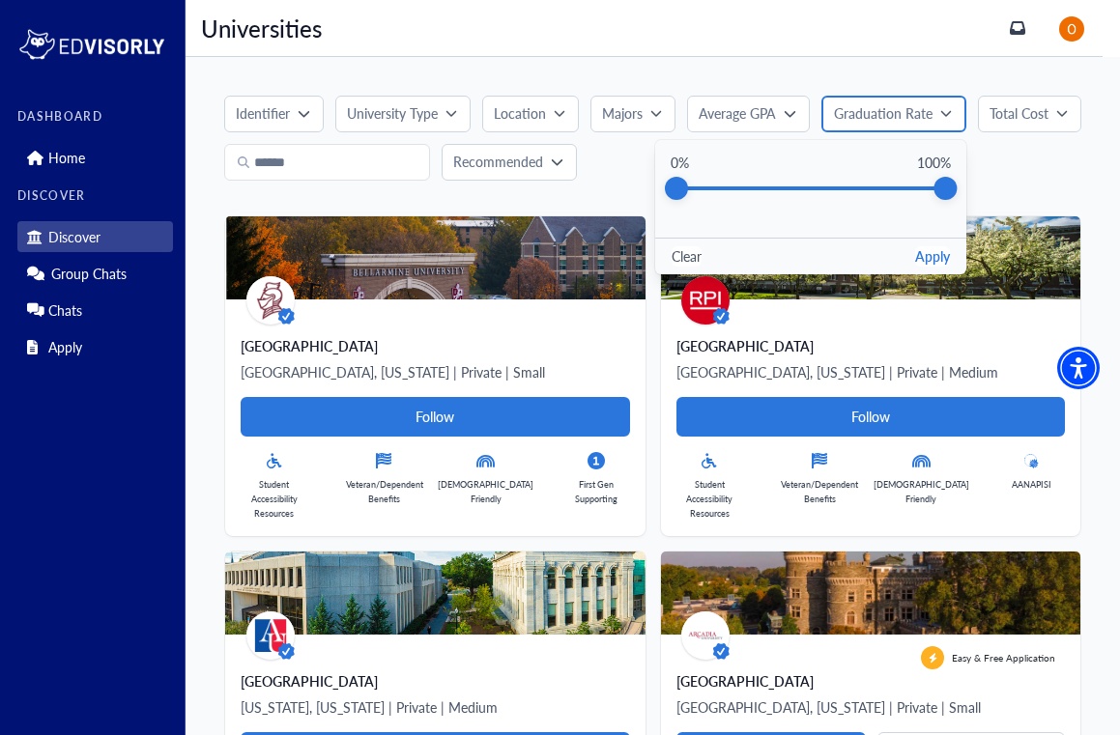
click at [906, 111] on p "Graduation Rate" at bounding box center [883, 113] width 99 height 20
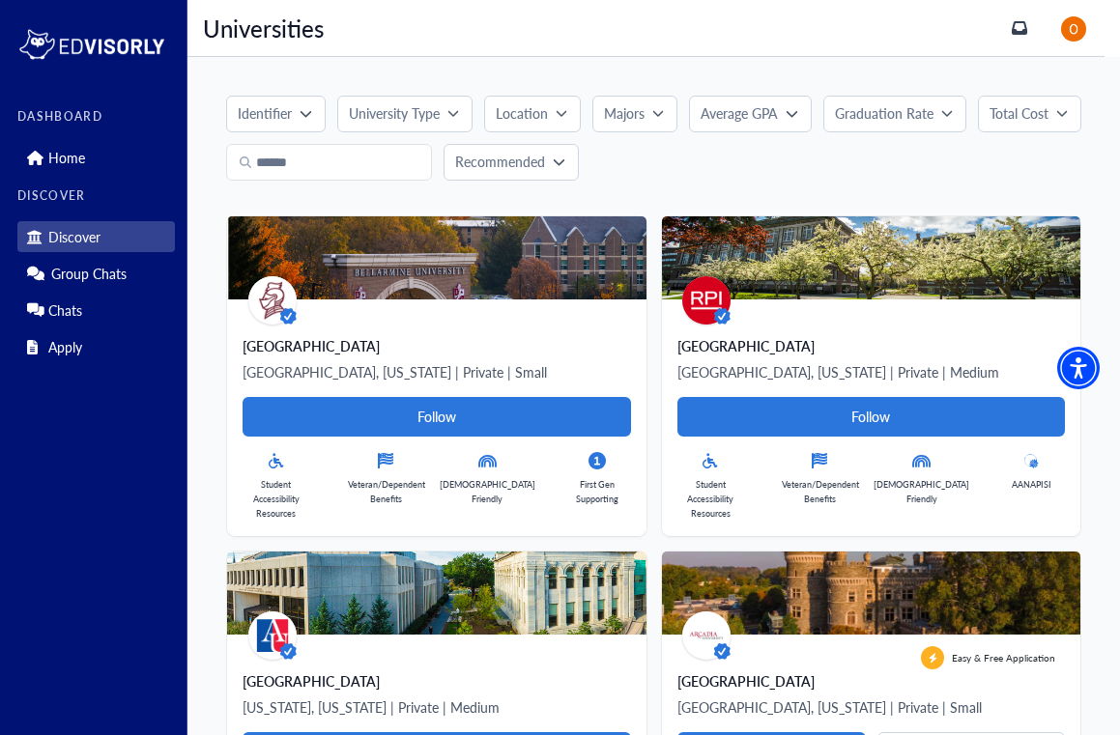
click at [1012, 115] on p "Total Cost" at bounding box center [1018, 113] width 59 height 20
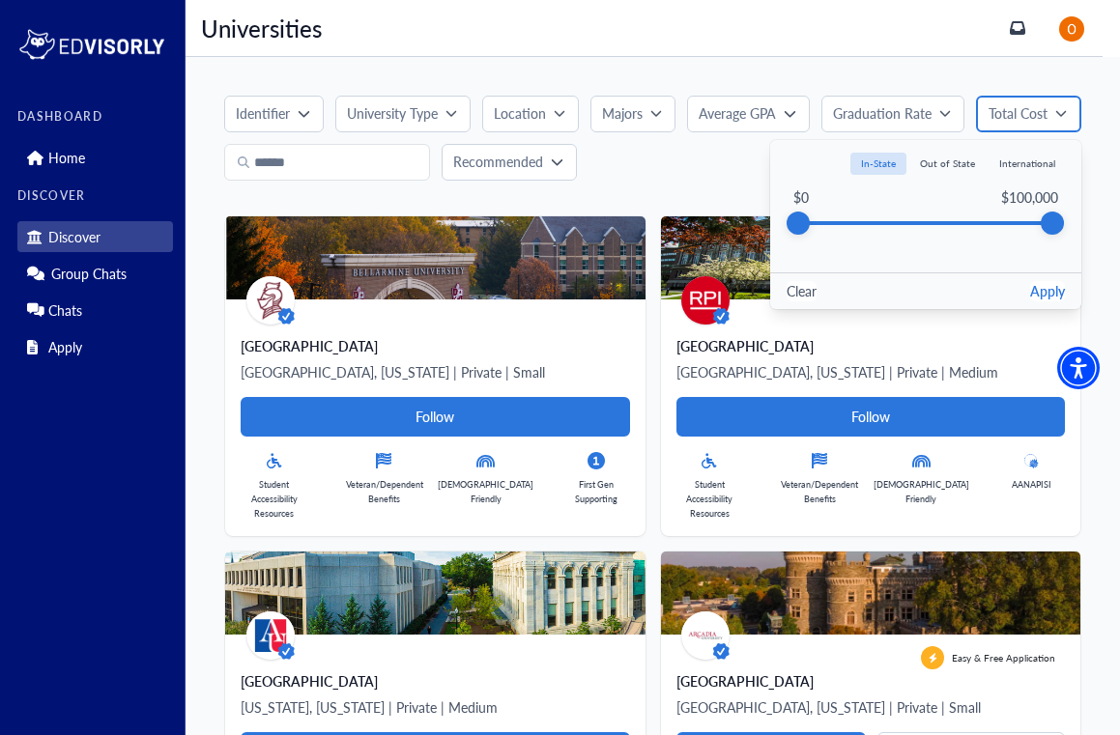
click at [1011, 115] on p "Total Cost" at bounding box center [1017, 113] width 59 height 20
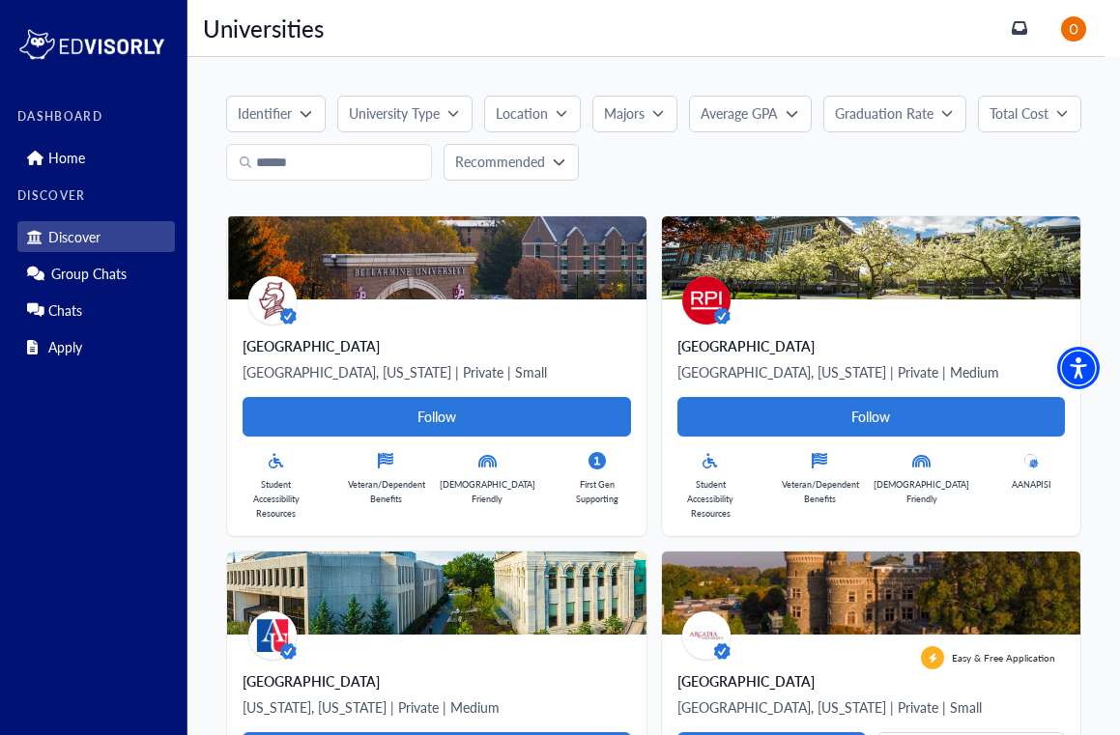
click at [734, 109] on p "Average GPA" at bounding box center [738, 113] width 77 height 20
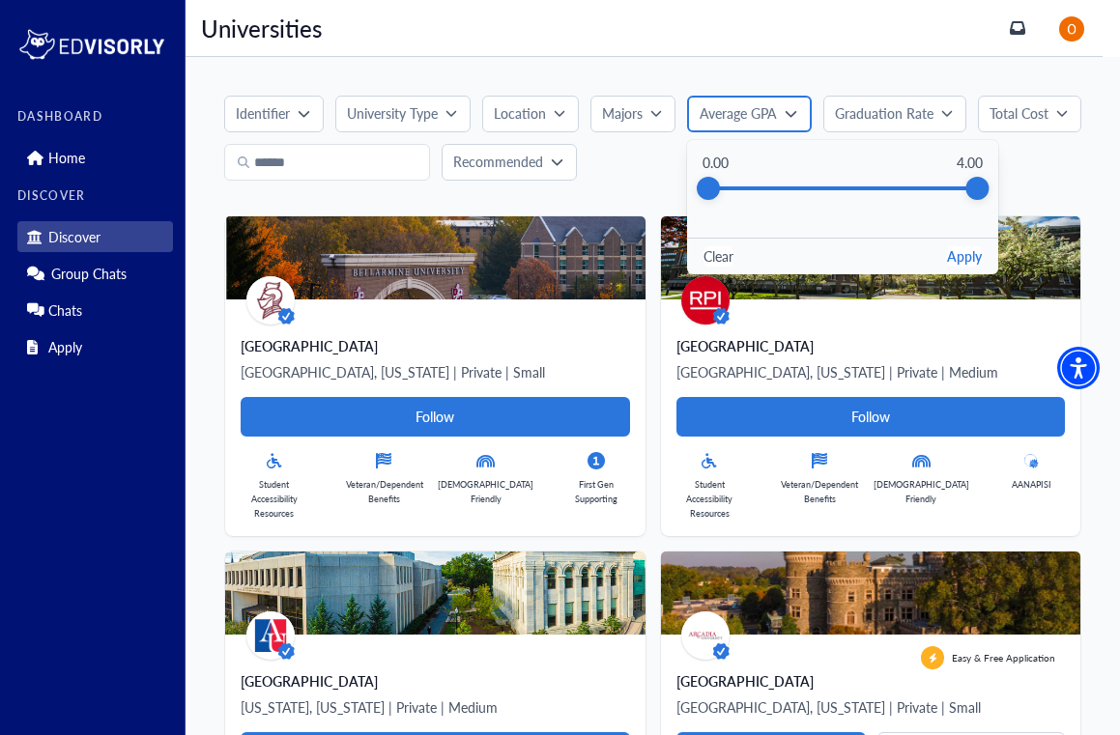
click at [734, 109] on p "Average GPA" at bounding box center [737, 113] width 77 height 20
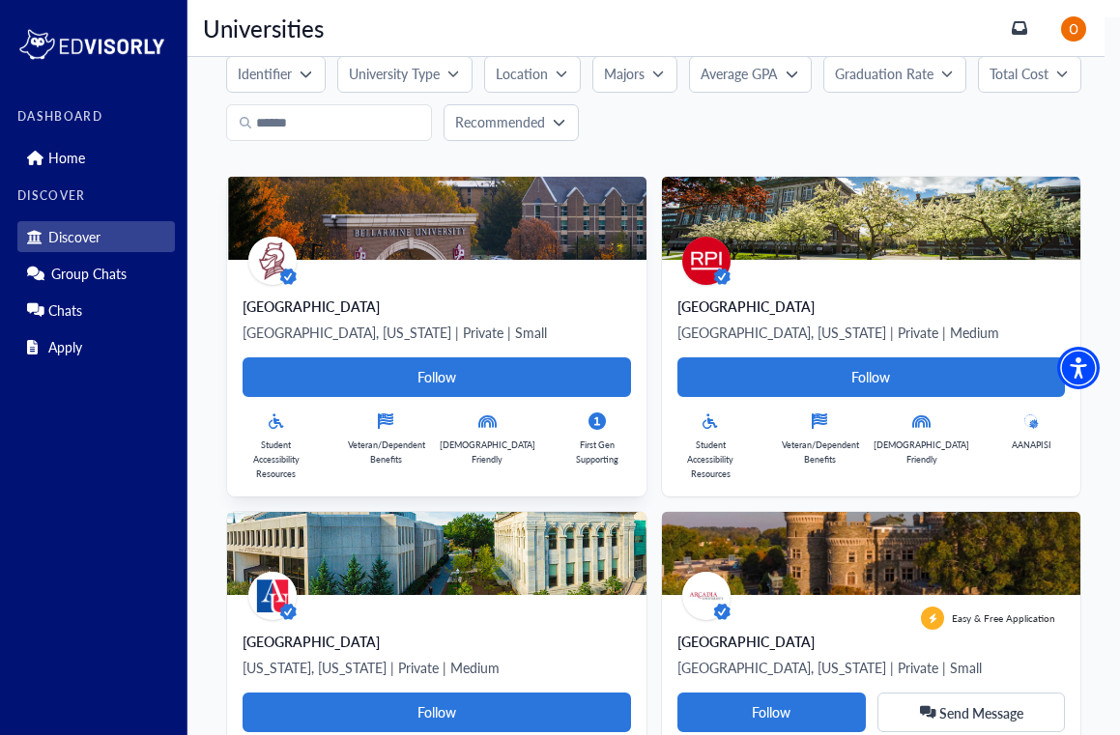
scroll to position [41, 0]
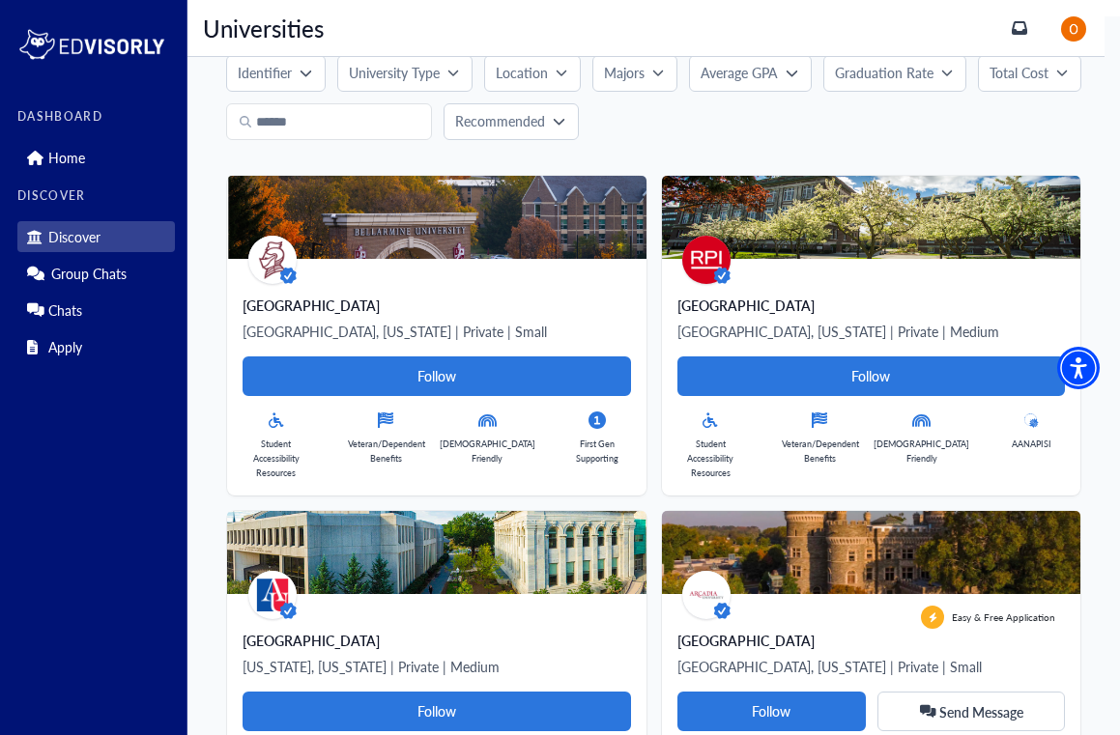
click at [756, 65] on p "Average GPA" at bounding box center [738, 73] width 77 height 20
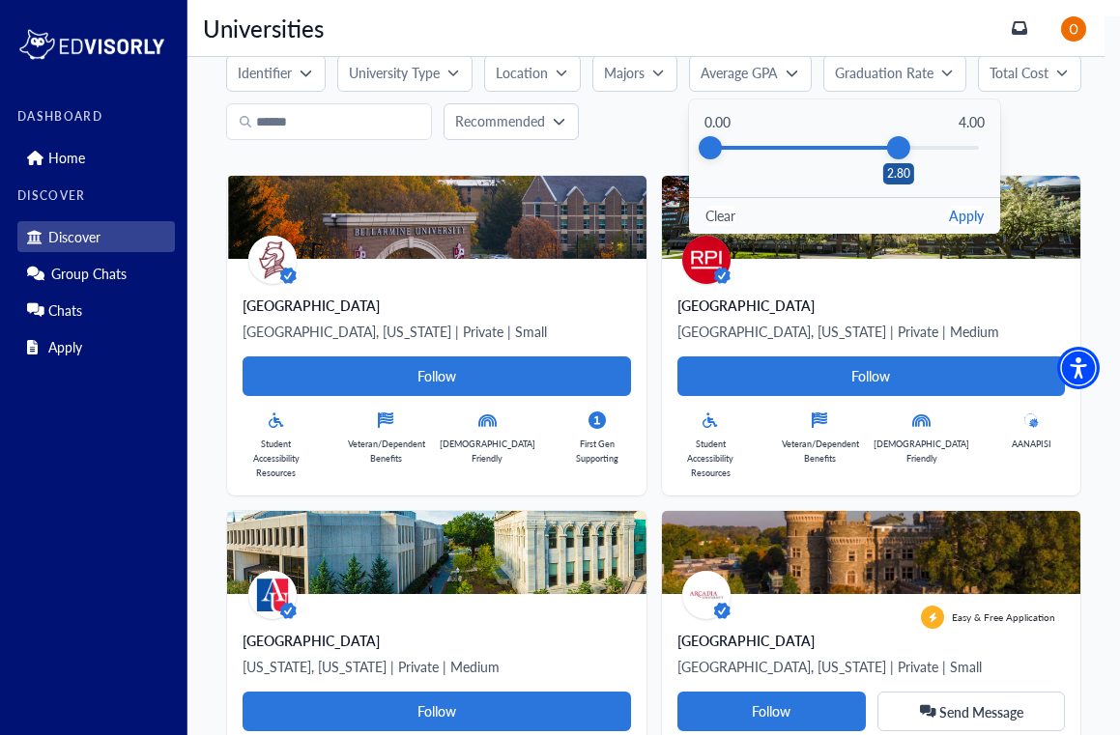
drag, startPoint x: 986, startPoint y: 151, endPoint x: 897, endPoint y: 158, distance: 89.2
click at [897, 158] on div "2.80" at bounding box center [898, 147] width 23 height 23
click at [968, 216] on button "Apply" at bounding box center [966, 216] width 35 height 20
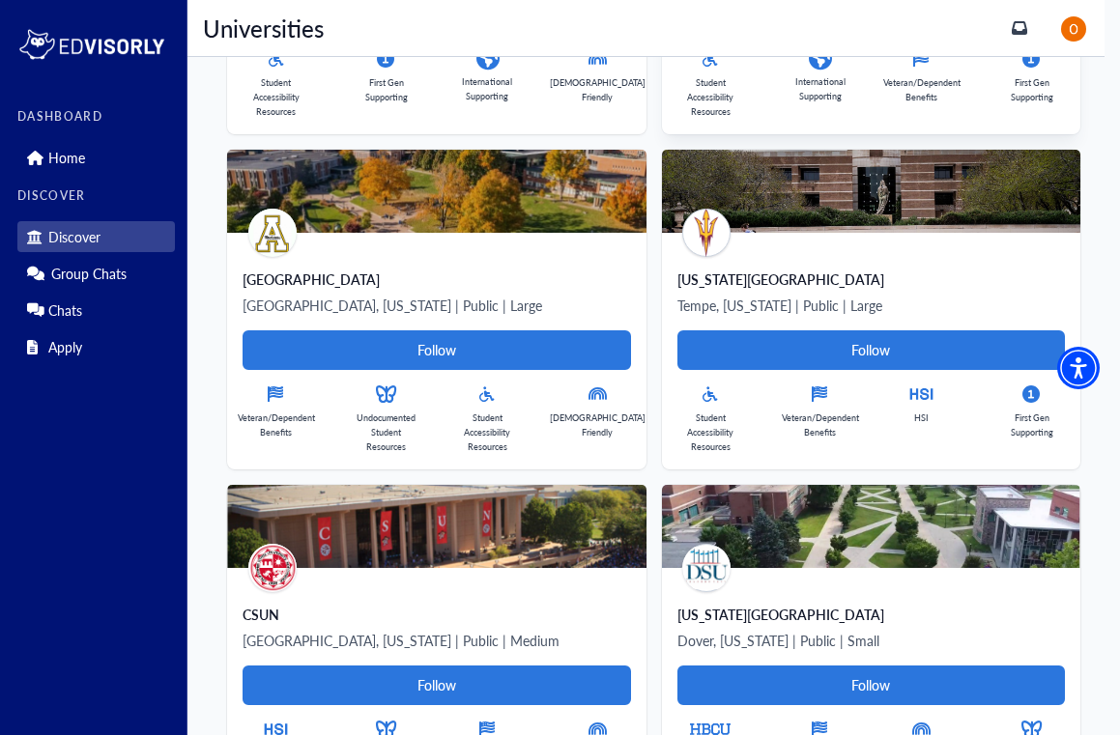
scroll to position [11855, 0]
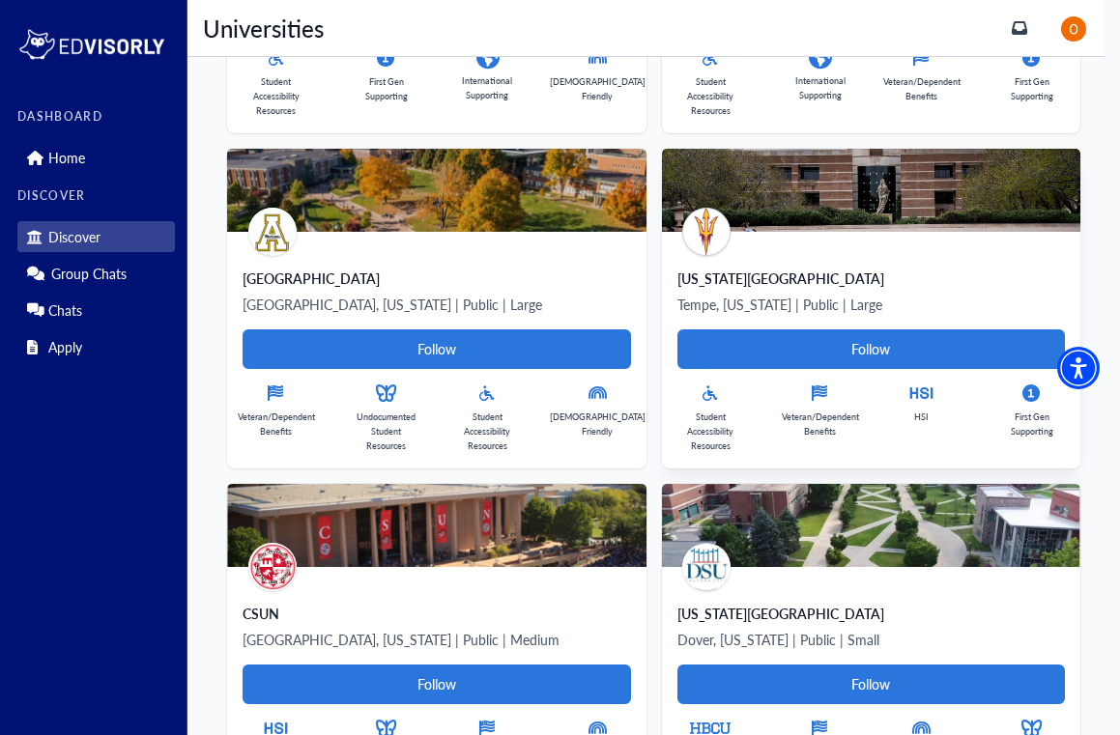
click at [776, 242] on div "[US_STATE][GEOGRAPHIC_DATA], [US_STATE] | Public | Large Follow Student Accessi…" at bounding box center [871, 350] width 418 height 237
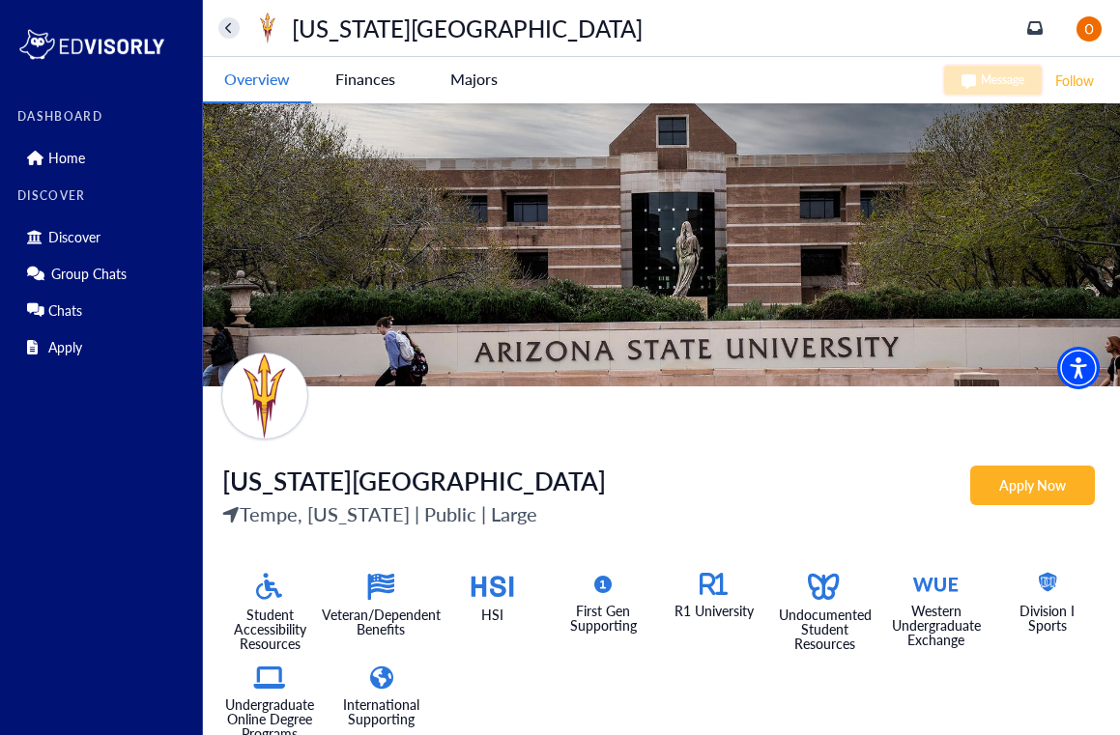
click at [1012, 480] on University-tag "Apply Now" at bounding box center [1032, 486] width 125 height 40
